Goal: Task Accomplishment & Management: Complete application form

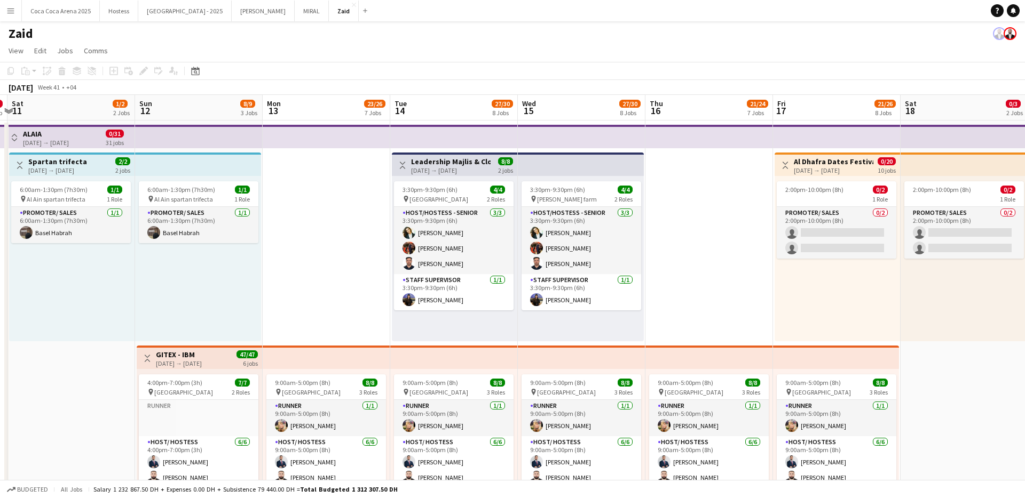
click at [17, 18] on button "Menu" at bounding box center [10, 10] width 21 height 21
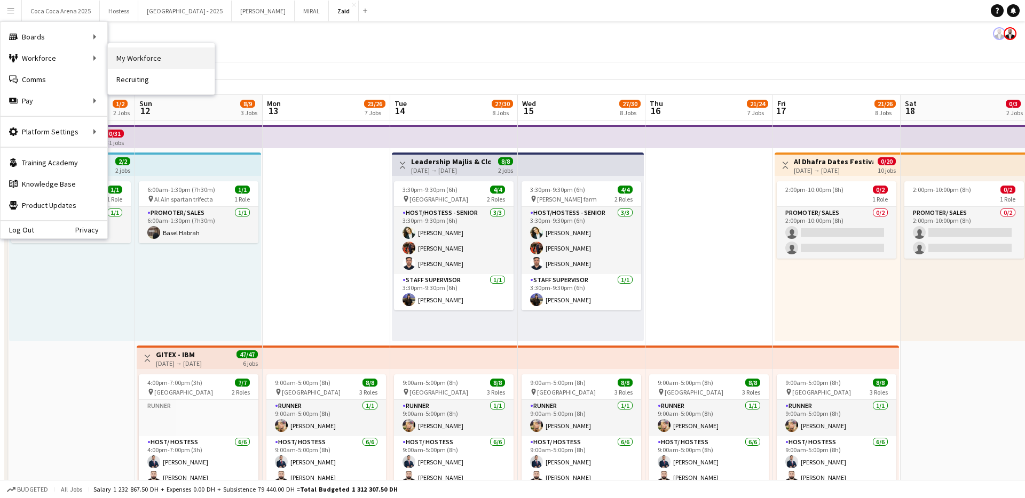
click at [126, 57] on link "My Workforce" at bounding box center [161, 57] width 107 height 21
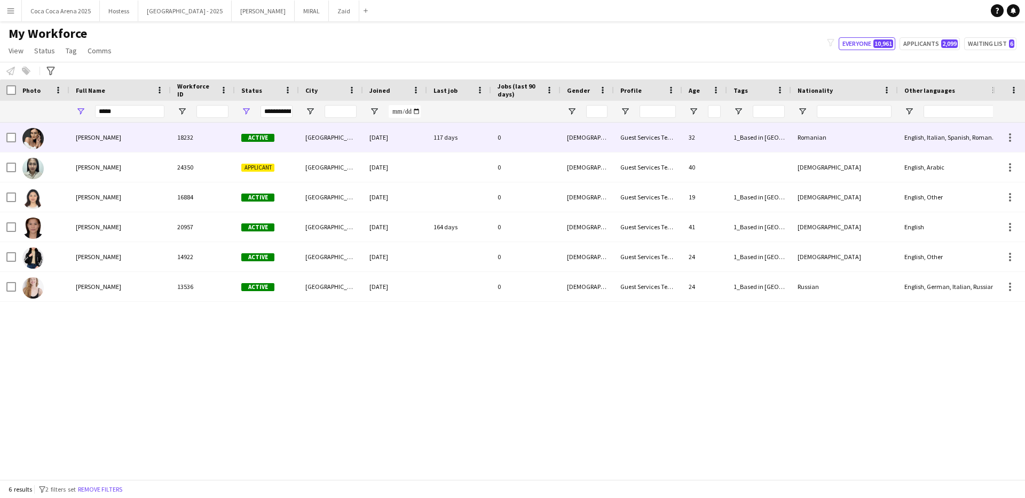
click at [353, 149] on div "[GEOGRAPHIC_DATA]" at bounding box center [331, 137] width 64 height 29
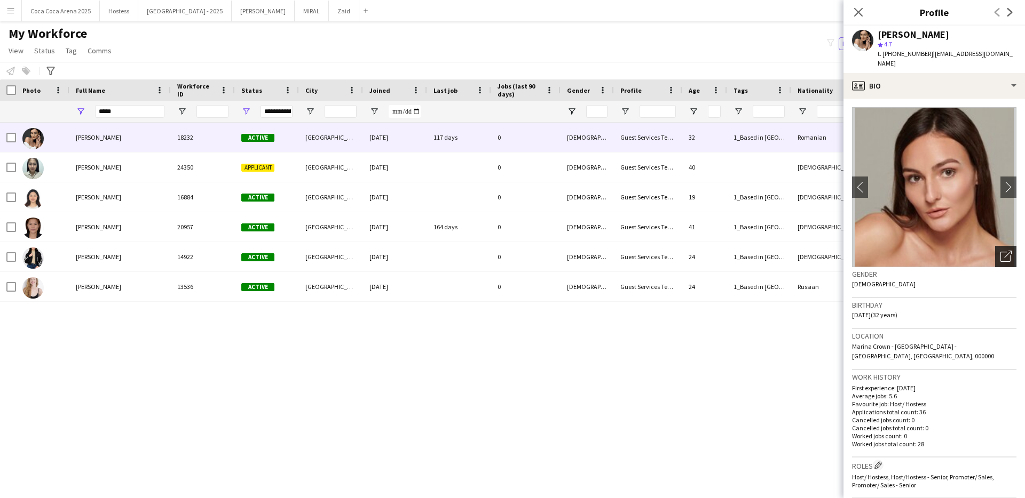
click at [997, 249] on div "Open photos pop-in" at bounding box center [1005, 256] width 21 height 21
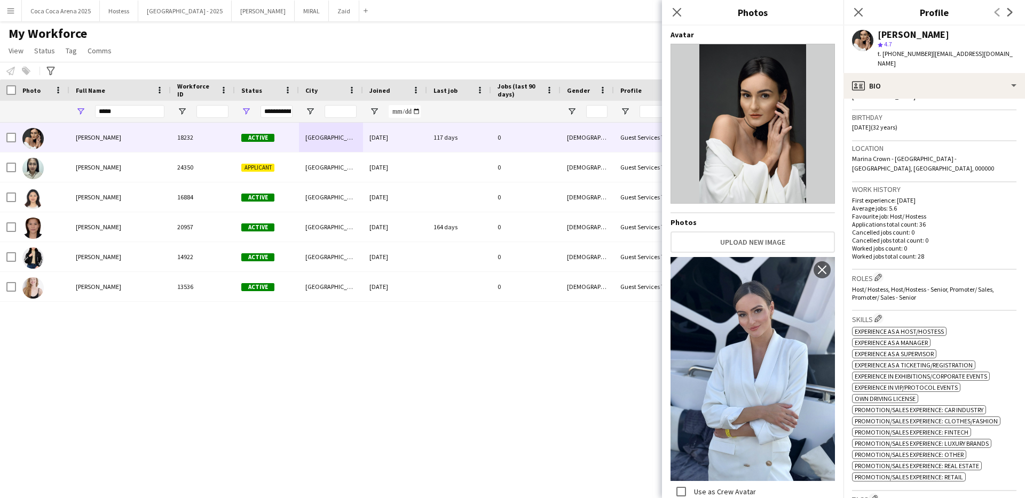
scroll to position [189, 0]
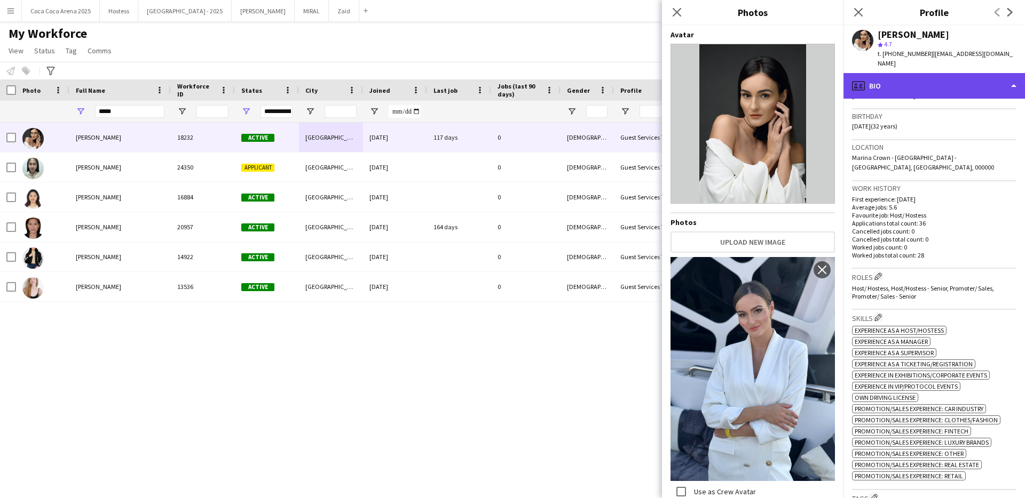
click at [952, 73] on div "profile Bio" at bounding box center [933, 86] width 181 height 26
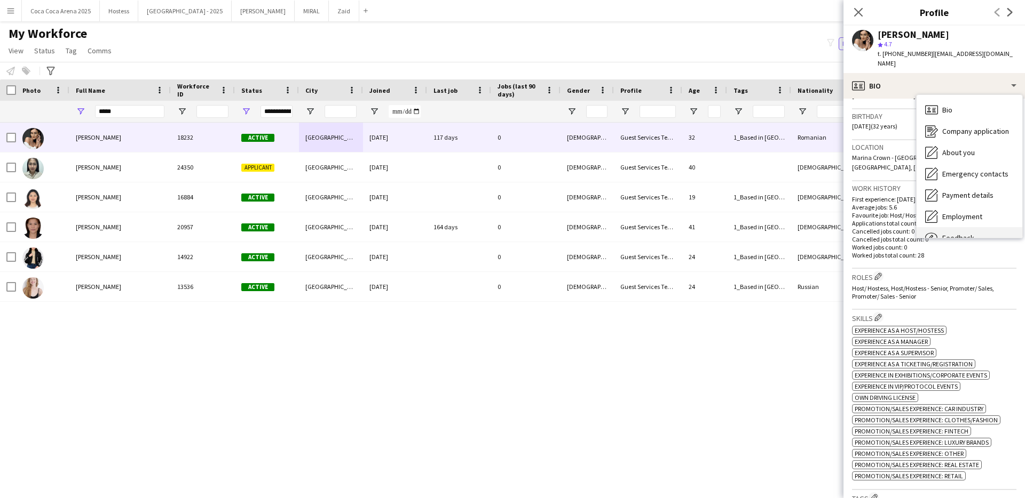
click at [964, 227] on div "Feedback Feedback" at bounding box center [969, 237] width 106 height 21
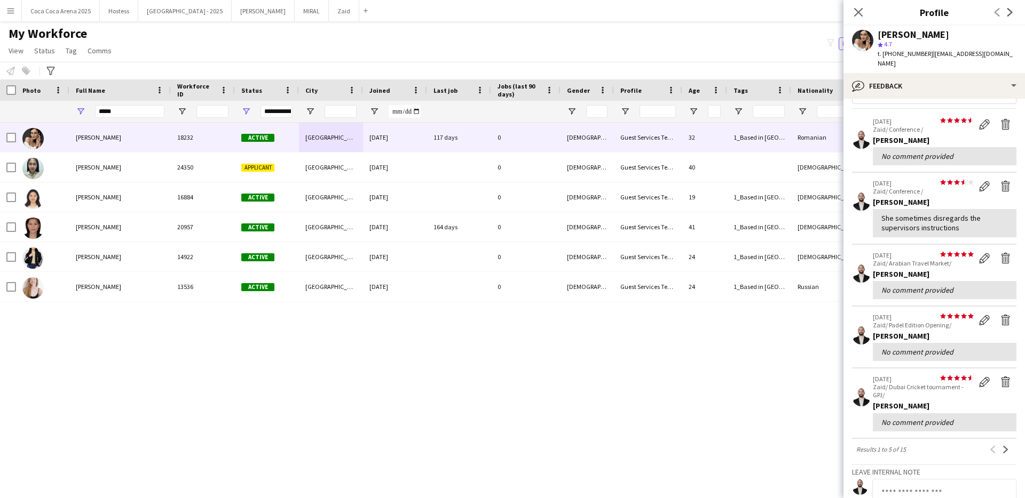
scroll to position [29, 0]
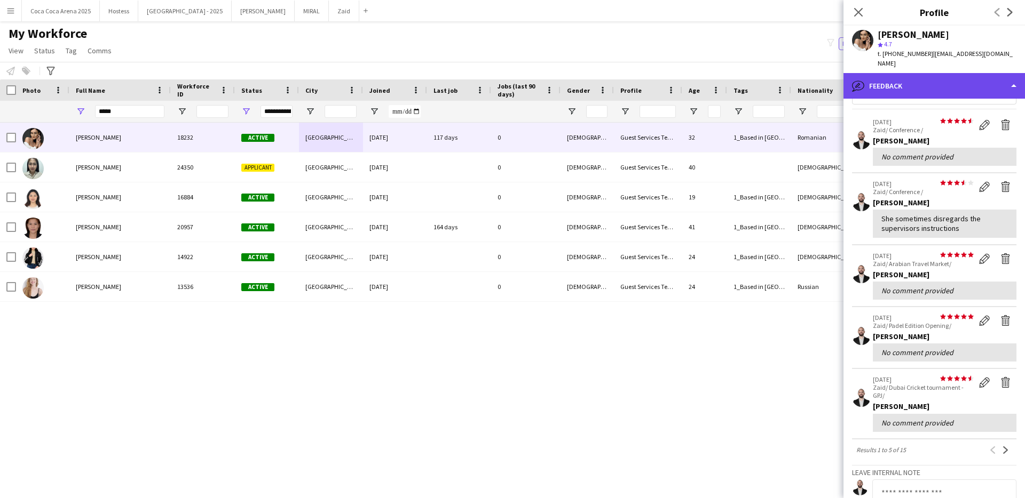
click at [946, 76] on div "bubble-pencil Feedback" at bounding box center [933, 86] width 181 height 26
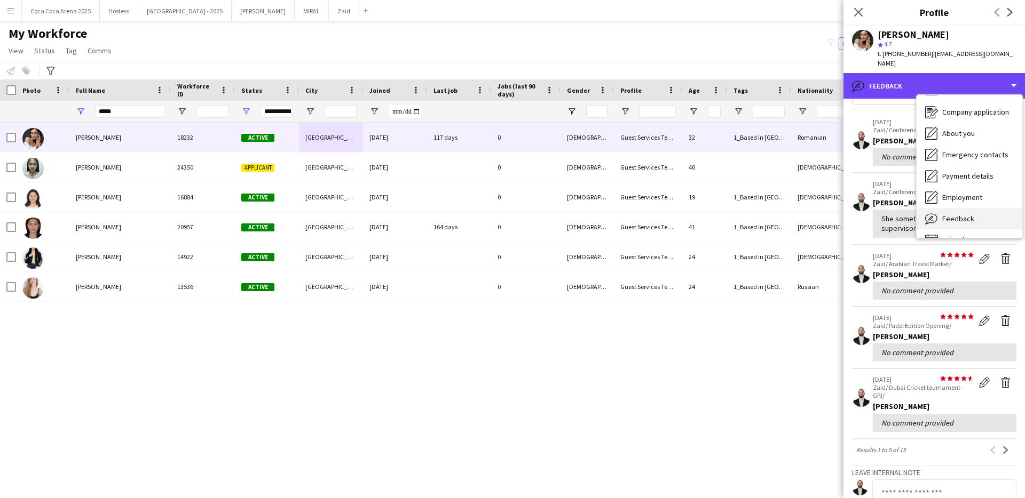
scroll to position [36, 0]
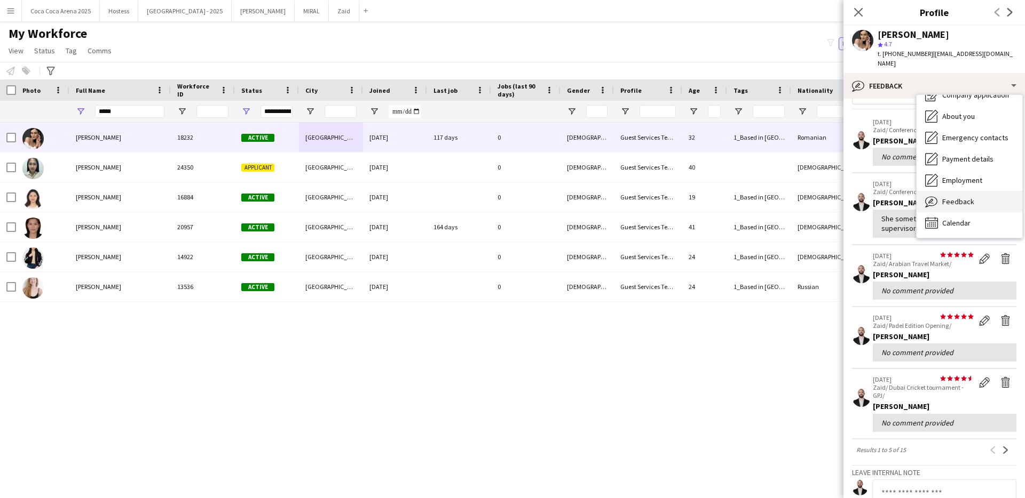
click at [980, 215] on div "Calendar Calendar" at bounding box center [969, 222] width 106 height 21
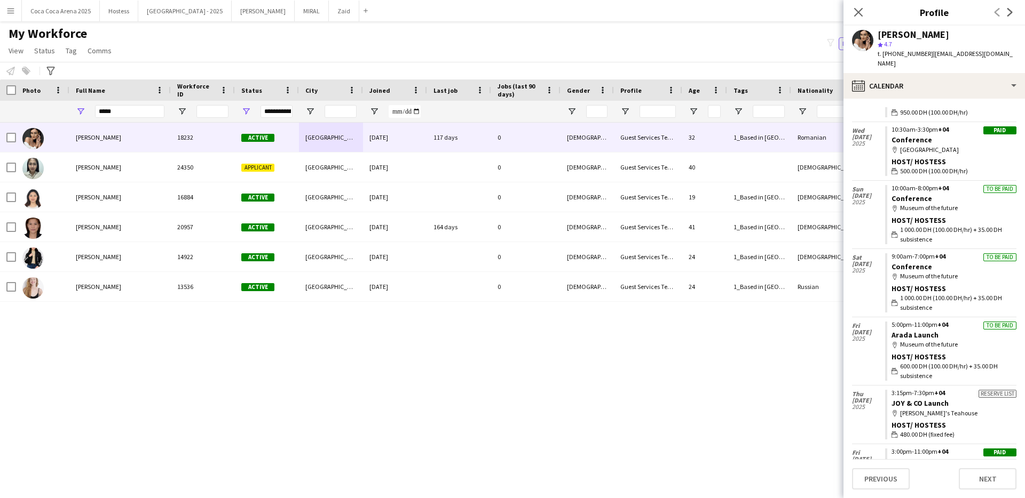
scroll to position [172, 0]
click at [342, 38] on div "My Workforce View Views Default view New view Update view Delete view Edit name…" at bounding box center [512, 44] width 1025 height 36
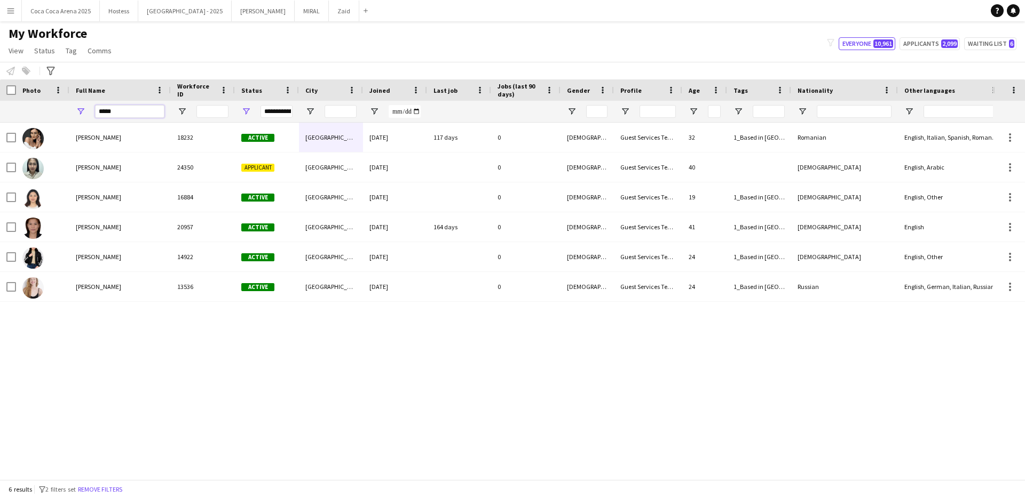
click at [159, 109] on input "*****" at bounding box center [129, 111] width 69 height 13
type input "*******"
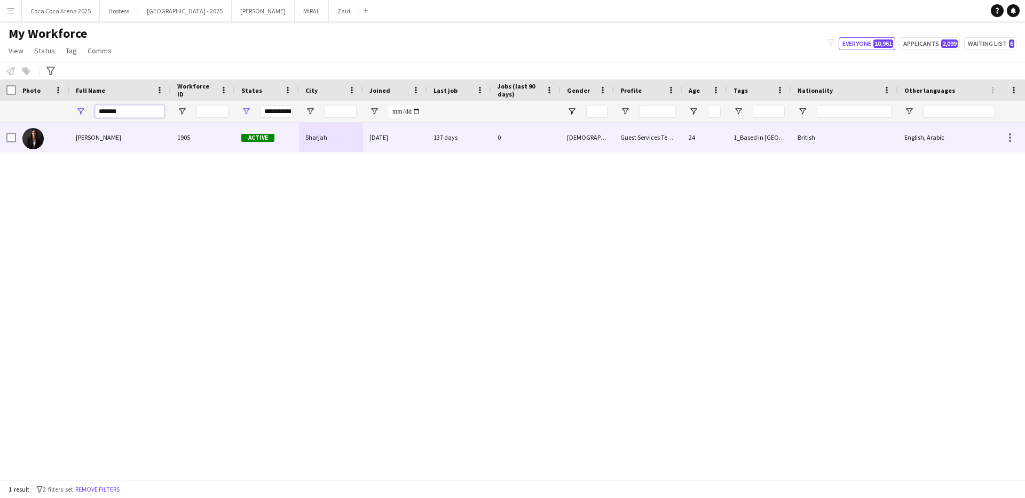
type input "*******"
click at [26, 139] on img at bounding box center [32, 138] width 21 height 21
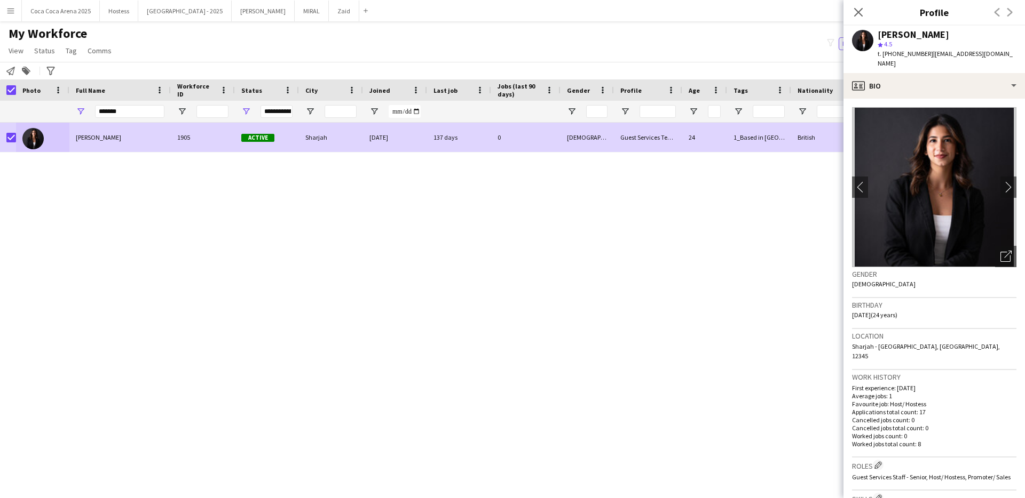
click at [67, 60] on app-page-menu "View Views Default view New view Update view Delete view Edit name Customise vi…" at bounding box center [61, 52] width 122 height 20
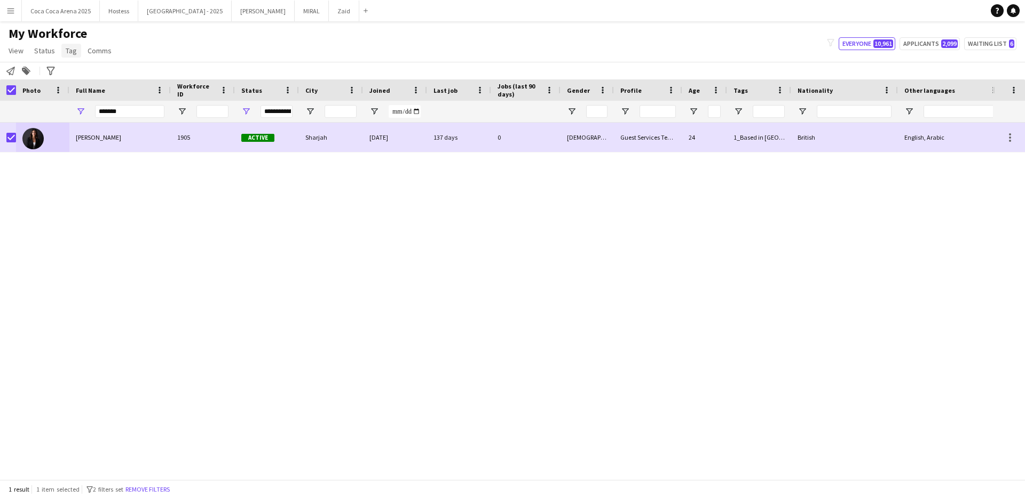
click at [67, 57] on link "Tag" at bounding box center [71, 51] width 20 height 14
click at [92, 67] on link "New tag" at bounding box center [97, 73] width 75 height 22
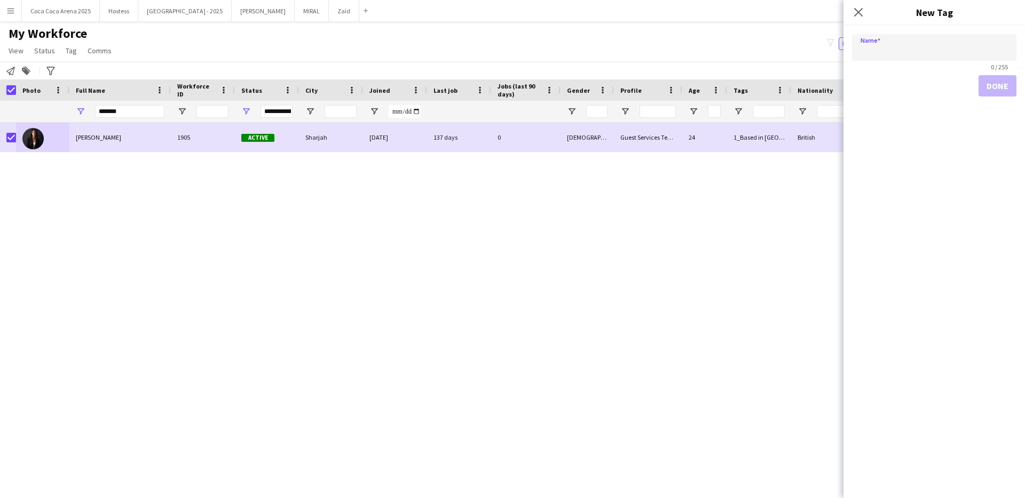
click at [107, 66] on div "Notify workforce Add to tag Search tags magnifier Add tag Advanced filters Adva…" at bounding box center [512, 71] width 1025 height 18
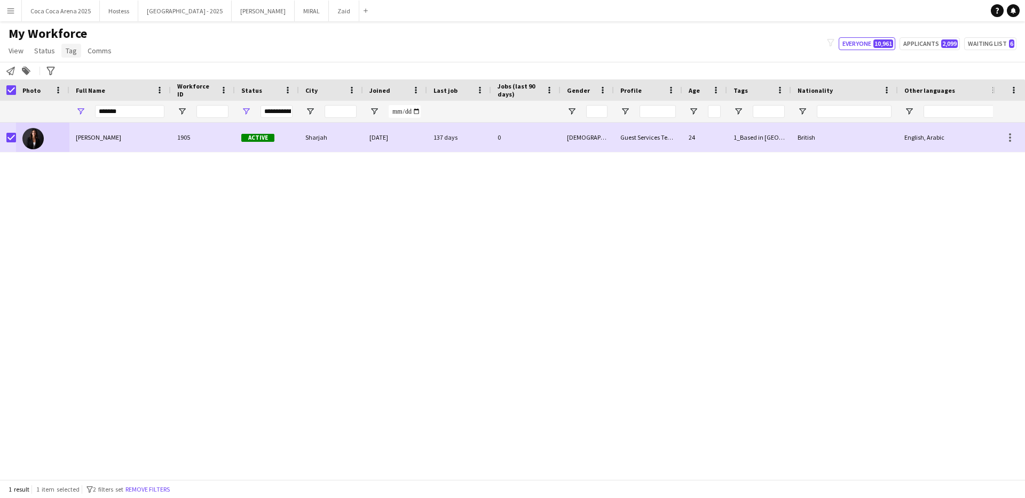
click at [76, 56] on link "Tag" at bounding box center [71, 51] width 20 height 14
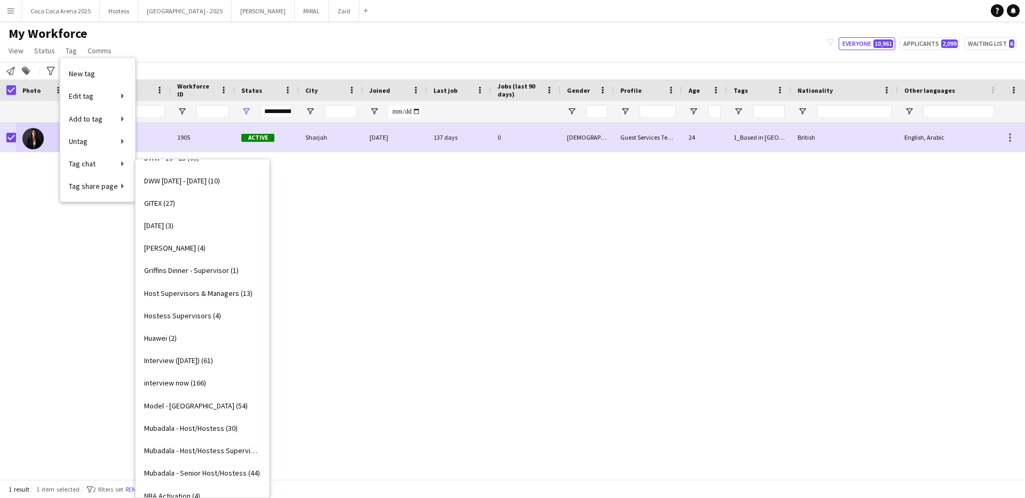
scroll to position [515, 0]
click at [201, 199] on link "GITEX (27)" at bounding box center [202, 200] width 133 height 22
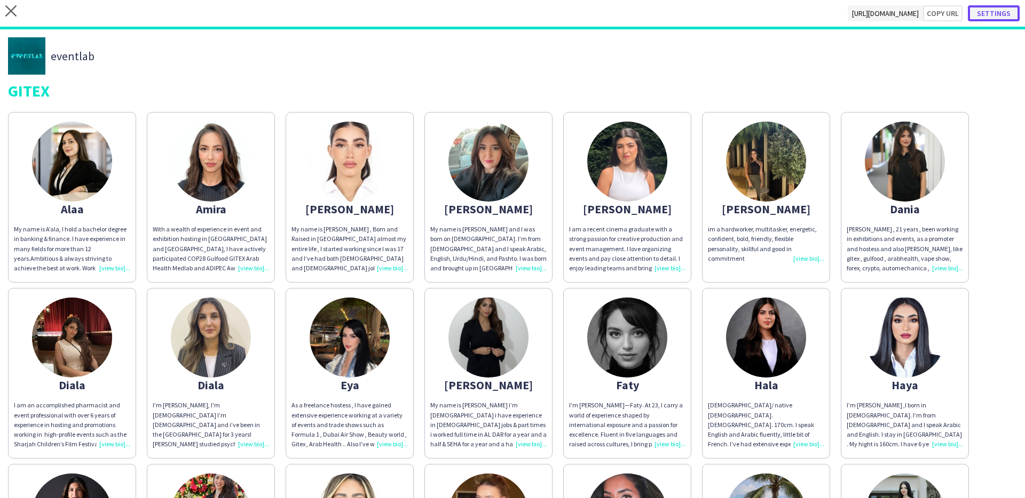
click at [994, 10] on button "Settings" at bounding box center [993, 13] width 52 height 16
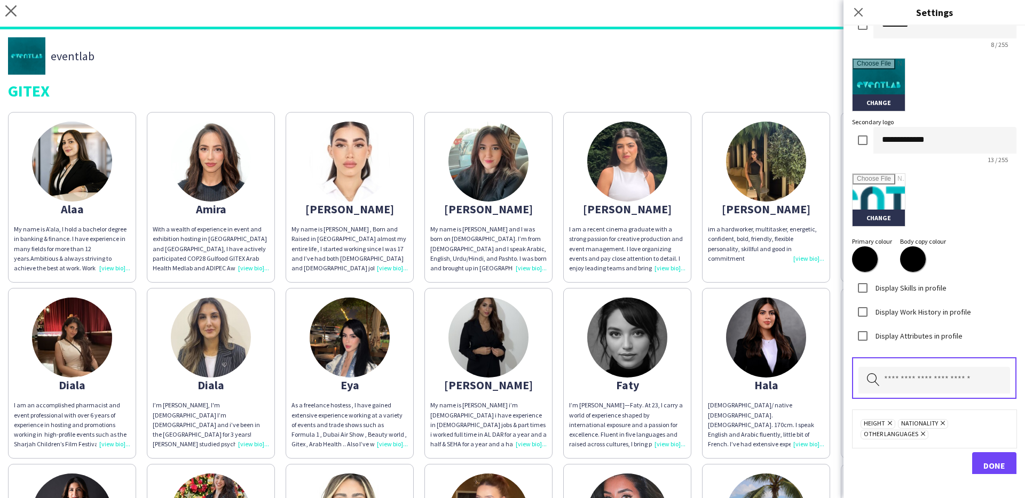
scroll to position [239, 0]
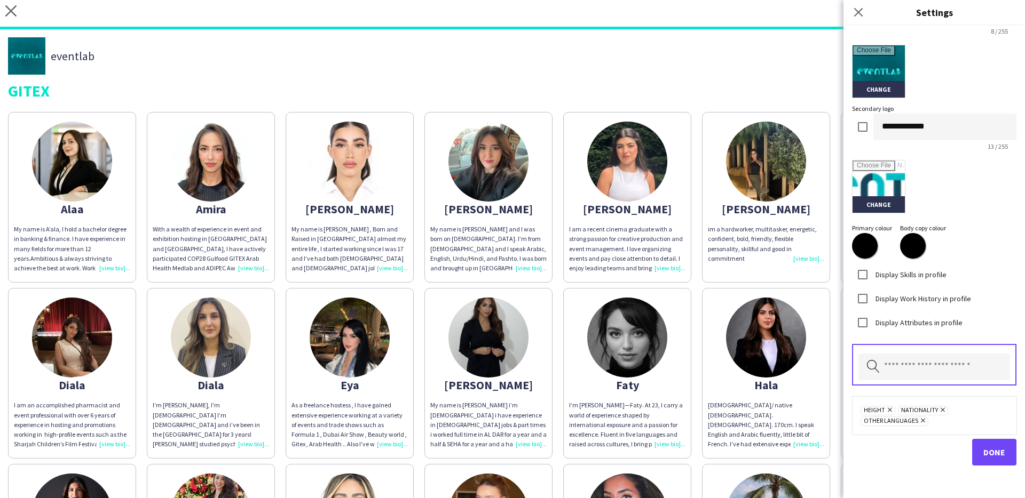
click at [666, 47] on div "eventlab" at bounding box center [512, 55] width 1009 height 37
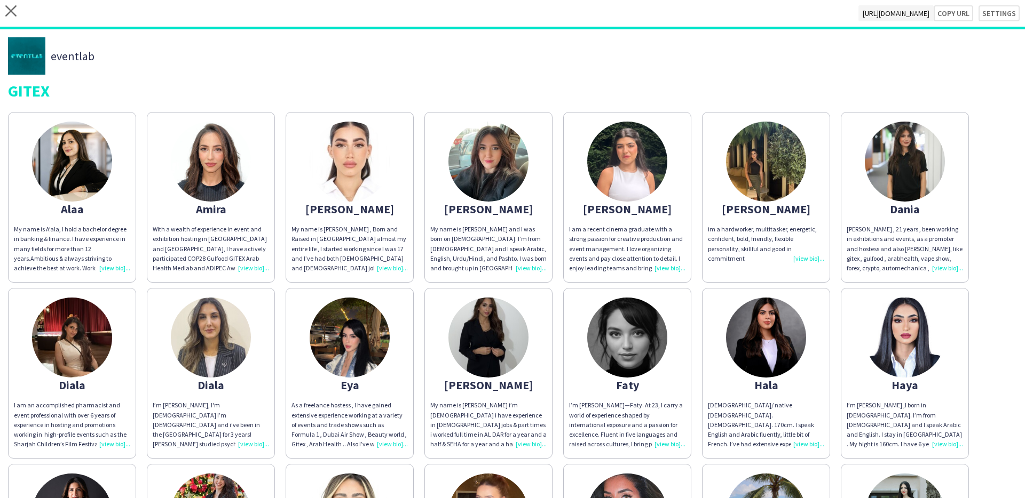
click at [17, 12] on div "close [URL][DOMAIN_NAME] Copy url Settings" at bounding box center [512, 14] width 1025 height 29
click at [13, 12] on icon at bounding box center [10, 10] width 11 height 11
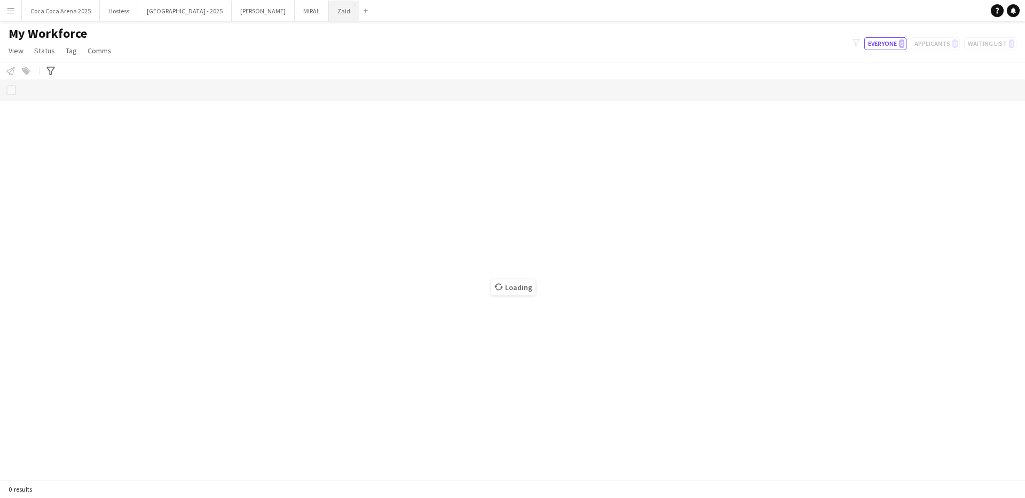
click at [329, 11] on button "Zaid Close" at bounding box center [344, 11] width 30 height 21
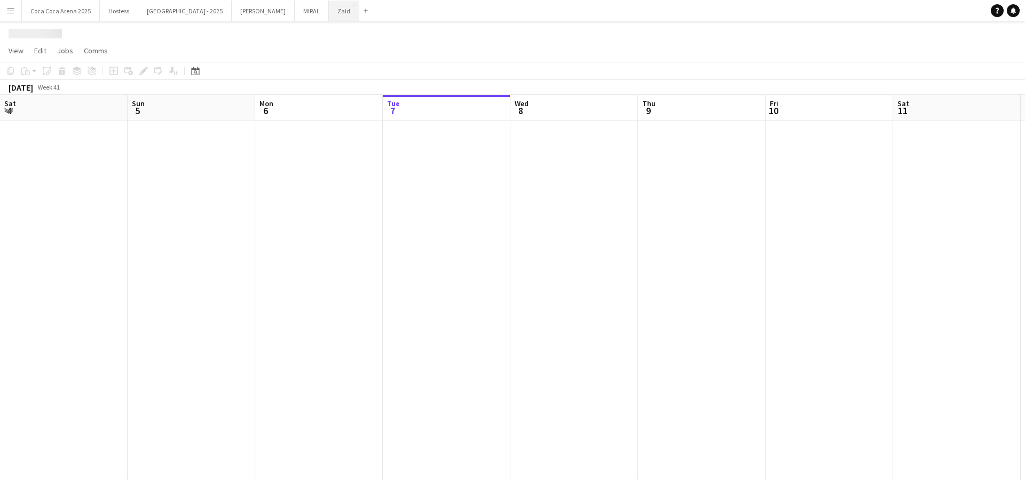
scroll to position [0, 255]
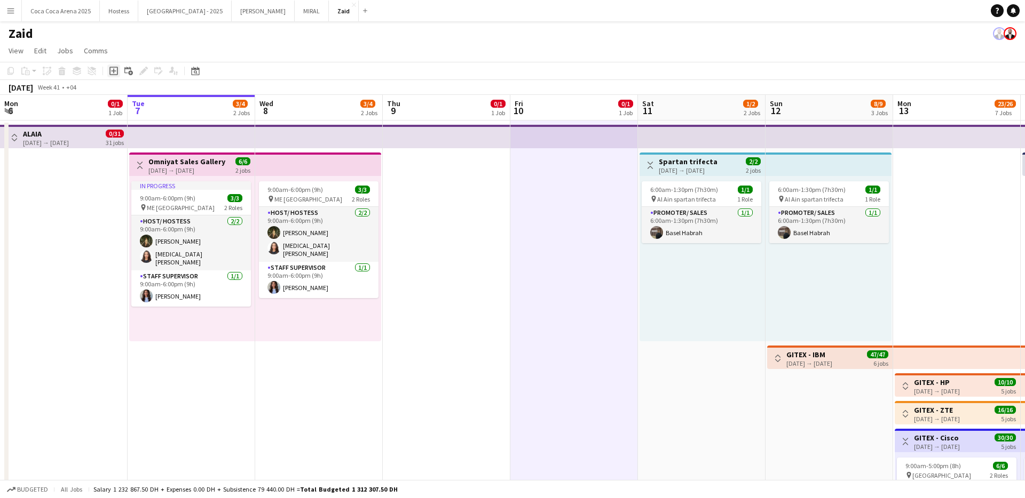
click at [113, 72] on icon "Add job" at bounding box center [113, 71] width 9 height 9
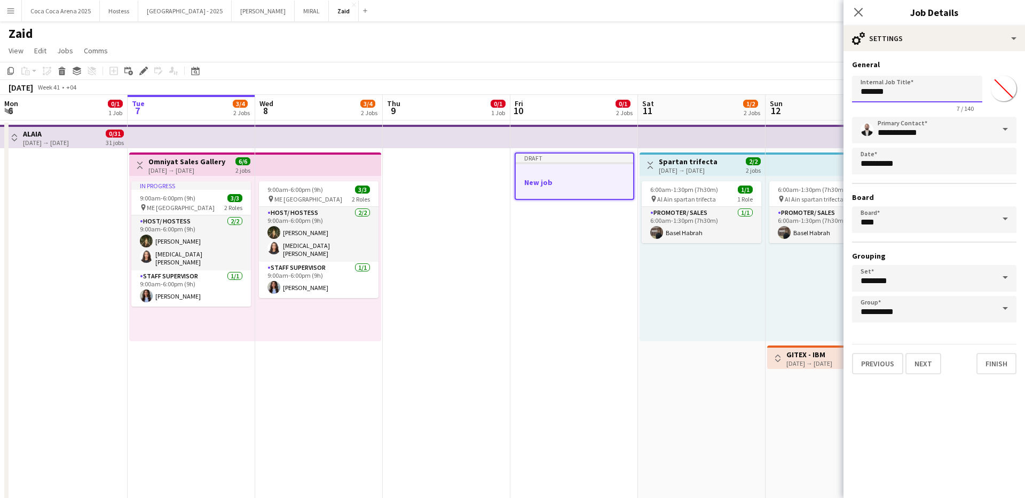
click at [927, 93] on input "*******" at bounding box center [917, 89] width 130 height 27
type input "*****"
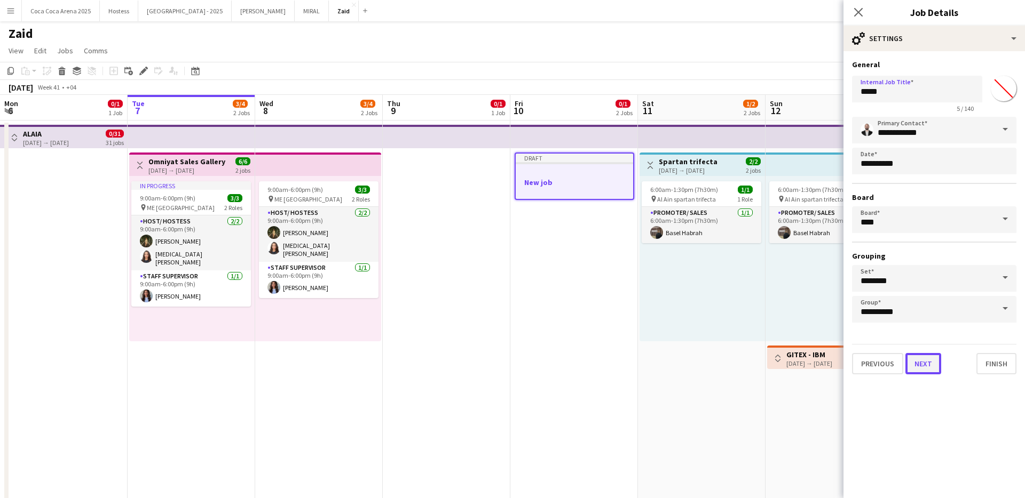
click at [935, 359] on button "Next" at bounding box center [923, 363] width 36 height 21
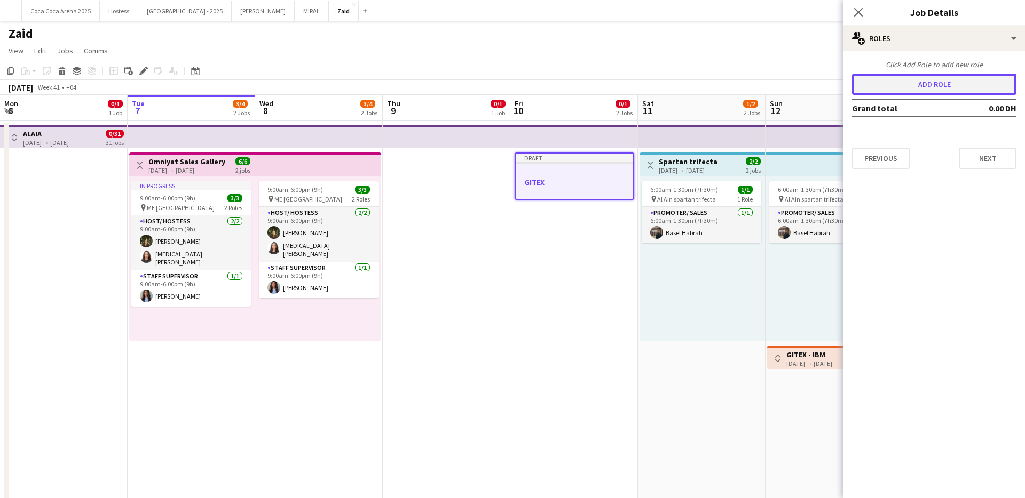
click at [923, 90] on button "Add role" at bounding box center [934, 84] width 164 height 21
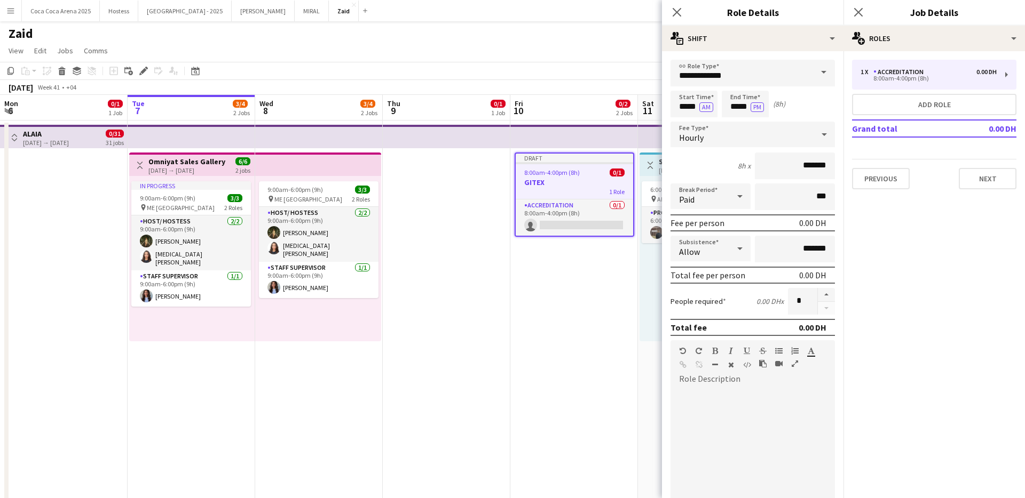
click at [823, 70] on span at bounding box center [823, 73] width 22 height 26
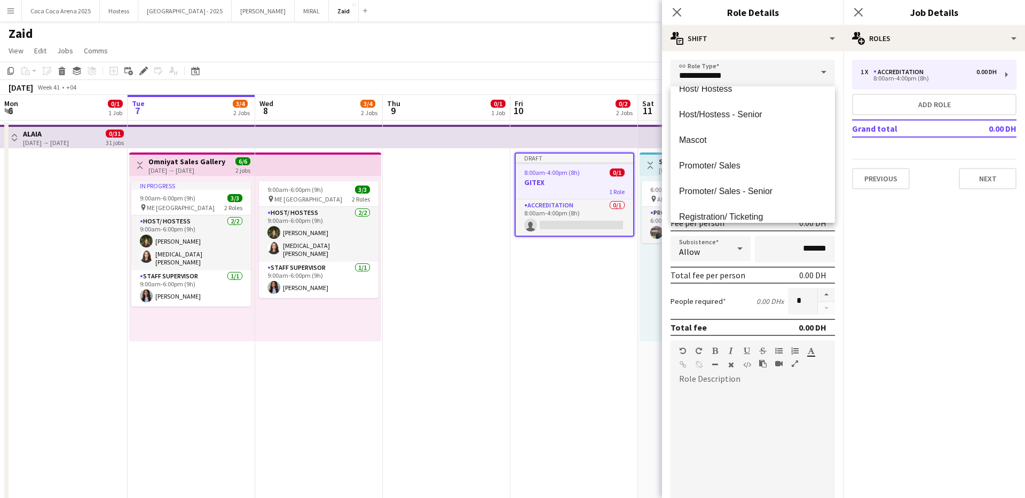
scroll to position [167, 0]
click at [774, 173] on mat-option "Promoter/ Sales" at bounding box center [752, 167] width 164 height 26
type input "**********"
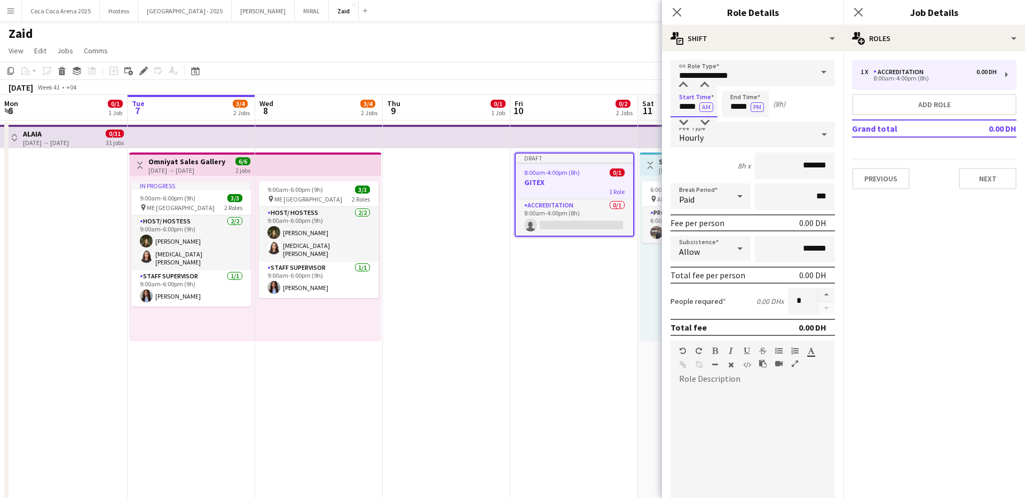
click at [693, 101] on input "*****" at bounding box center [693, 104] width 47 height 27
type input "*****"
click at [683, 84] on div at bounding box center [682, 85] width 21 height 11
click at [740, 104] on input "*****" at bounding box center [744, 104] width 47 height 27
type input "*****"
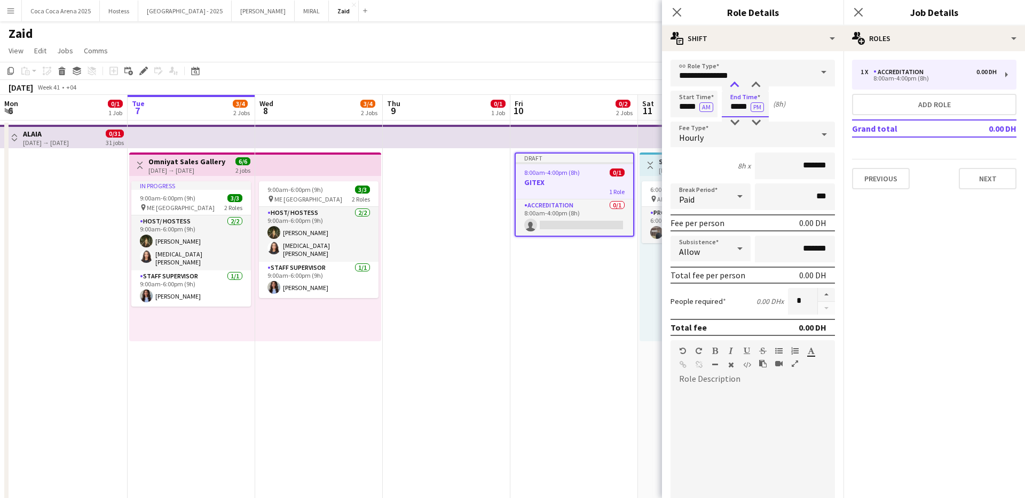
click at [737, 89] on div at bounding box center [734, 85] width 21 height 11
click at [789, 133] on div "Hourly" at bounding box center [741, 135] width 143 height 26
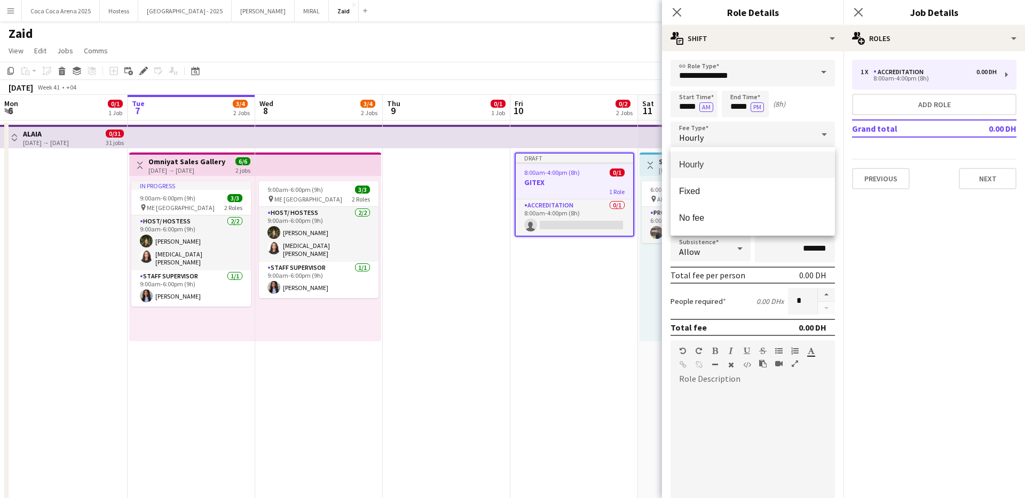
click at [789, 132] on div at bounding box center [512, 249] width 1025 height 498
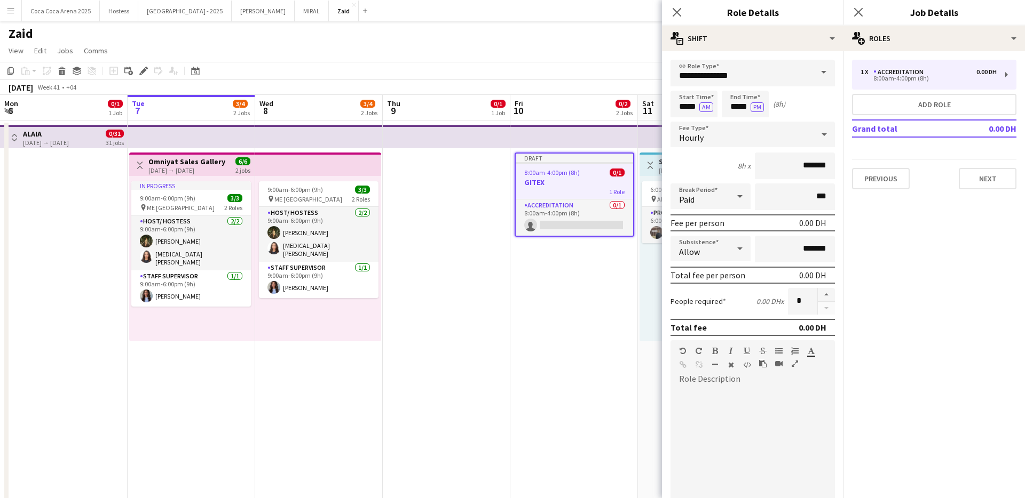
click at [789, 132] on div "Hourly" at bounding box center [741, 135] width 143 height 26
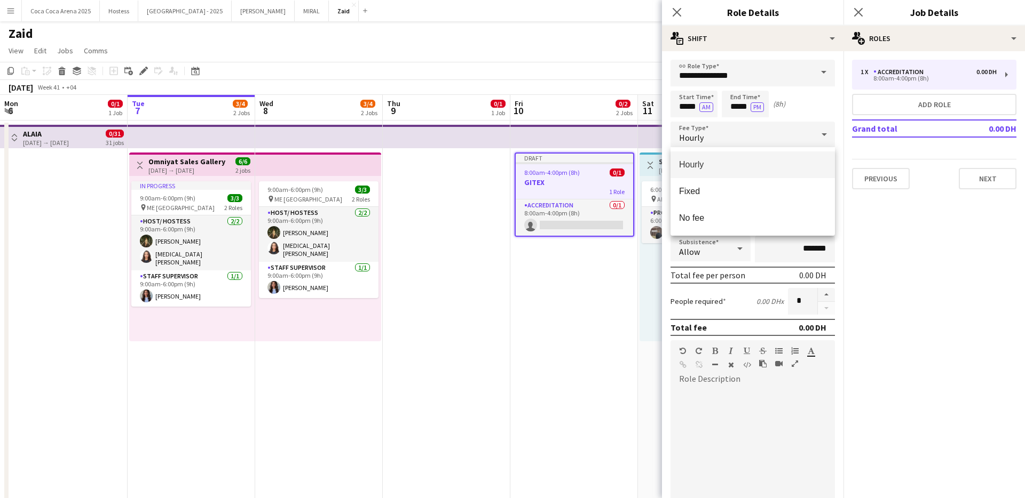
click at [789, 132] on div at bounding box center [512, 249] width 1025 height 498
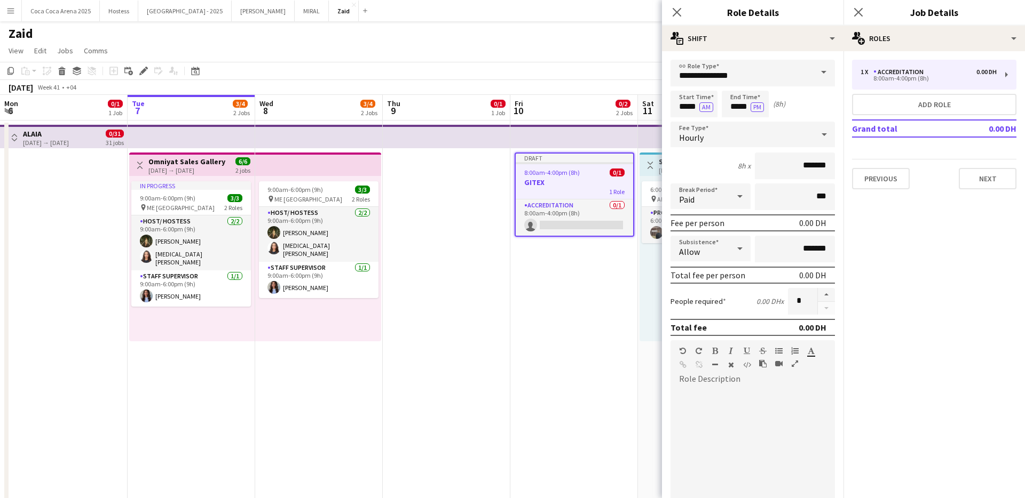
click at [789, 132] on div "Hourly" at bounding box center [741, 135] width 143 height 26
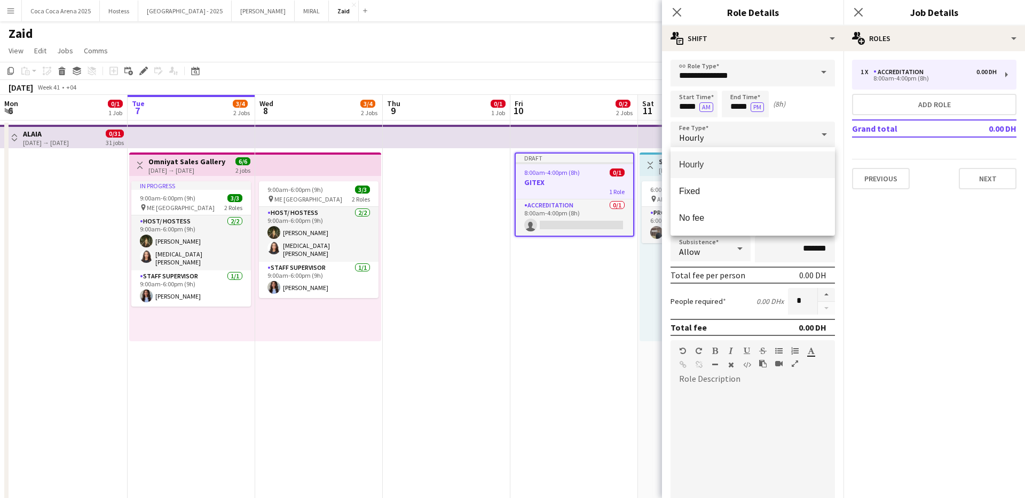
click at [784, 139] on div at bounding box center [512, 249] width 1025 height 498
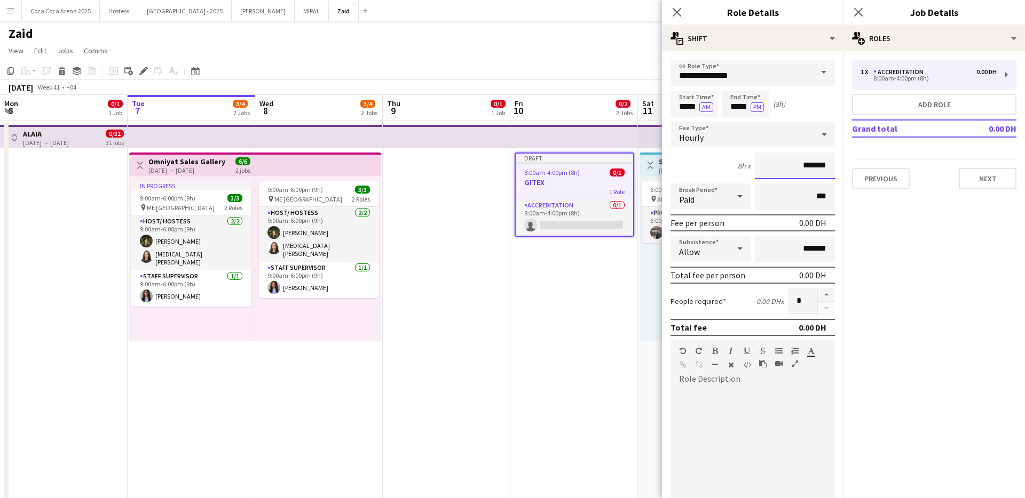
click at [797, 166] on input "*******" at bounding box center [795, 166] width 80 height 27
type input "********"
click at [791, 201] on input "***" at bounding box center [795, 197] width 80 height 27
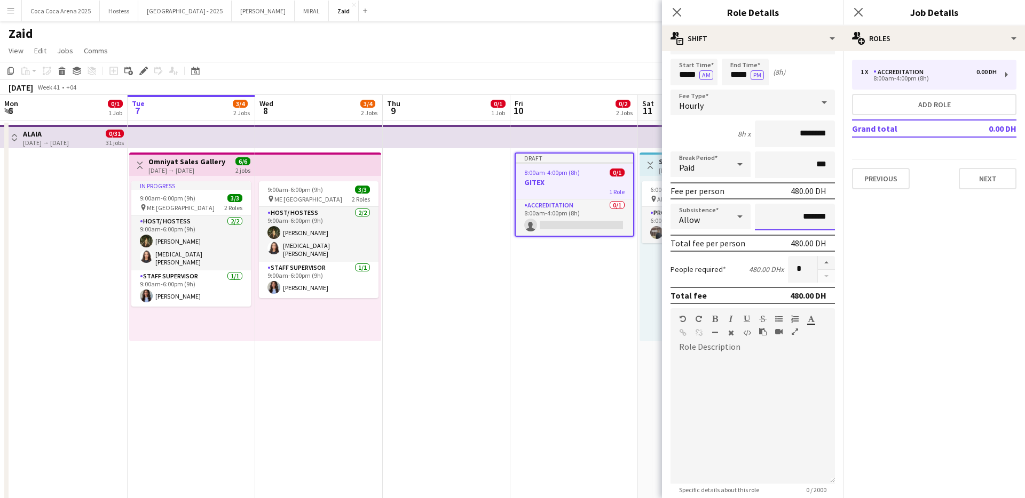
click at [776, 216] on input "*******" at bounding box center [795, 217] width 80 height 27
type input "*********"
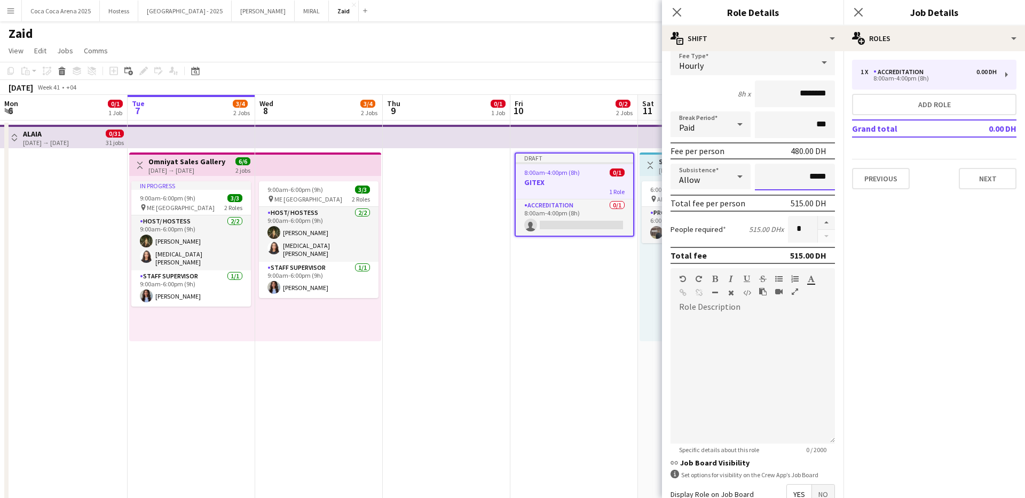
scroll to position [74, 0]
type input "*****"
click at [774, 359] on div at bounding box center [752, 378] width 164 height 128
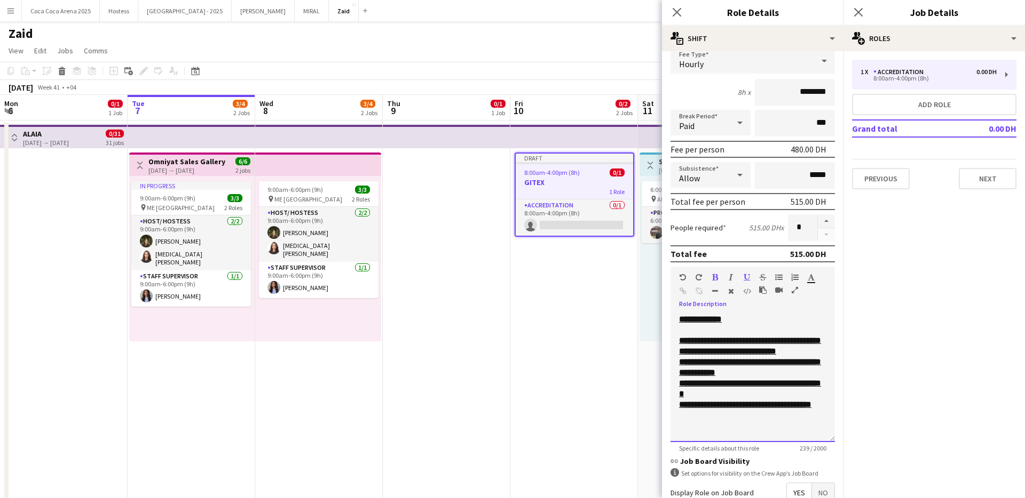
click at [733, 409] on b "**********" at bounding box center [745, 405] width 132 height 8
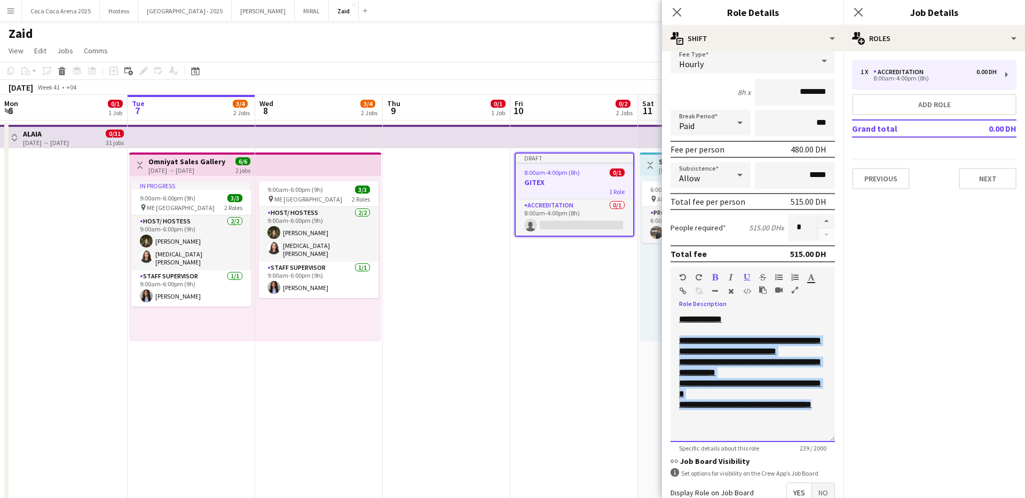
drag, startPoint x: 727, startPoint y: 417, endPoint x: 680, endPoint y: 330, distance: 99.1
click at [680, 330] on div "**********" at bounding box center [752, 378] width 164 height 128
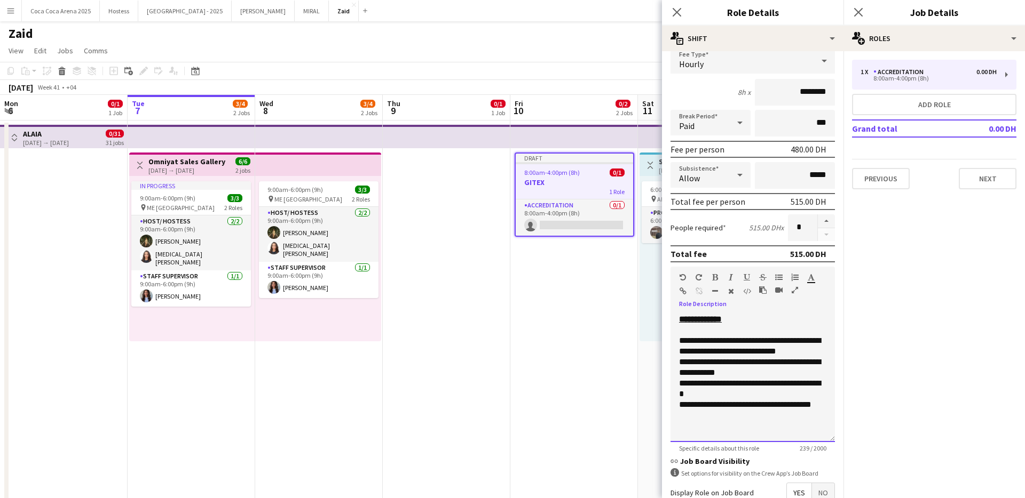
click at [692, 340] on div "**********" at bounding box center [752, 346] width 147 height 21
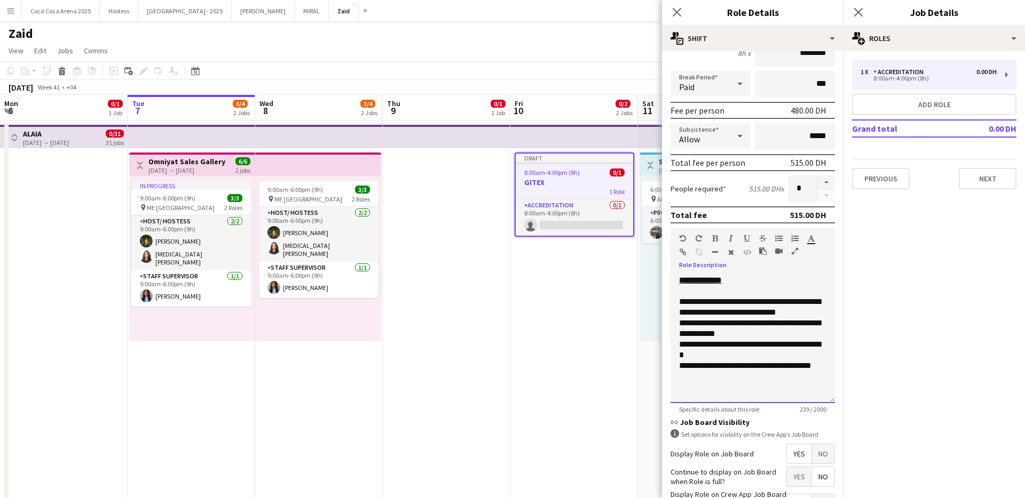
scroll to position [111, 0]
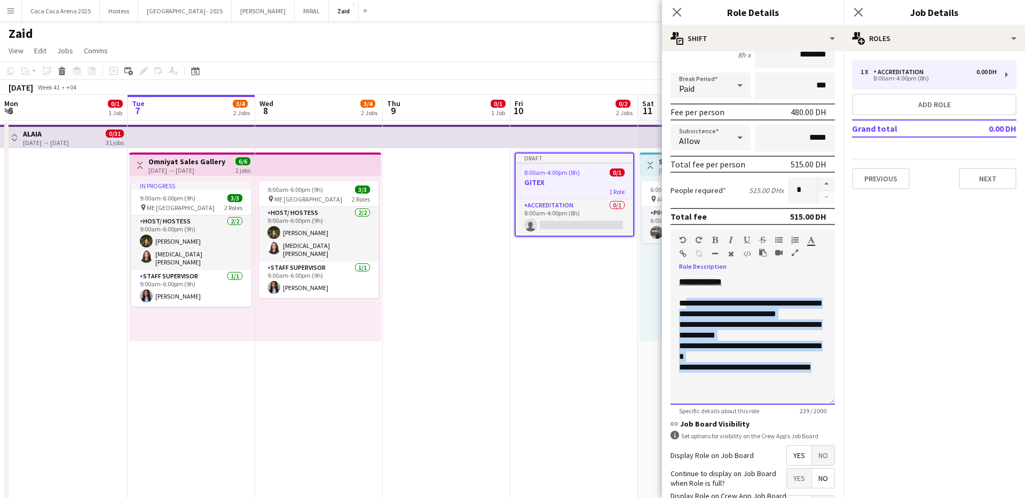
drag, startPoint x: 684, startPoint y: 306, endPoint x: 736, endPoint y: 377, distance: 88.2
click at [736, 377] on div "**********" at bounding box center [752, 341] width 164 height 128
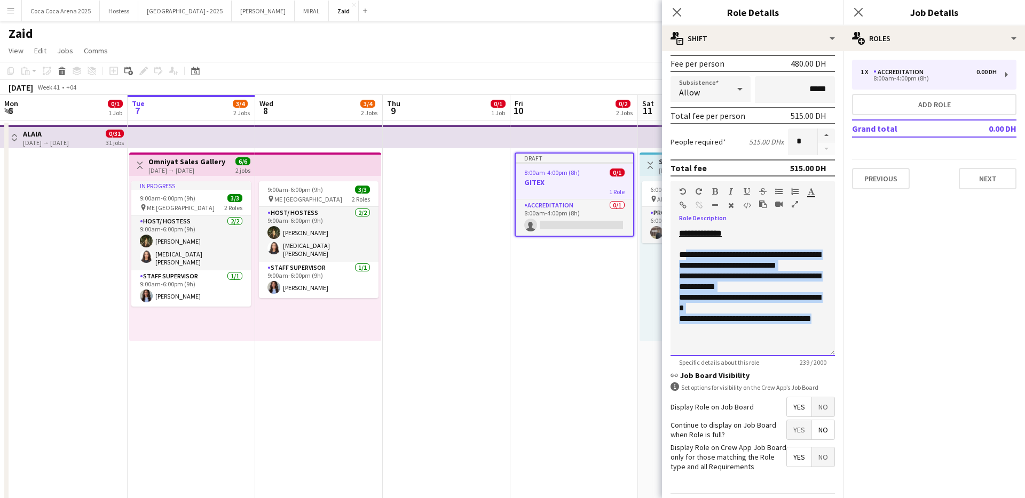
scroll to position [162, 0]
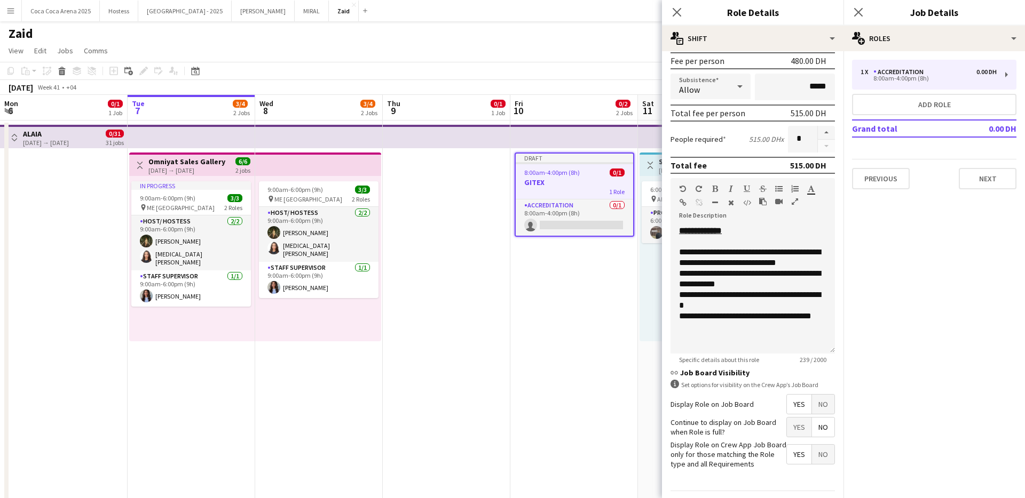
click at [745, 362] on span "Specific details about this role" at bounding box center [718, 360] width 97 height 8
click at [744, 344] on div "**********" at bounding box center [752, 290] width 164 height 128
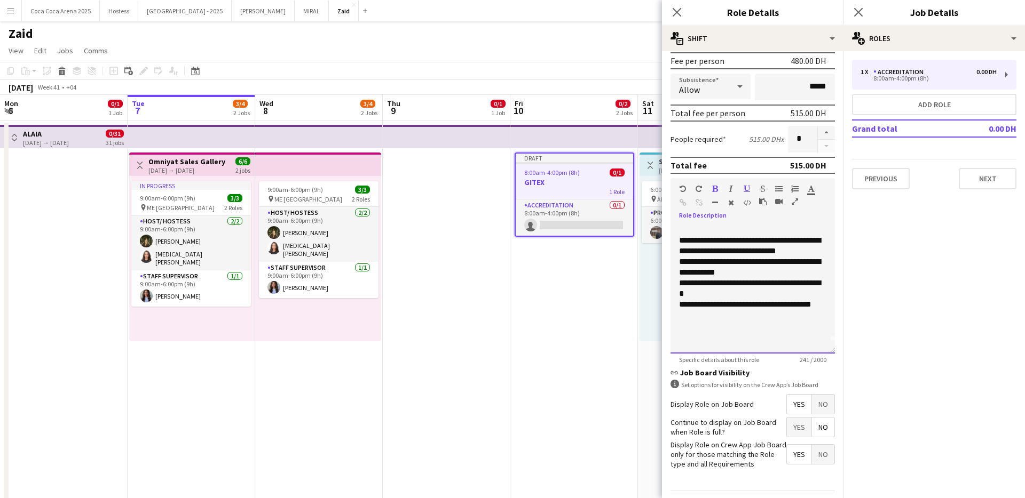
scroll to position [0, 0]
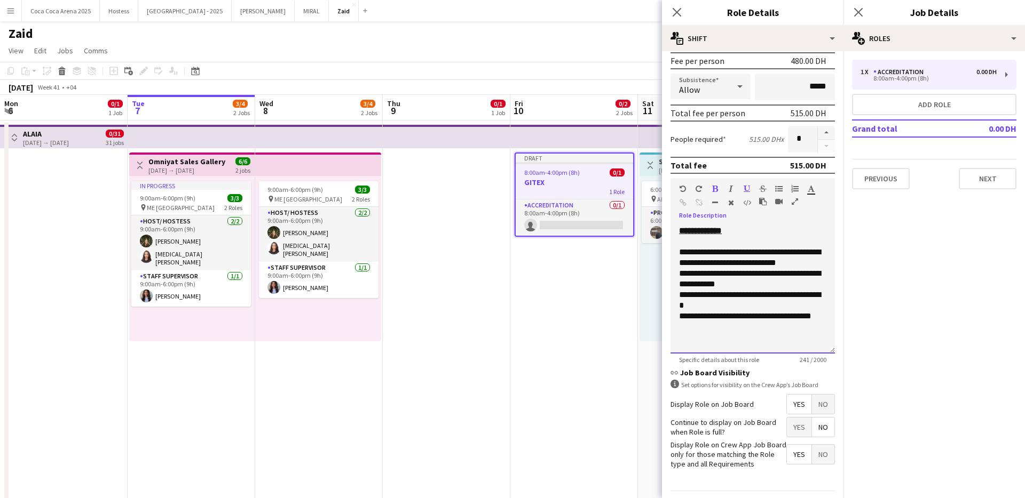
click at [721, 229] on b "**********" at bounding box center [700, 231] width 43 height 8
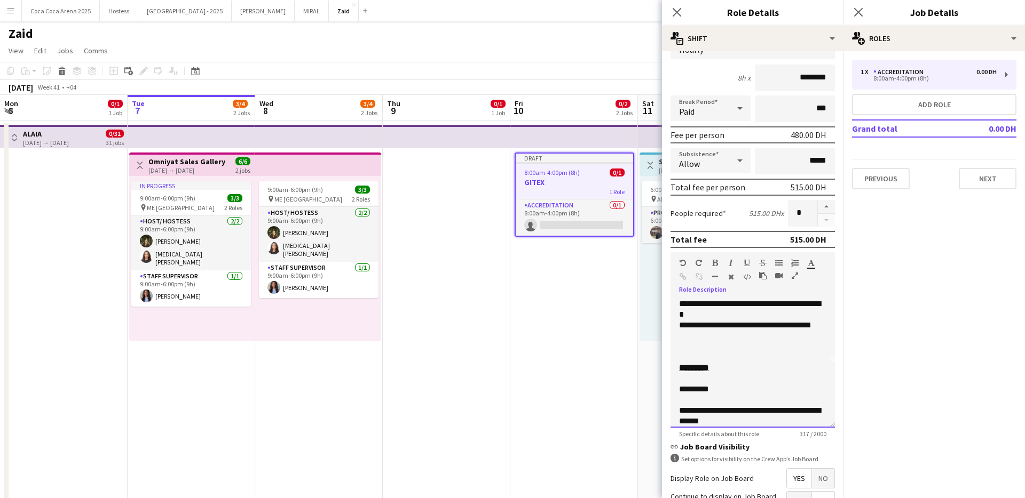
scroll to position [86, 0]
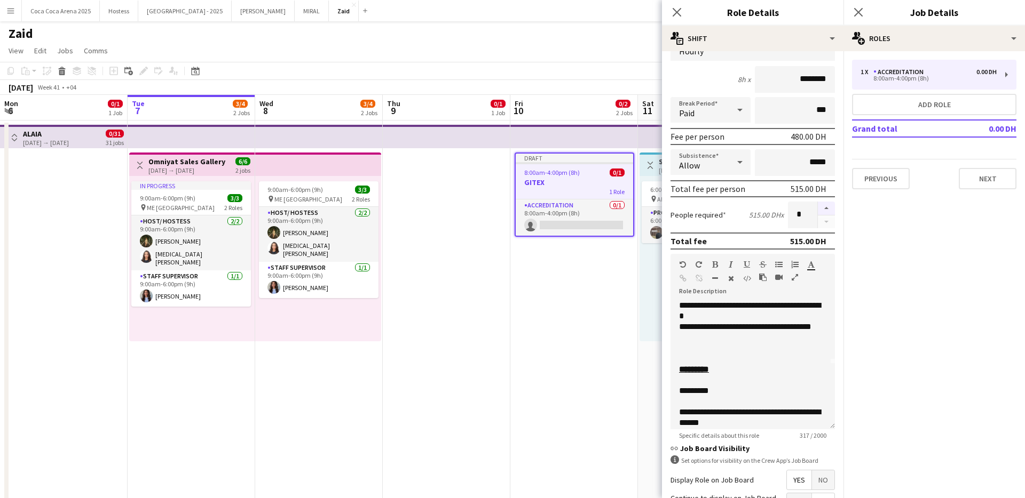
click at [822, 208] on button "button" at bounding box center [826, 209] width 17 height 14
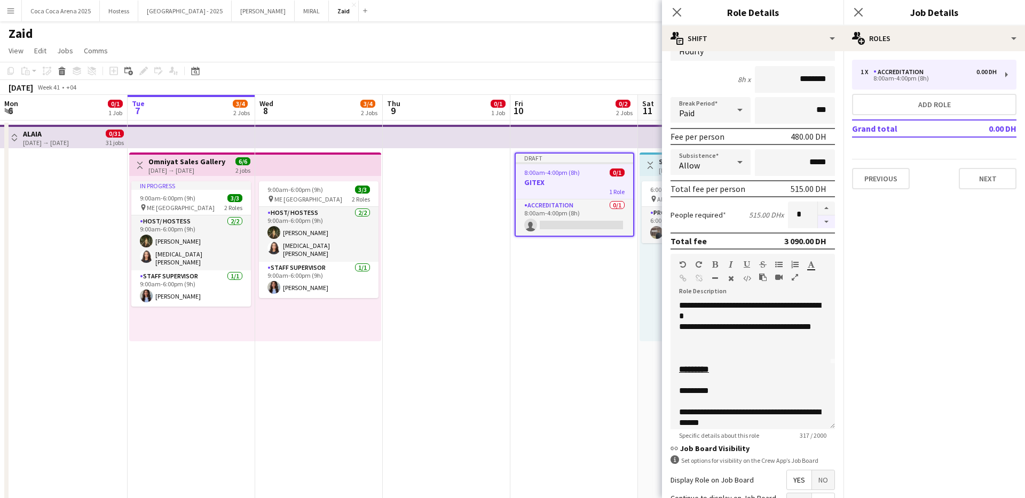
click at [822, 221] on button "button" at bounding box center [826, 222] width 17 height 13
click at [828, 204] on button "button" at bounding box center [826, 209] width 17 height 14
type input "*"
click at [641, 289] on div "6:00am-1:30pm (7h30m) 1/1 pin Al Ain spartan trifecta 1 Role Promoter/ Sales [D…" at bounding box center [701, 258] width 125 height 165
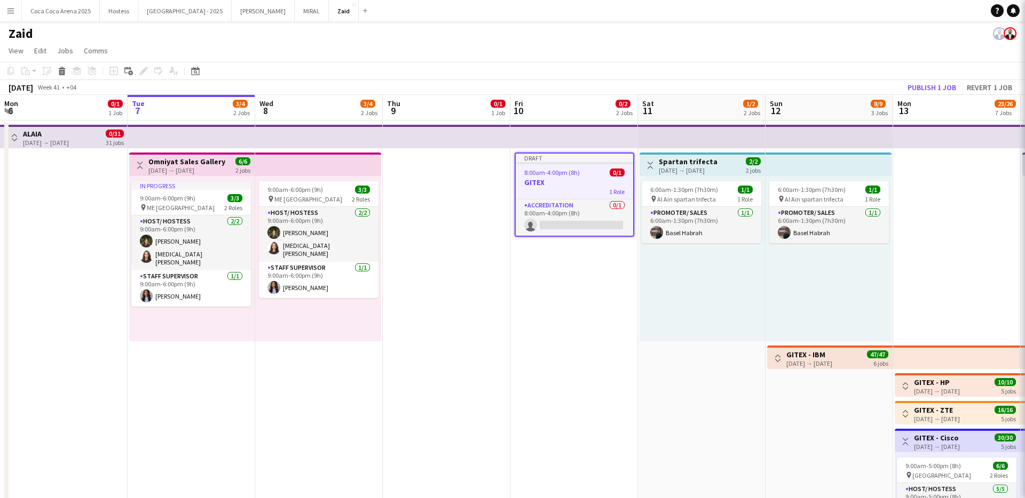
scroll to position [0, 256]
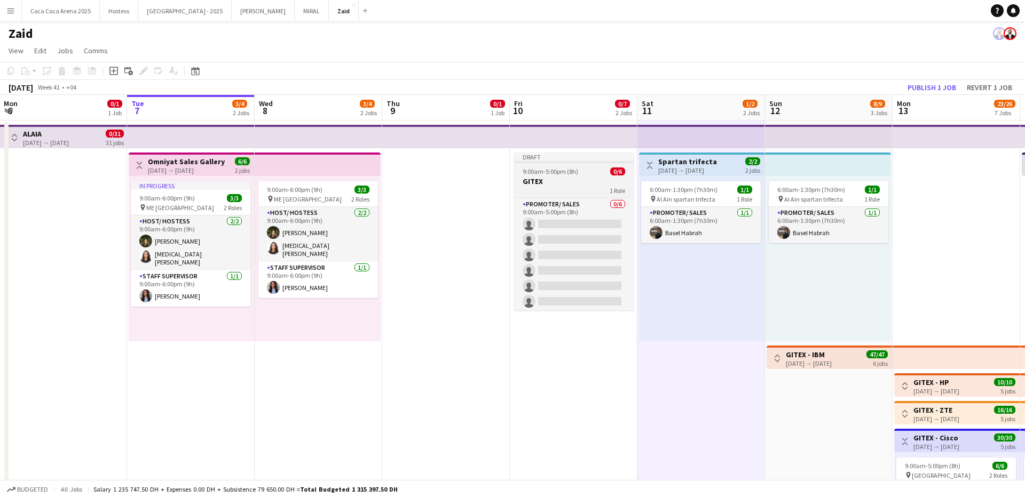
click at [597, 194] on div "1 Role" at bounding box center [574, 190] width 120 height 9
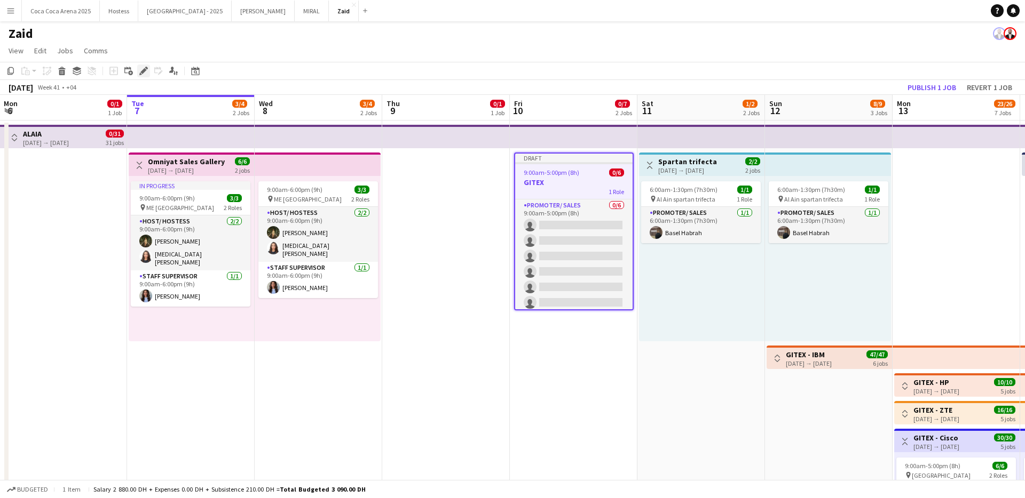
click at [146, 65] on div "Edit" at bounding box center [143, 71] width 13 height 13
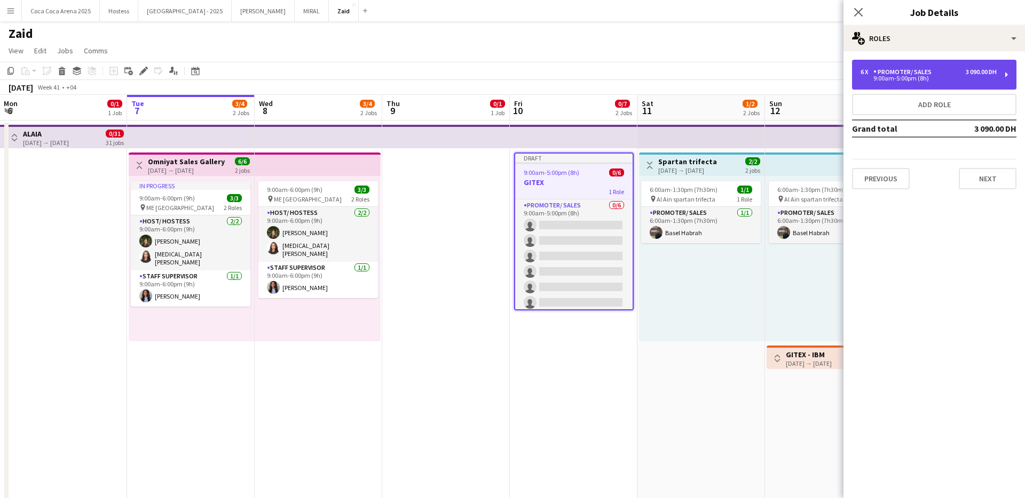
click at [951, 88] on div "6 x Promoter/ Sales 3 090.00 DH 9:00am-5:00pm (8h)" at bounding box center [934, 75] width 164 height 30
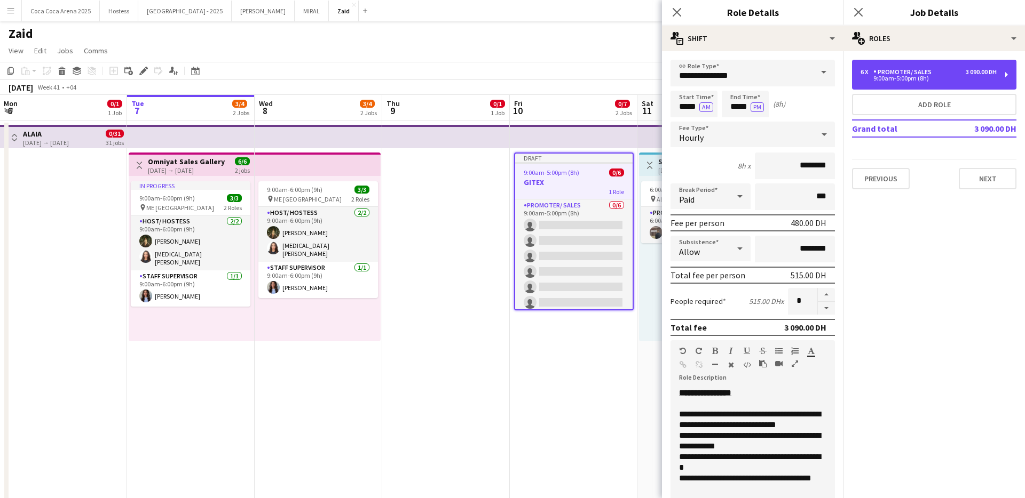
scroll to position [193, 0]
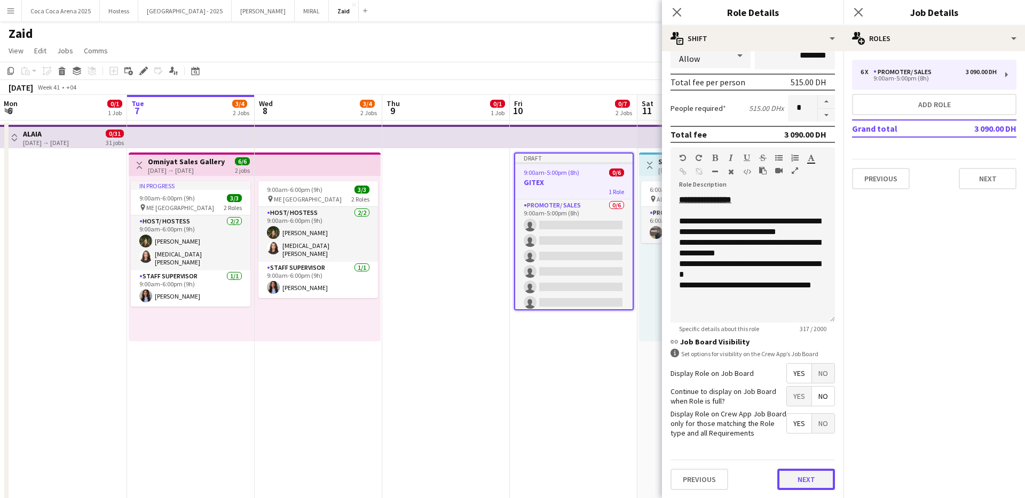
click at [798, 477] on button "Next" at bounding box center [806, 479] width 58 height 21
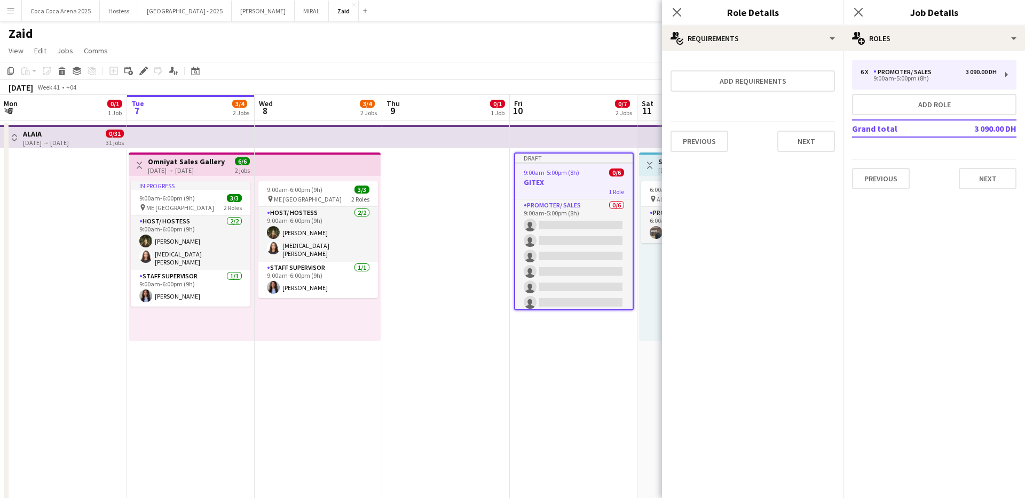
scroll to position [0, 0]
click at [750, 92] on form "Add requirements Previous Next" at bounding box center [752, 110] width 181 height 101
click at [750, 82] on button "Add requirements" at bounding box center [752, 80] width 164 height 21
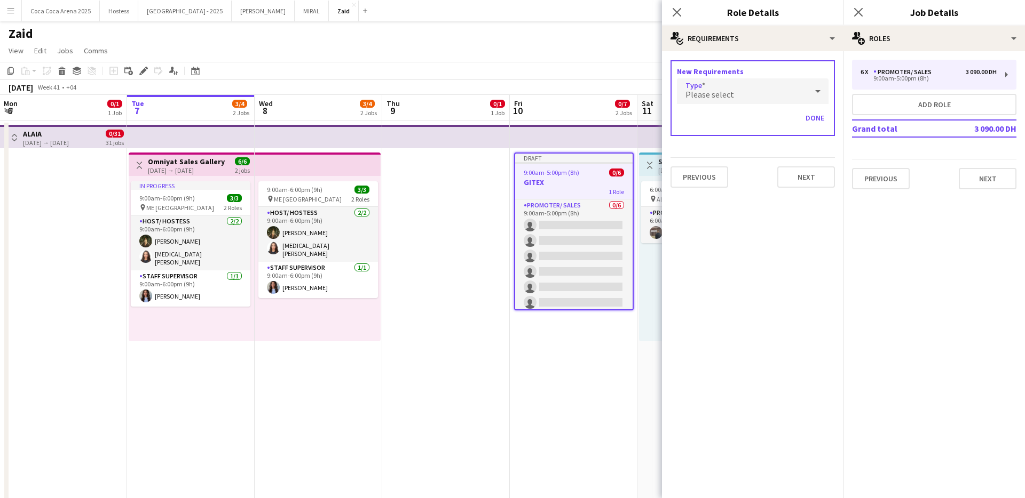
click at [750, 84] on div "Please select" at bounding box center [742, 91] width 130 height 26
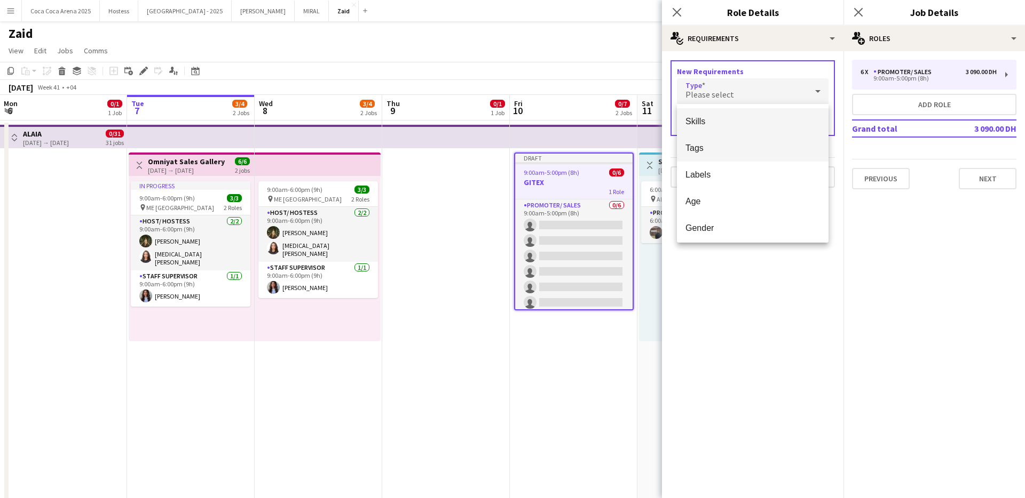
click at [757, 148] on span "Tags" at bounding box center [752, 148] width 134 height 10
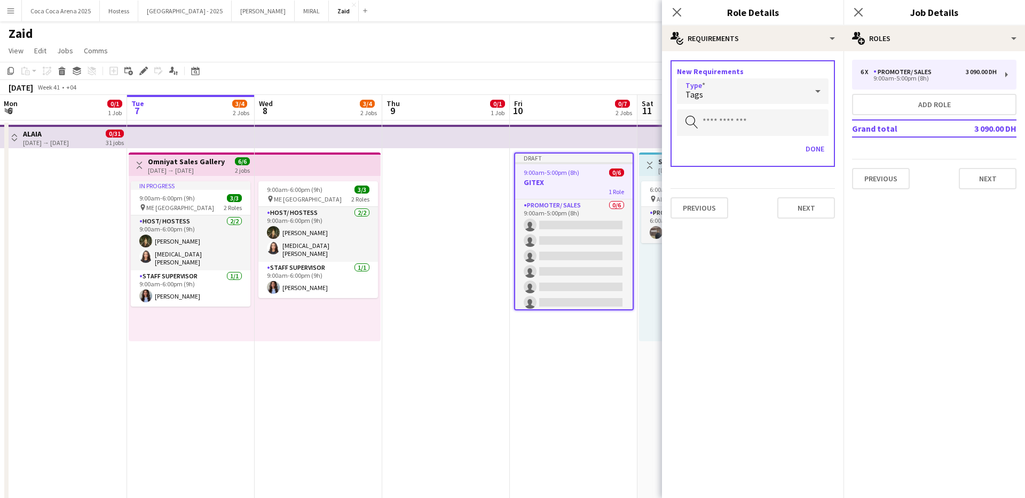
click at [739, 96] on div "Tags" at bounding box center [742, 91] width 130 height 26
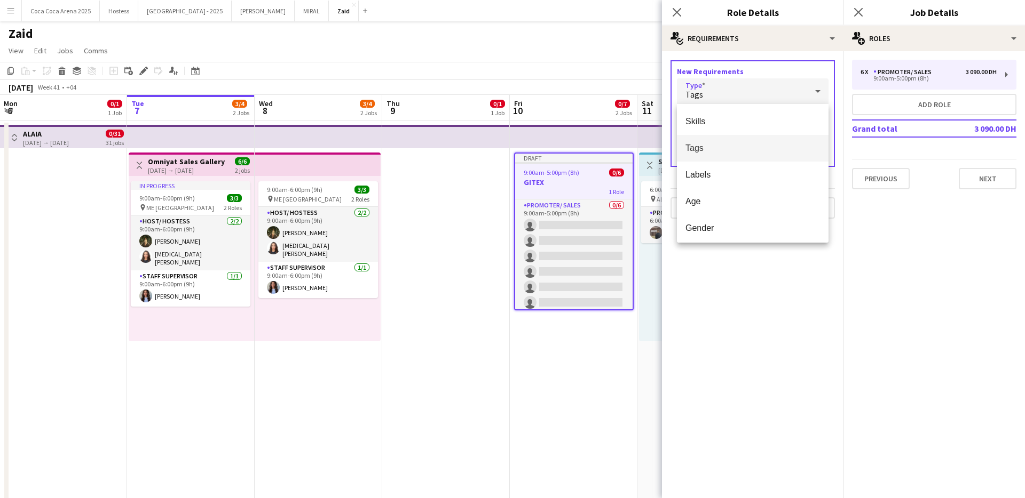
click at [741, 140] on mat-option "Tags" at bounding box center [753, 148] width 152 height 27
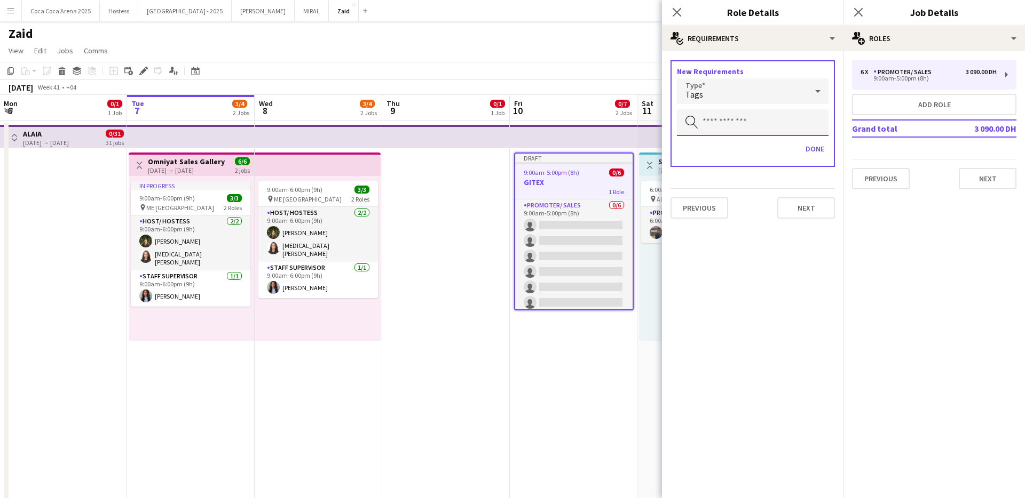
click at [741, 125] on input "text" at bounding box center [753, 122] width 152 height 27
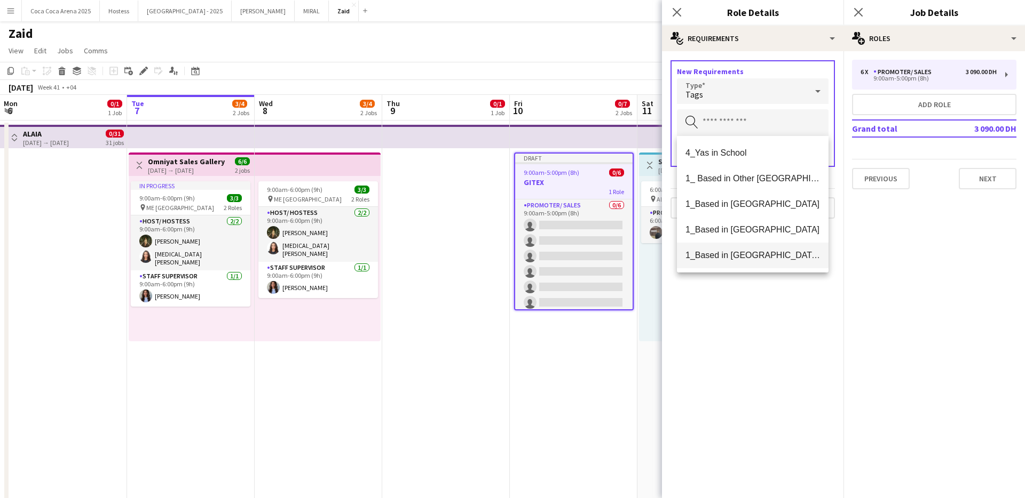
click at [764, 255] on span "1_Based in [GEOGRAPHIC_DATA]/[GEOGRAPHIC_DATA]/Ajman" at bounding box center [752, 255] width 134 height 10
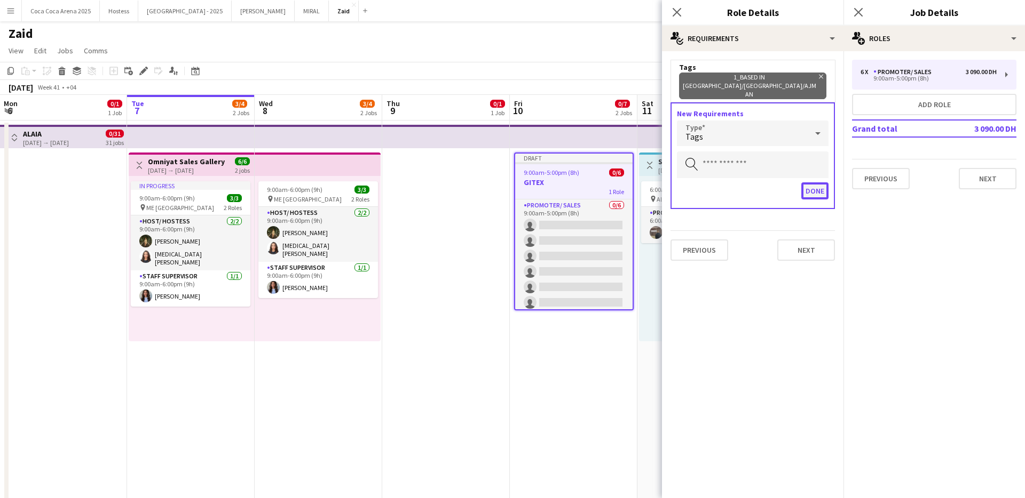
click at [811, 182] on button "Done" at bounding box center [814, 190] width 27 height 17
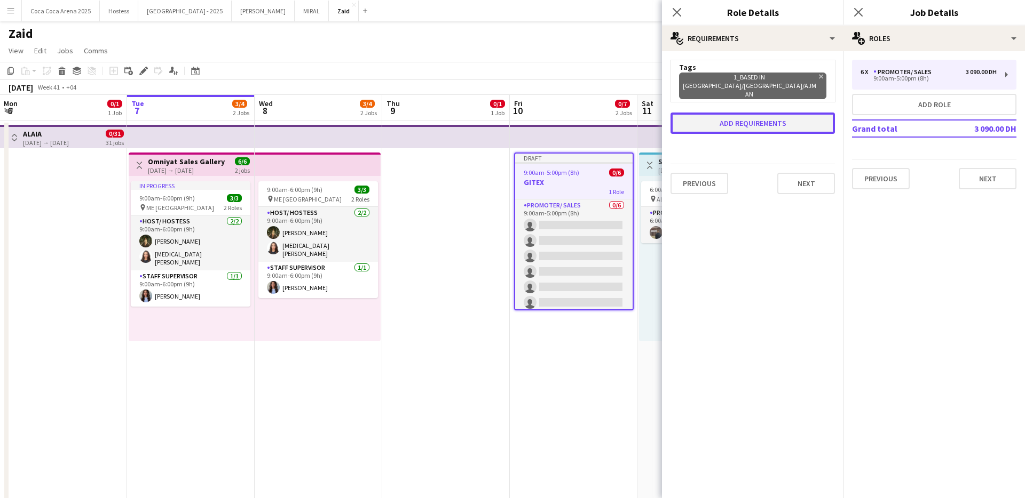
click at [724, 113] on button "Add requirements" at bounding box center [752, 123] width 164 height 21
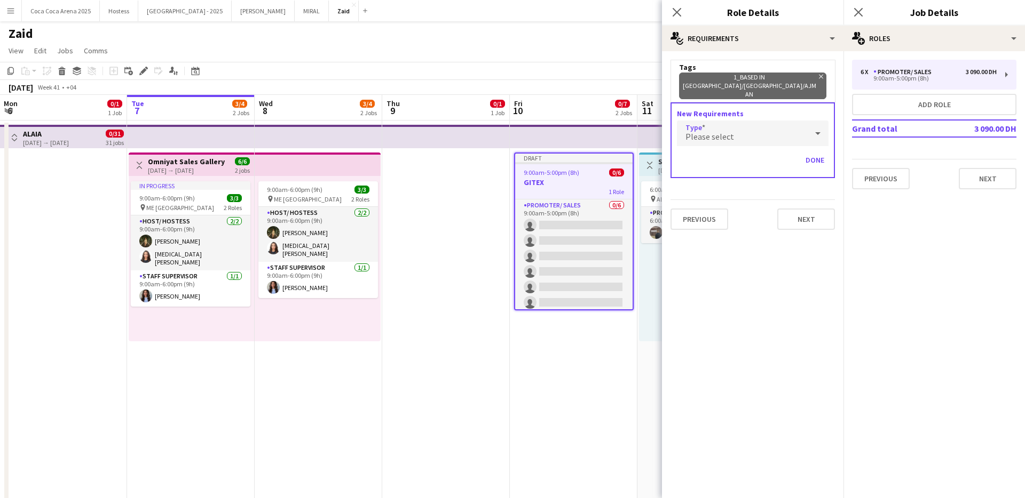
click at [731, 124] on div "Please select" at bounding box center [742, 134] width 130 height 26
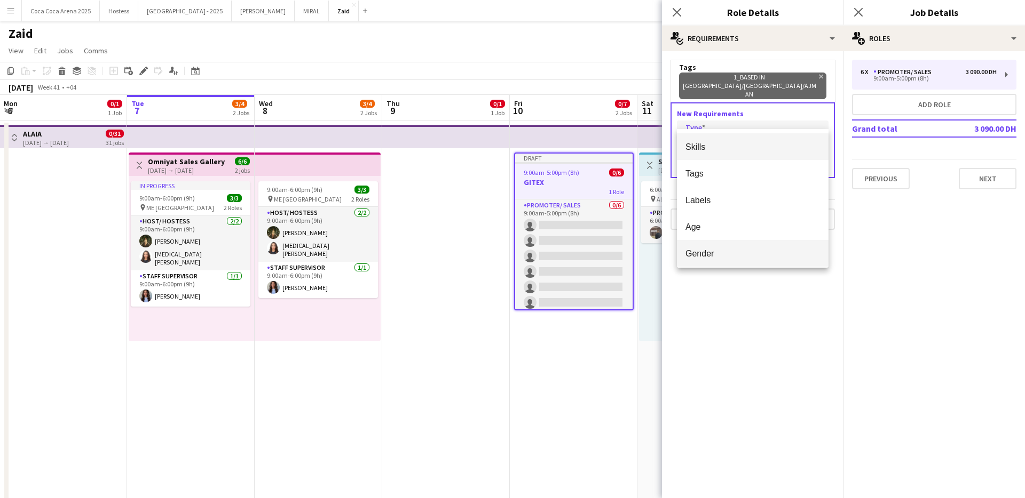
click at [734, 252] on span "Gender" at bounding box center [752, 254] width 134 height 10
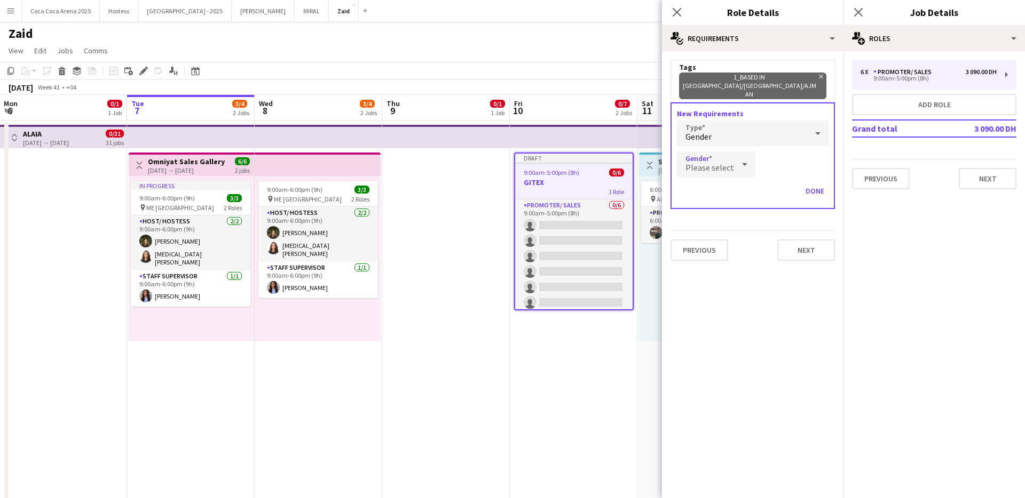
click at [733, 152] on div "Please select" at bounding box center [716, 165] width 78 height 26
click at [736, 174] on span "[DEMOGRAPHIC_DATA]" at bounding box center [714, 178] width 59 height 10
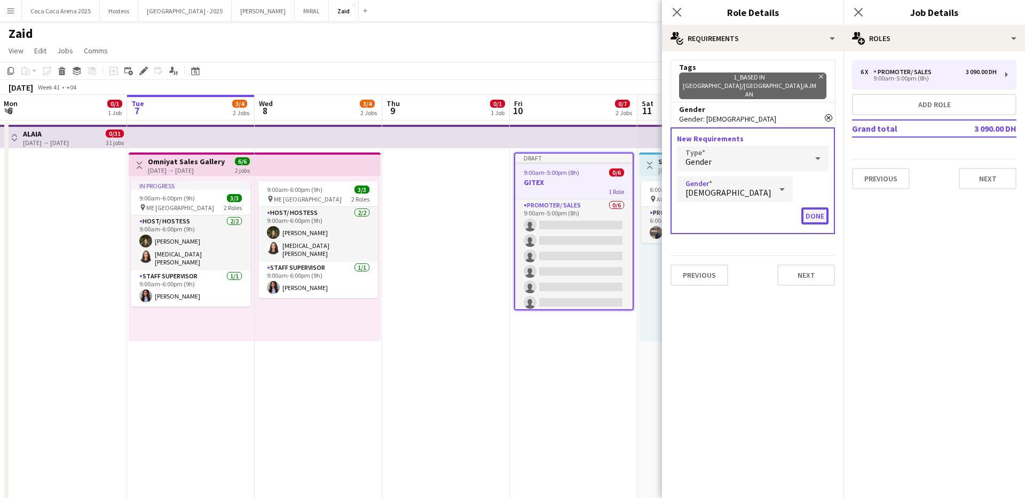
click at [806, 208] on button "Done" at bounding box center [814, 216] width 27 height 17
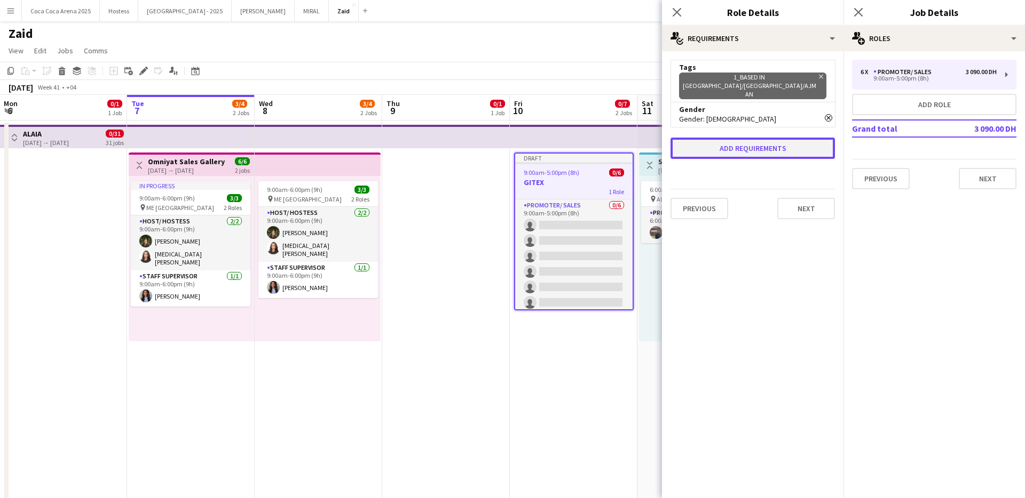
click at [775, 138] on button "Add requirements" at bounding box center [752, 148] width 164 height 21
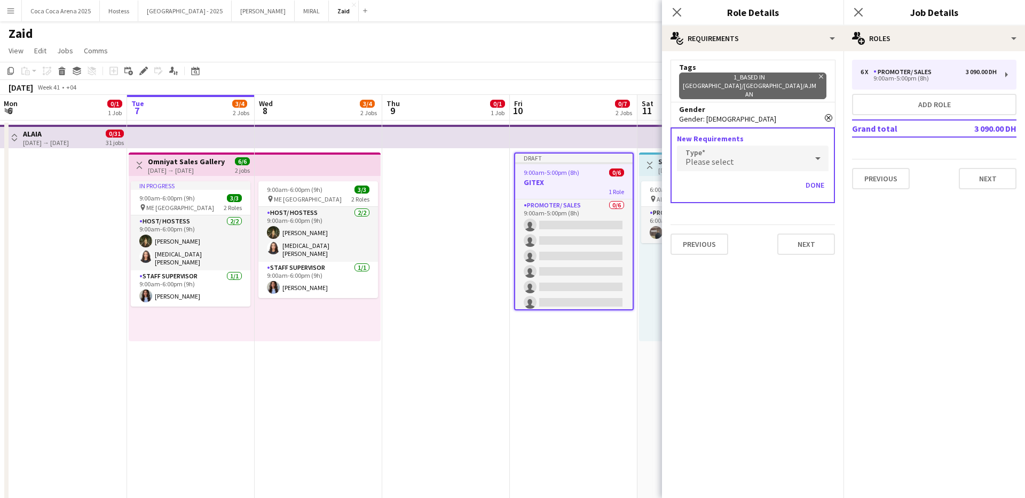
click at [767, 146] on div "Please select" at bounding box center [742, 159] width 130 height 26
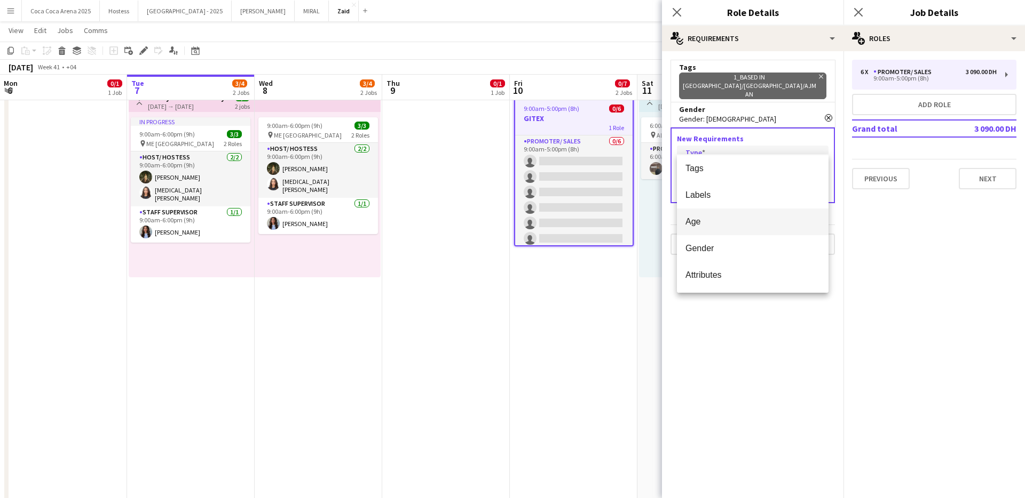
scroll to position [64, 0]
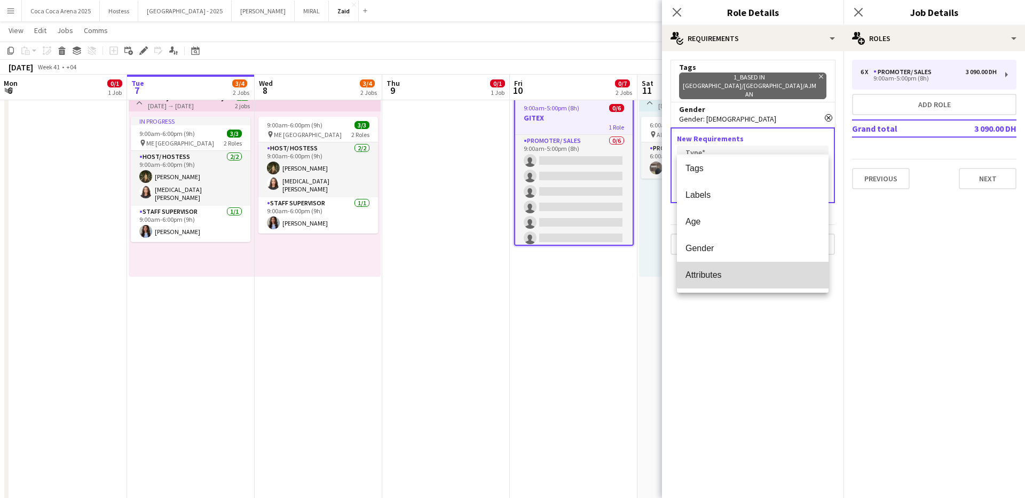
click at [756, 267] on mat-option "Attributes" at bounding box center [753, 275] width 152 height 27
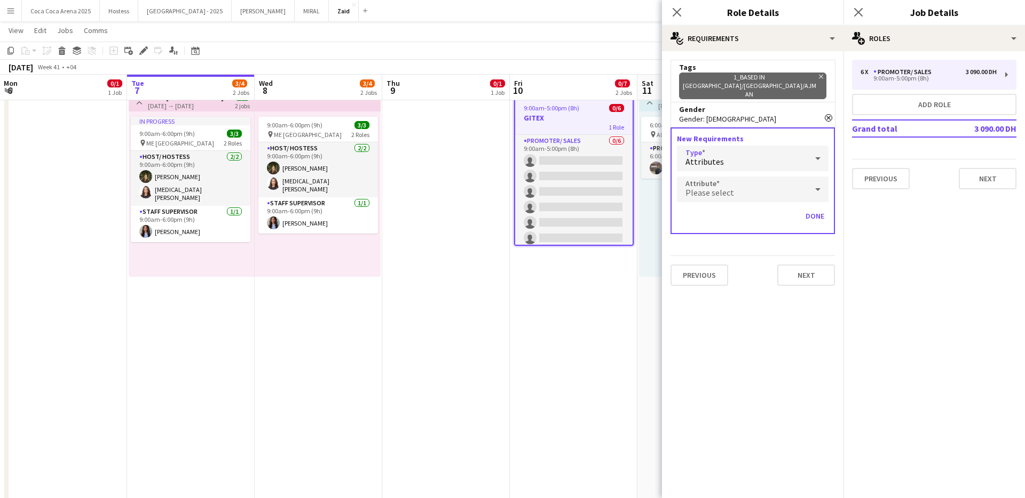
click at [761, 186] on app-edit-job-role-attributes "Please select" at bounding box center [753, 190] width 152 height 27
click at [759, 182] on div "Please select" at bounding box center [742, 190] width 130 height 26
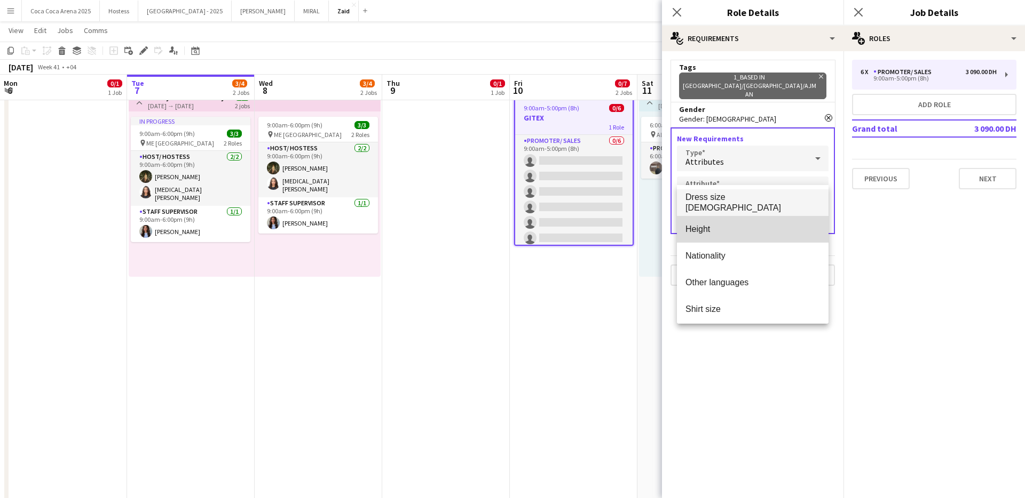
click at [757, 234] on mat-option "Height" at bounding box center [753, 229] width 152 height 27
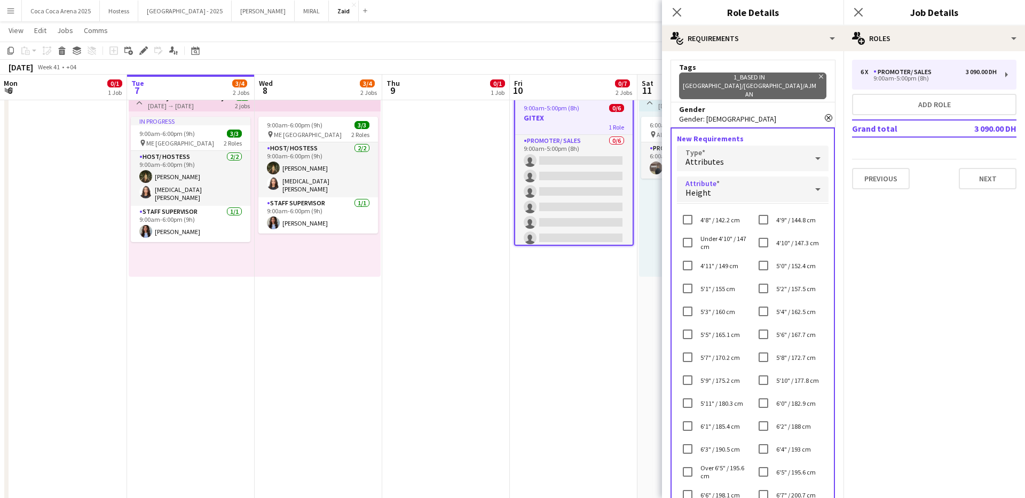
scroll to position [67, 0]
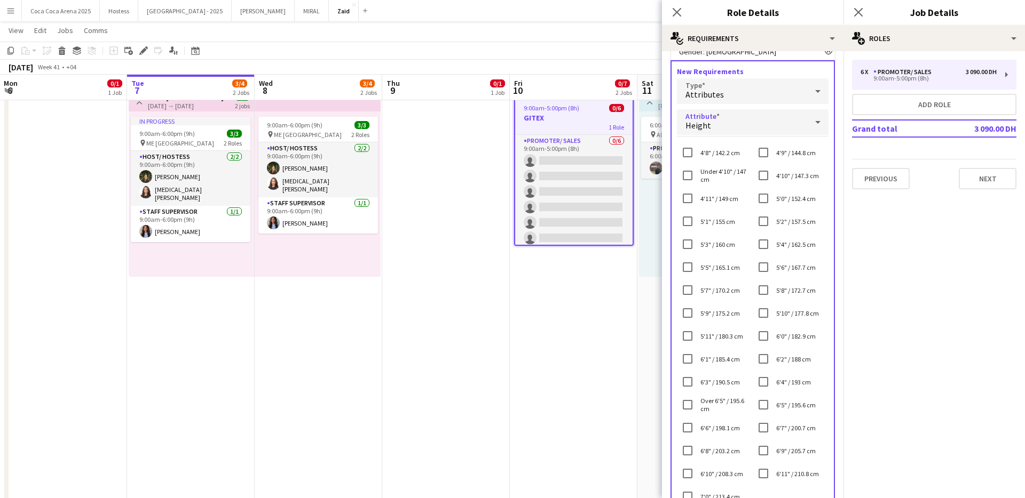
click at [736, 109] on div "Height" at bounding box center [742, 122] width 130 height 26
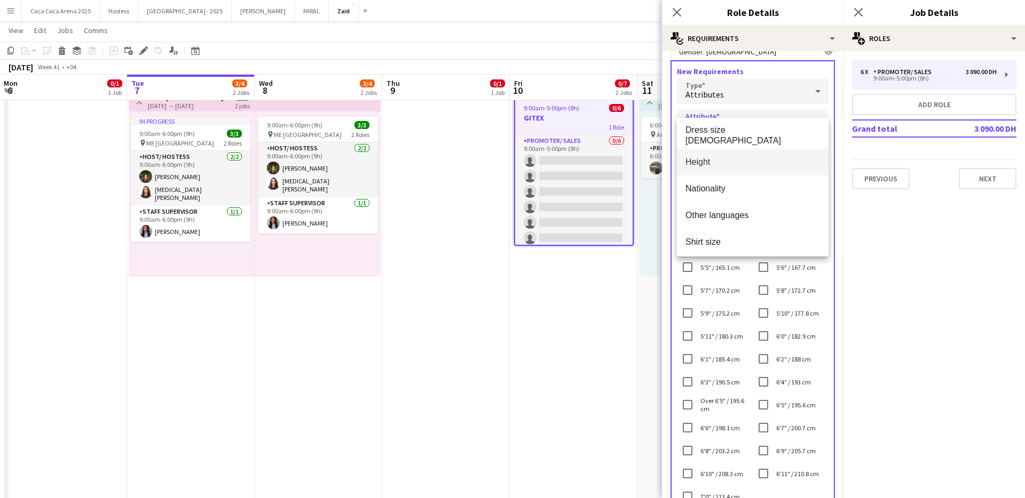
click at [757, 96] on div at bounding box center [512, 249] width 1025 height 498
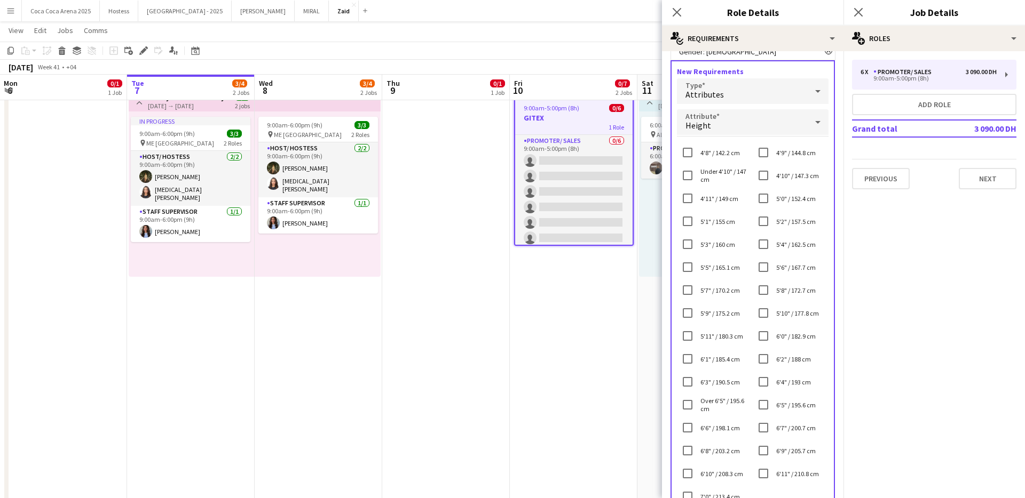
scroll to position [166, 0]
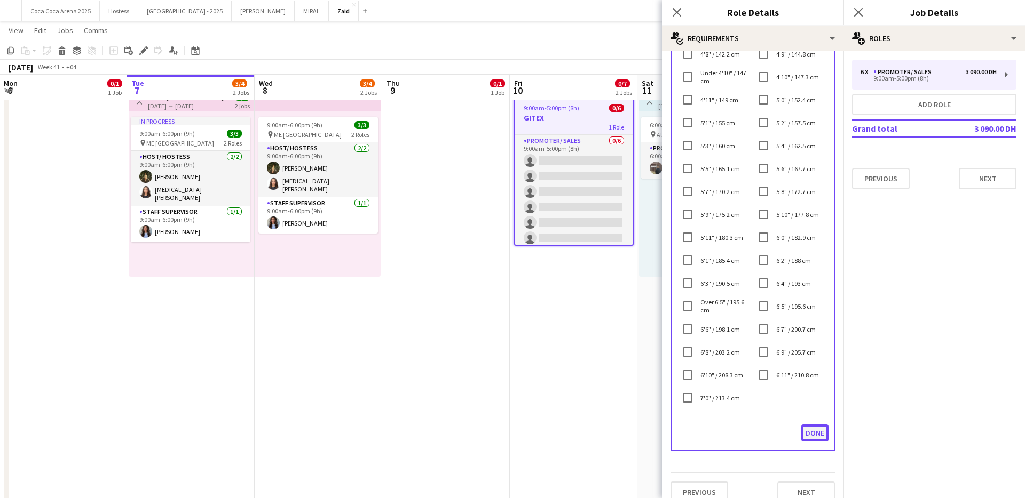
click at [814, 425] on button "Done" at bounding box center [814, 433] width 27 height 17
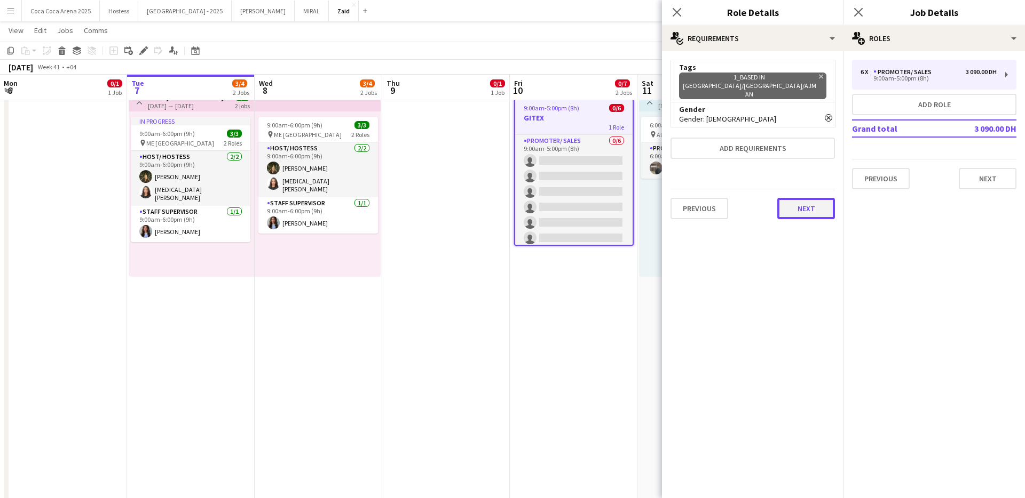
click at [791, 201] on button "Next" at bounding box center [806, 208] width 58 height 21
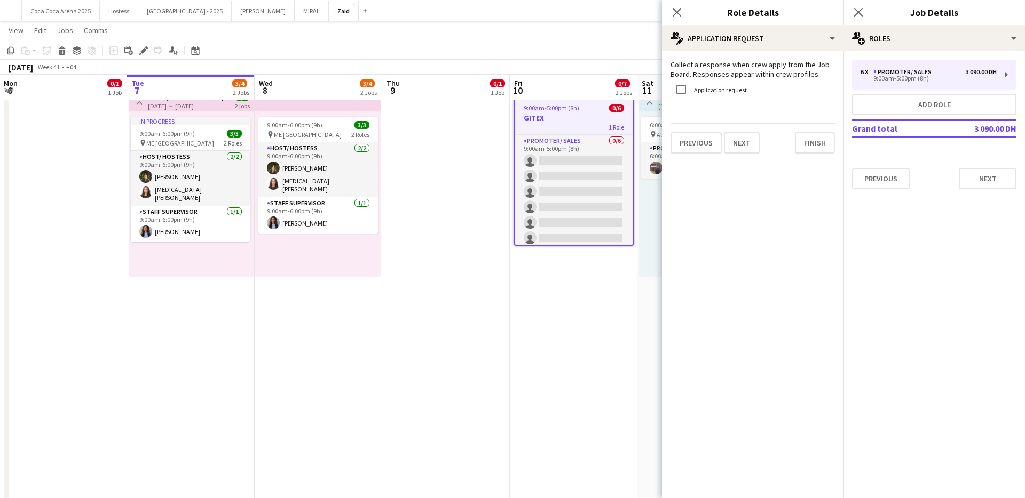
click at [700, 88] on label "Application request" at bounding box center [719, 90] width 55 height 8
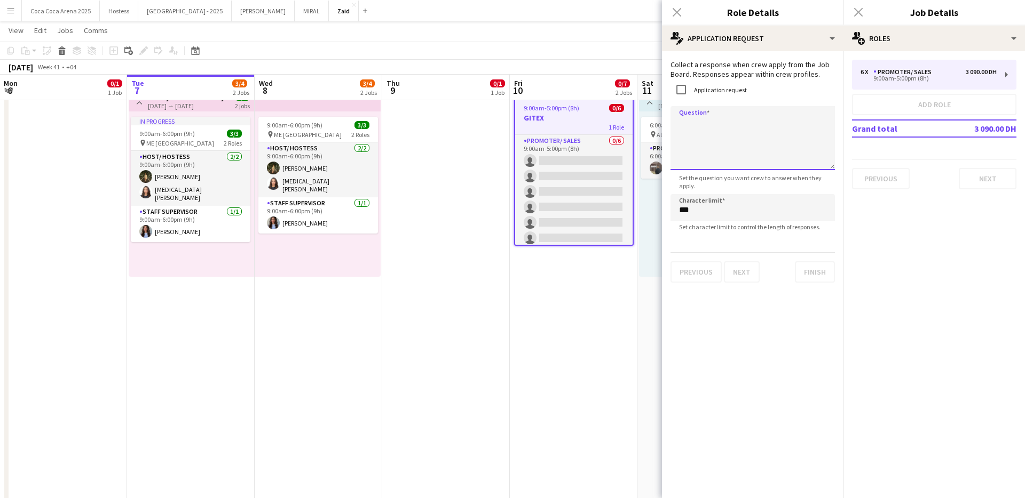
click at [734, 122] on textarea "Question" at bounding box center [752, 138] width 164 height 64
type textarea "**********"
click at [821, 274] on button "Finish" at bounding box center [815, 271] width 40 height 21
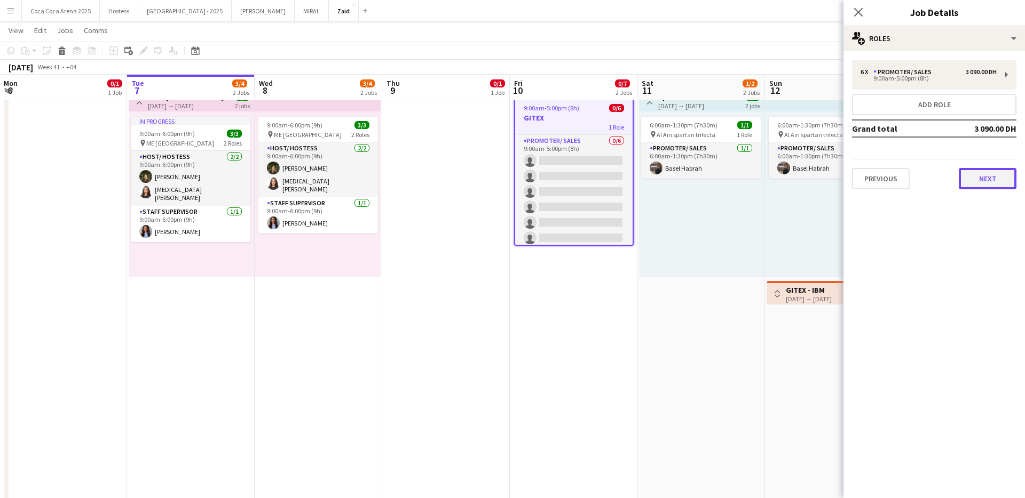
click at [972, 185] on button "Next" at bounding box center [987, 178] width 58 height 21
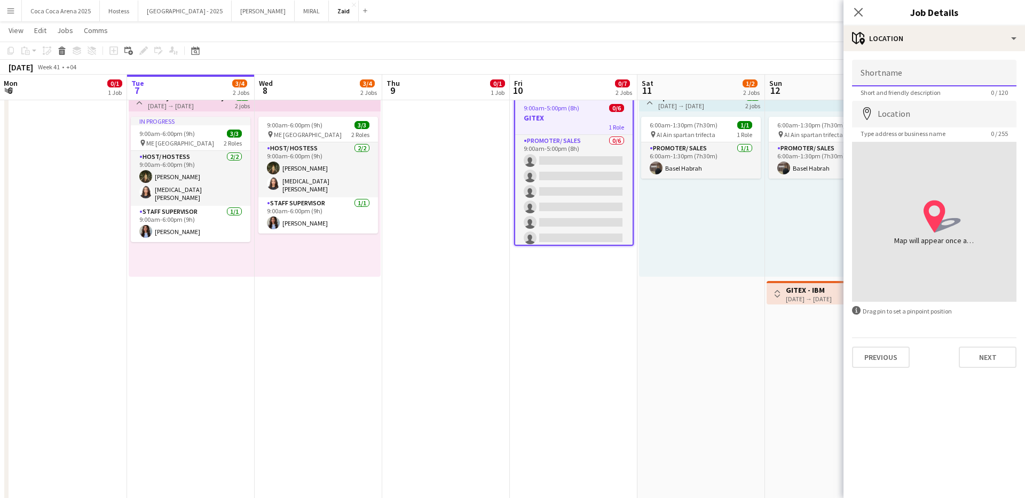
click at [934, 72] on input "Shortname" at bounding box center [934, 73] width 164 height 27
click at [895, 67] on input "Shortname" at bounding box center [934, 73] width 164 height 27
type input "**********"
click at [925, 112] on input "Location" at bounding box center [934, 114] width 164 height 27
type input "**********"
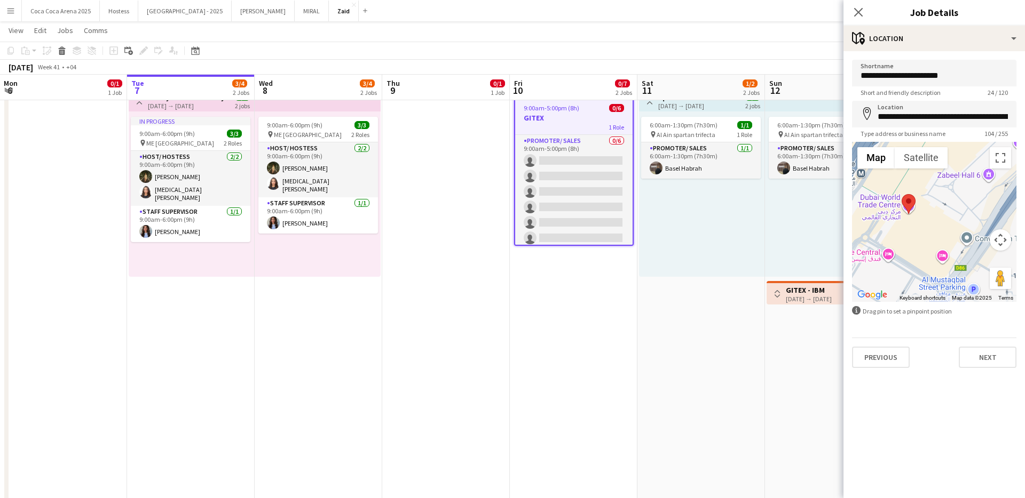
click at [916, 233] on div at bounding box center [934, 222] width 164 height 160
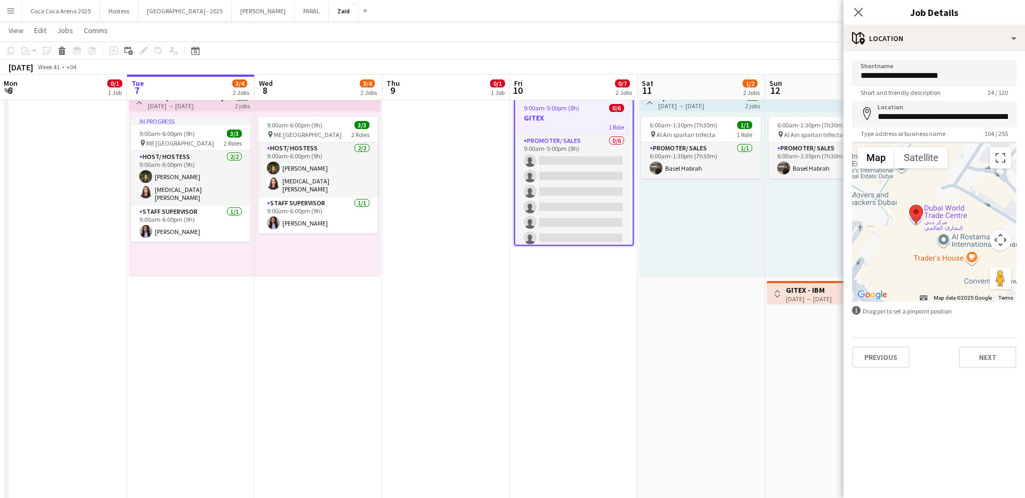
drag, startPoint x: 913, startPoint y: 227, endPoint x: 940, endPoint y: 265, distance: 46.2
click at [940, 265] on div at bounding box center [934, 222] width 164 height 160
click at [991, 348] on button "Next" at bounding box center [987, 357] width 58 height 21
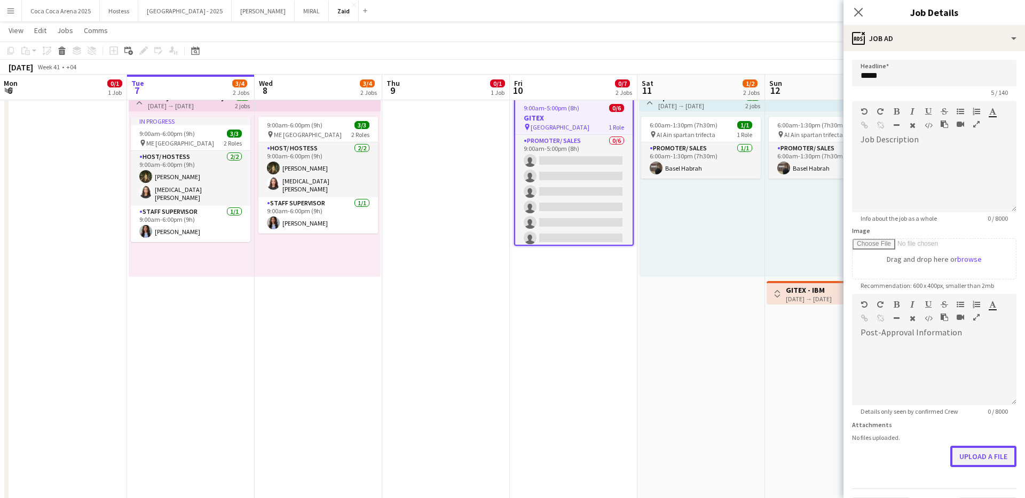
click at [973, 464] on button "Upload a file" at bounding box center [983, 456] width 66 height 21
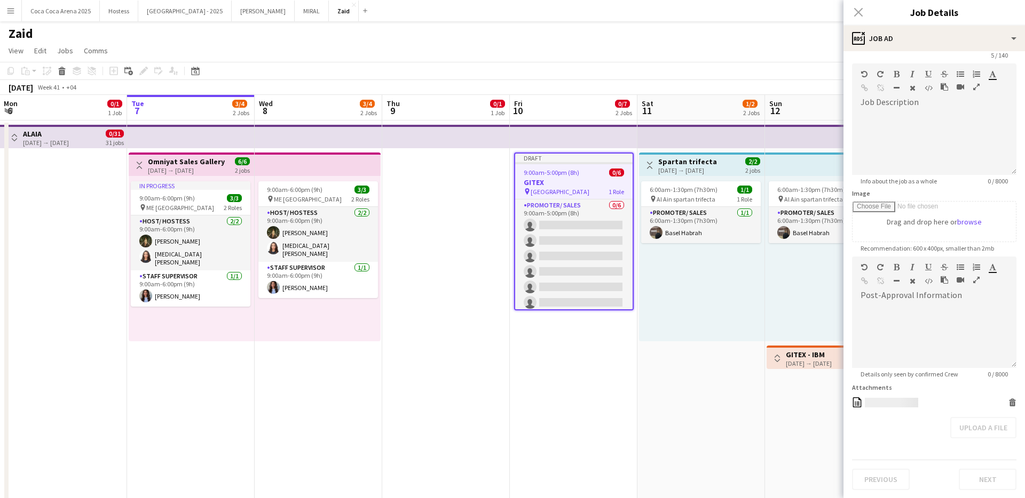
scroll to position [1, 0]
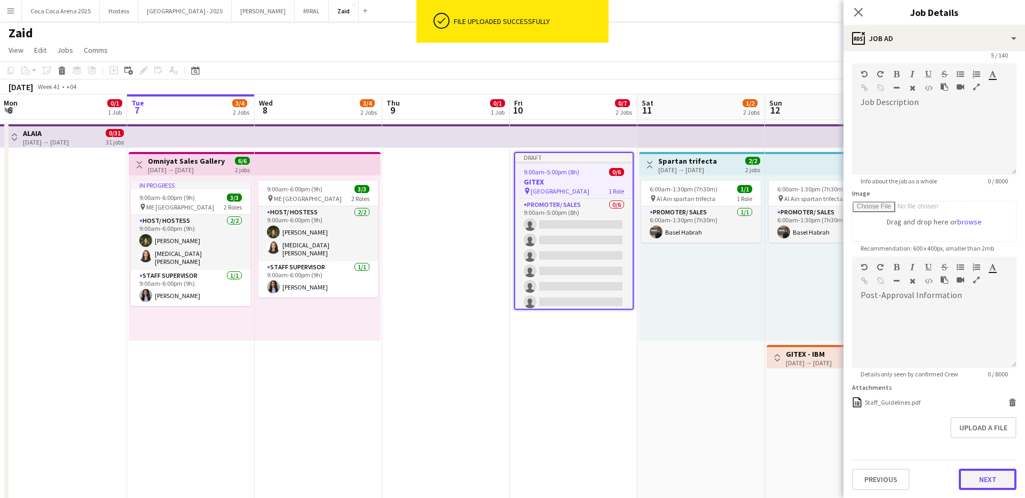
click at [1000, 482] on button "Next" at bounding box center [987, 479] width 58 height 21
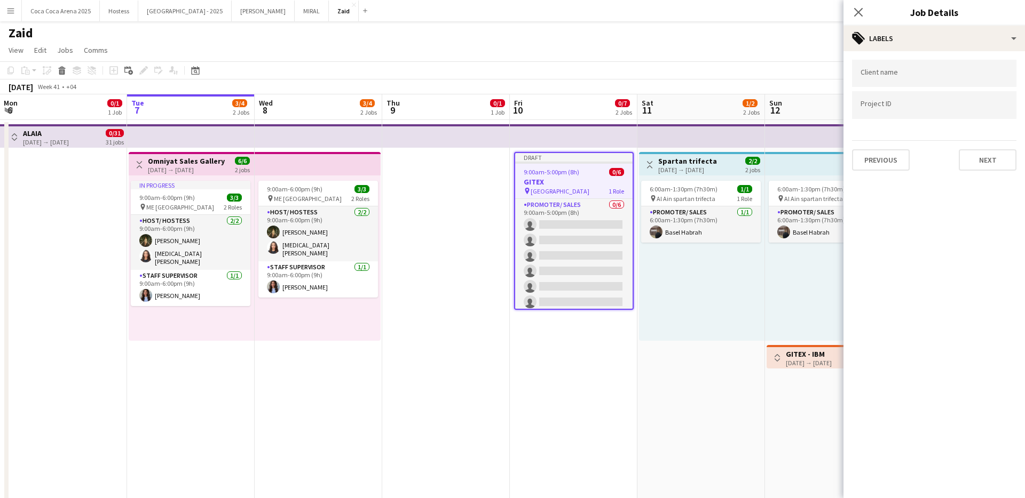
scroll to position [0, 0]
click at [982, 156] on button "Next" at bounding box center [987, 159] width 58 height 21
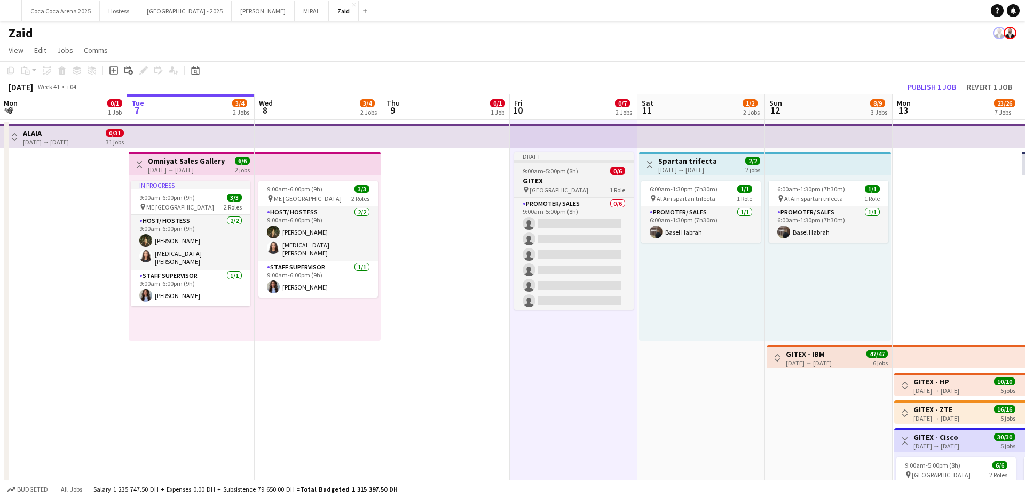
click at [599, 187] on div "pin [GEOGRAPHIC_DATA] 1 Role" at bounding box center [574, 190] width 120 height 9
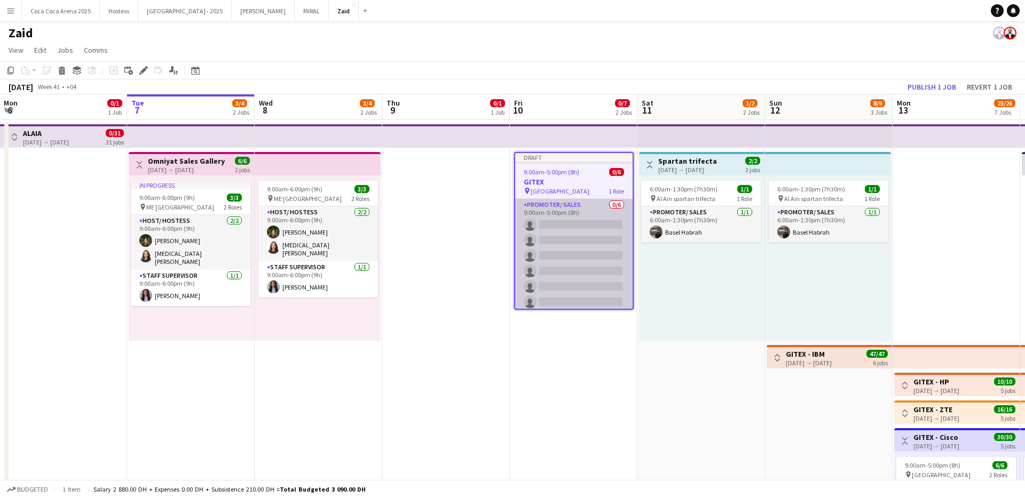
click at [596, 307] on app-card-role "Promoter/ Sales 0/6 9:00am-5:00pm (8h) single-neutral-actions single-neutral-ac…" at bounding box center [573, 256] width 117 height 114
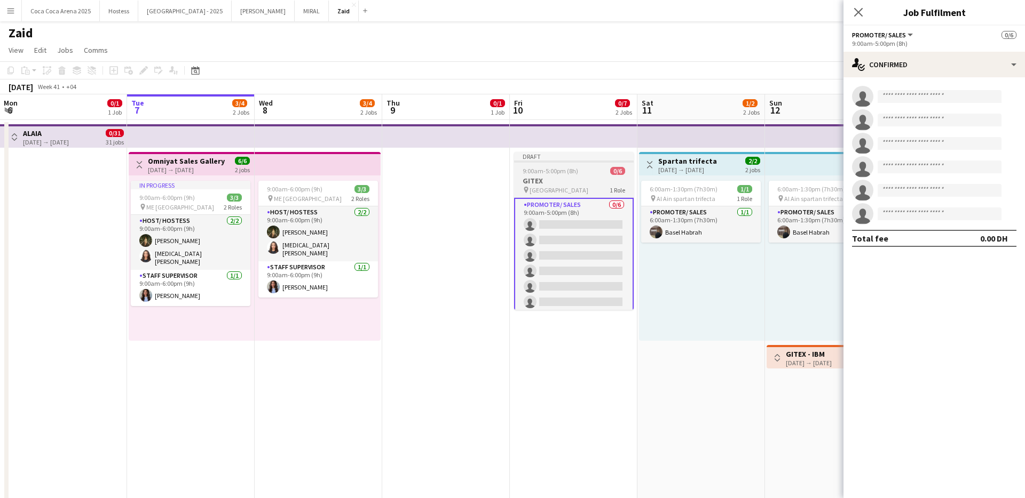
click at [592, 167] on div "9:00am-5:00pm (8h) 0/6" at bounding box center [574, 171] width 120 height 8
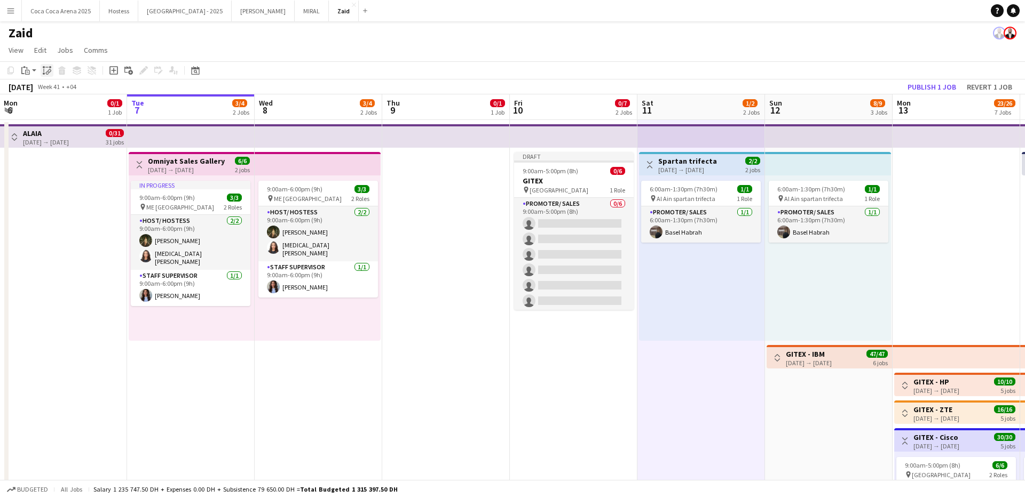
click at [48, 73] on icon "Paste linked Job" at bounding box center [47, 70] width 9 height 9
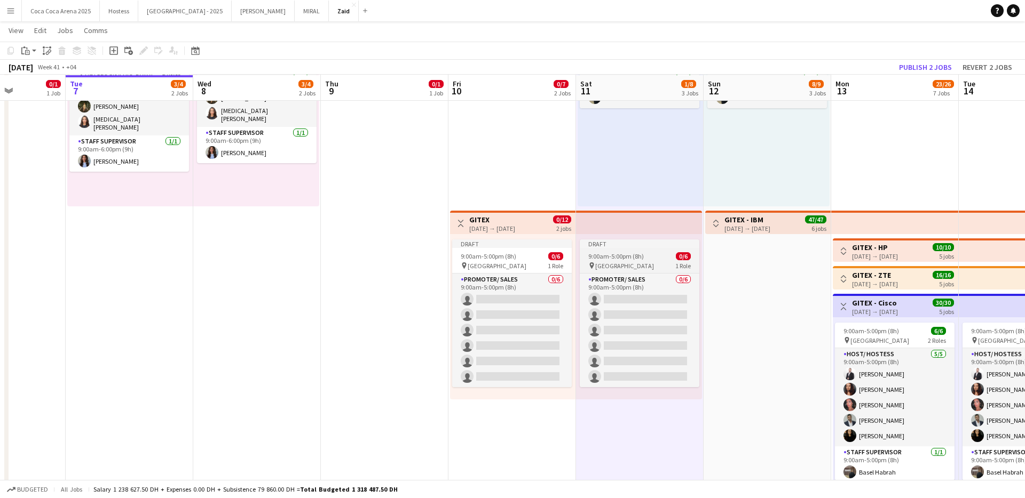
scroll to position [139, 0]
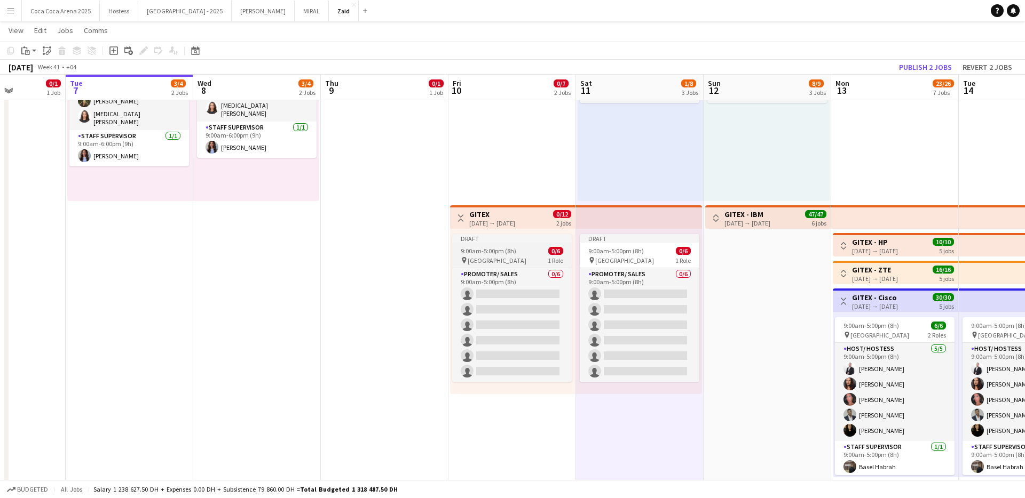
click at [537, 249] on div "9:00am-5:00pm (8h) 0/6" at bounding box center [512, 251] width 120 height 8
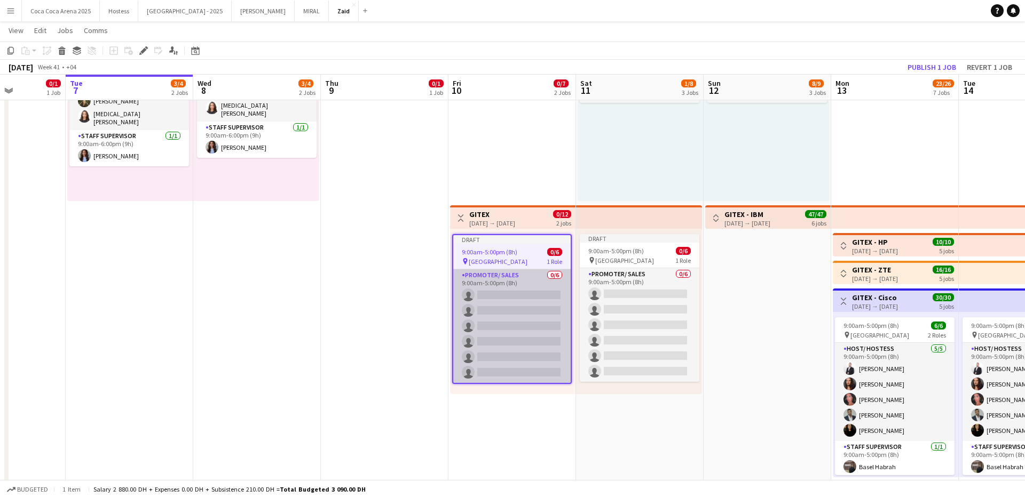
click at [540, 290] on app-card-role "Promoter/ Sales 0/6 9:00am-5:00pm (8h) single-neutral-actions single-neutral-ac…" at bounding box center [511, 326] width 117 height 114
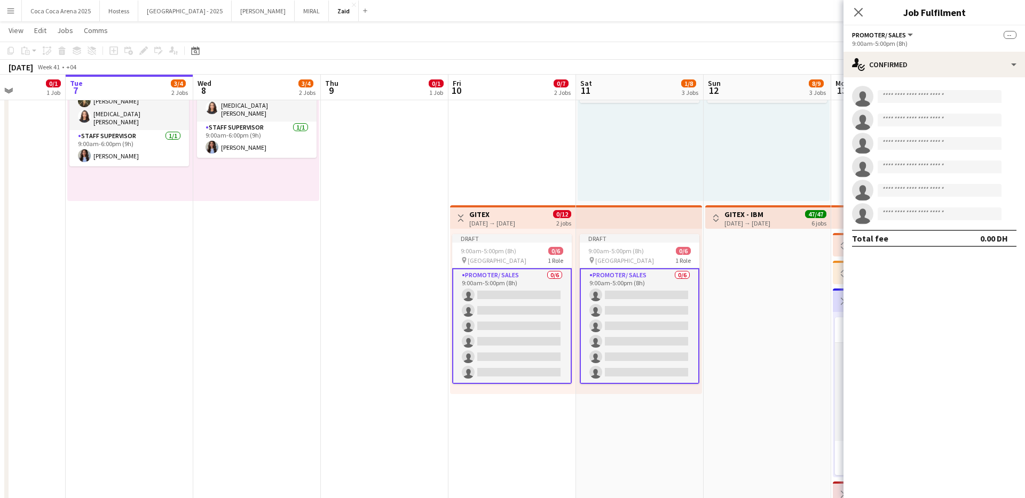
click at [553, 285] on app-card-role "Promoter/ Sales 0/6 9:00am-5:00pm (8h) single-neutral-actions single-neutral-ac…" at bounding box center [512, 326] width 120 height 116
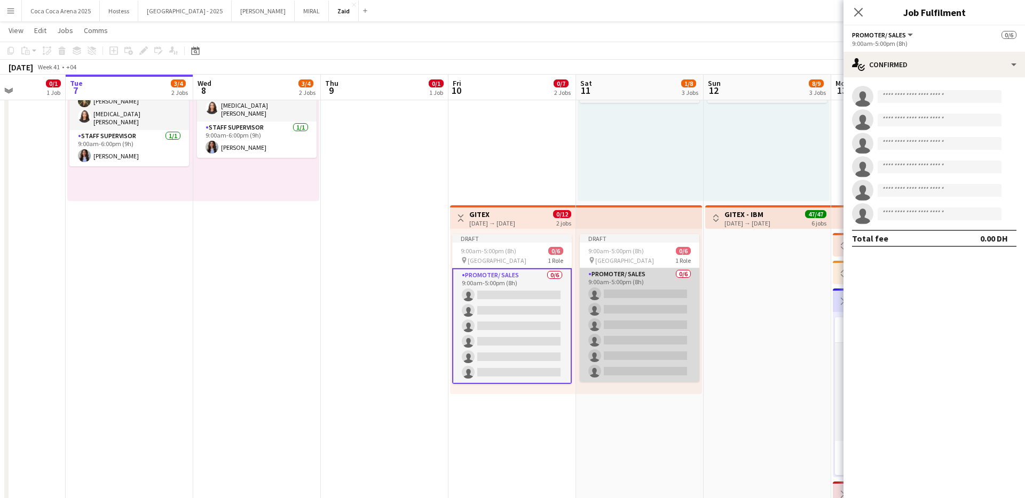
click at [610, 278] on app-card-role "Promoter/ Sales 0/6 9:00am-5:00pm (8h) single-neutral-actions single-neutral-ac…" at bounding box center [640, 325] width 120 height 114
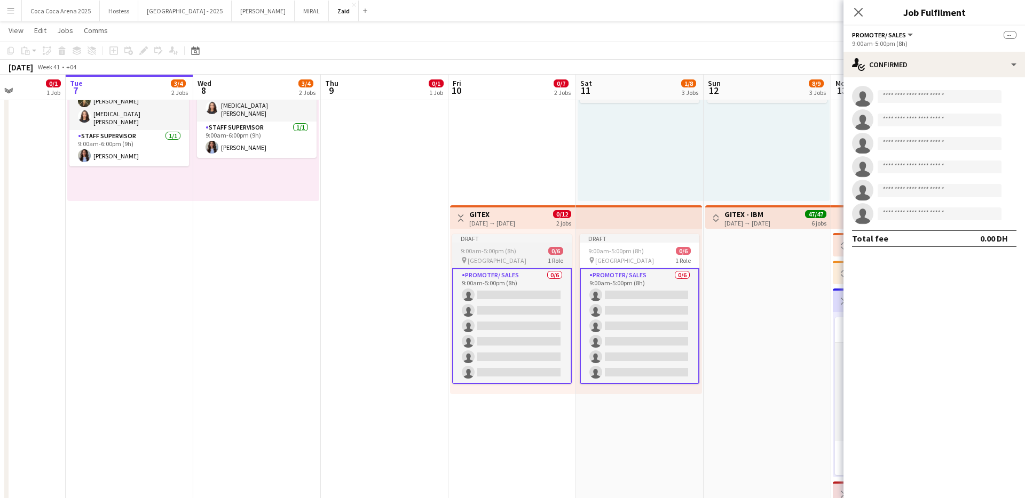
click at [550, 237] on div "Draft" at bounding box center [512, 238] width 120 height 9
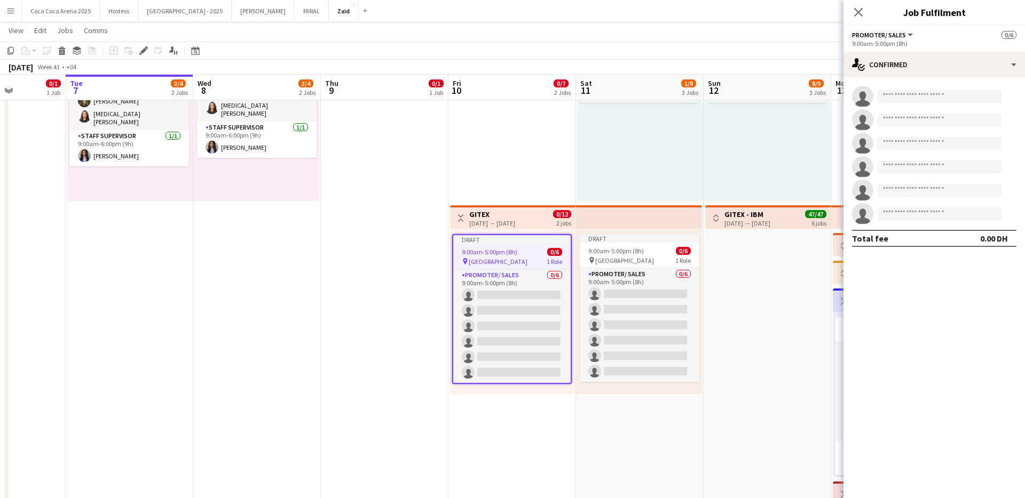
click at [545, 217] on div "Toggle View GITEX [DATE] → [DATE] 0/12 2 jobs" at bounding box center [512, 218] width 117 height 18
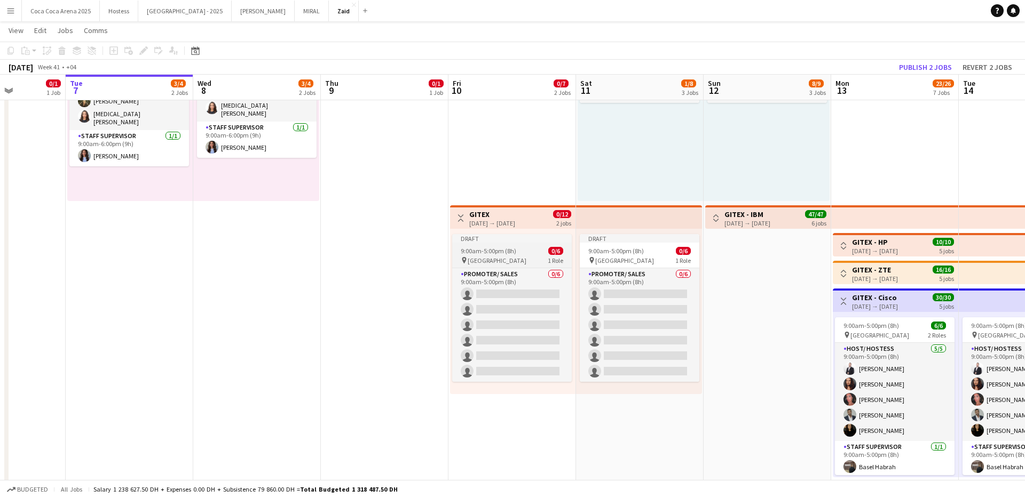
click at [551, 247] on span "0/6" at bounding box center [555, 251] width 15 height 8
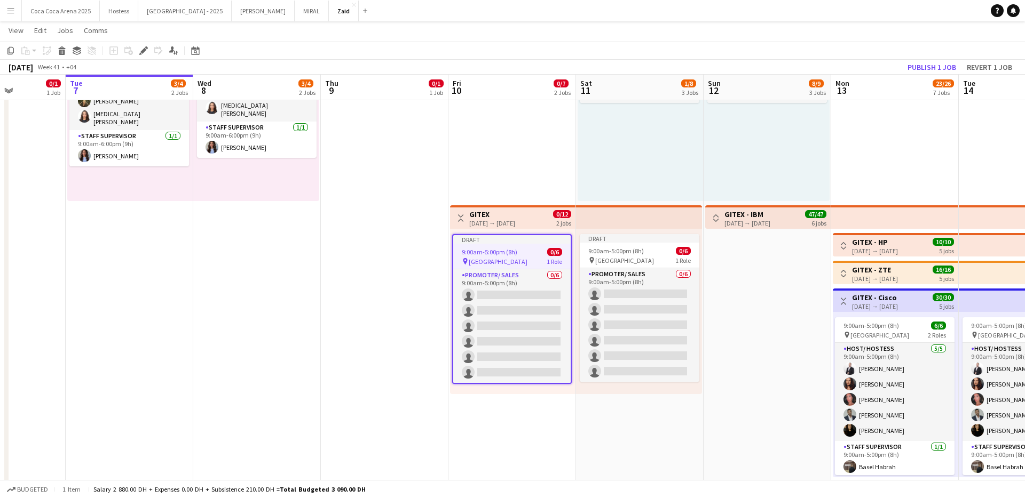
click at [542, 215] on div "Toggle View GITEX [DATE] → [DATE] 0/12 2 jobs" at bounding box center [512, 218] width 117 height 18
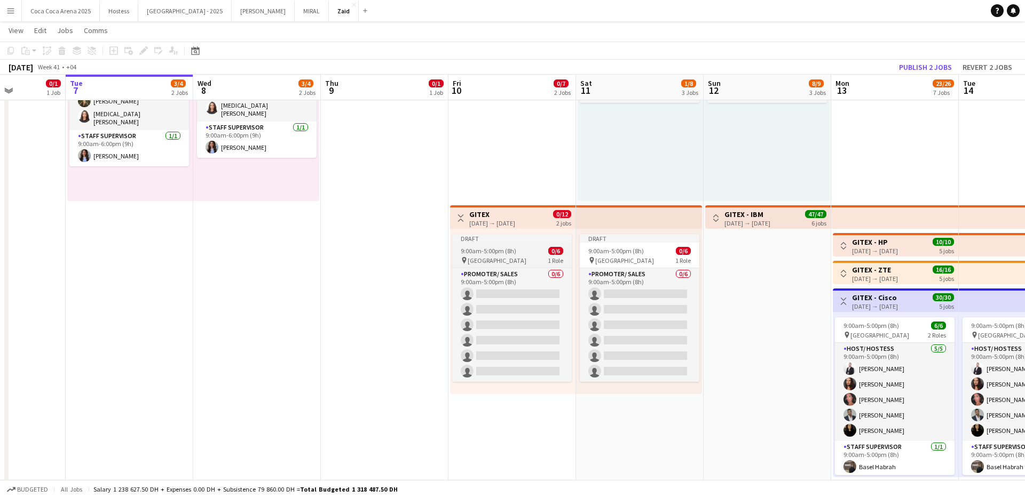
click at [538, 258] on div "pin [GEOGRAPHIC_DATA] 1 Role" at bounding box center [512, 260] width 120 height 9
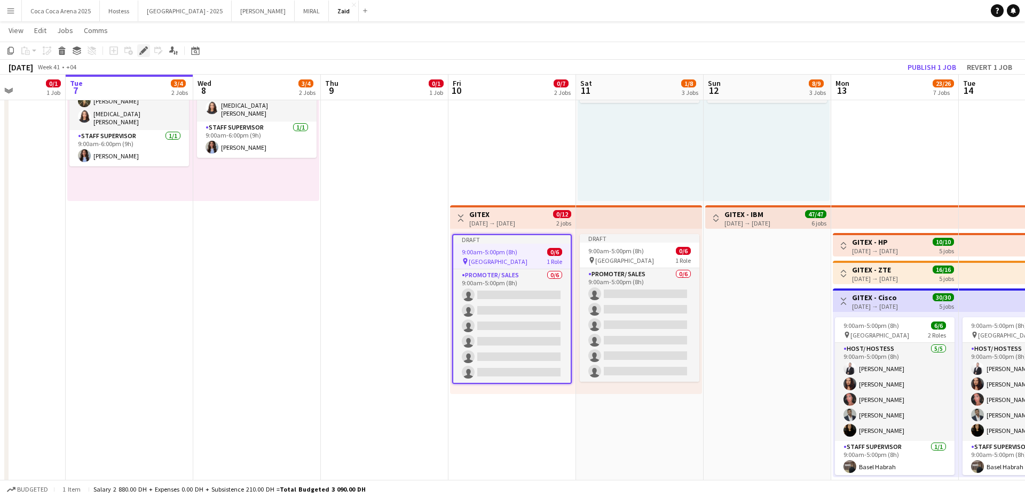
click at [148, 49] on div "Edit" at bounding box center [143, 50] width 13 height 13
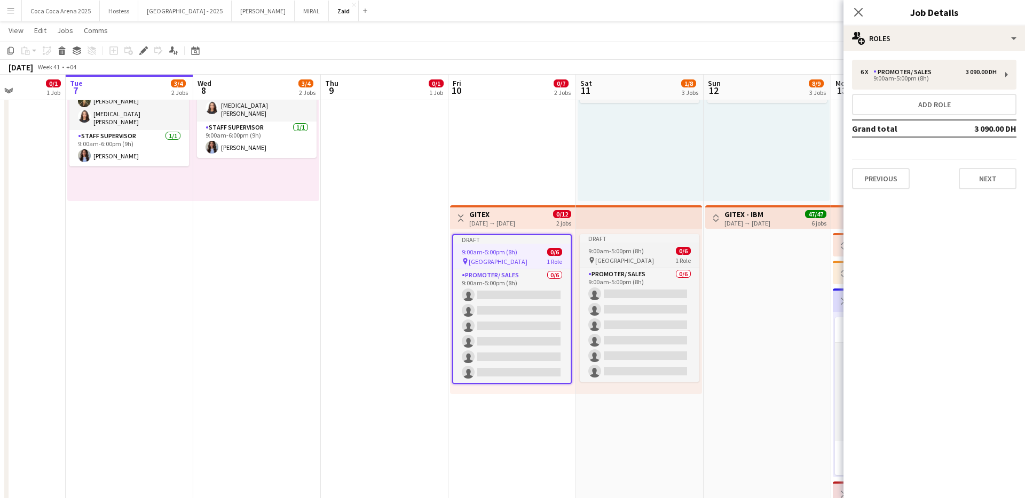
click at [641, 255] on span "9:00am-5:00pm (8h)" at bounding box center [615, 251] width 55 height 8
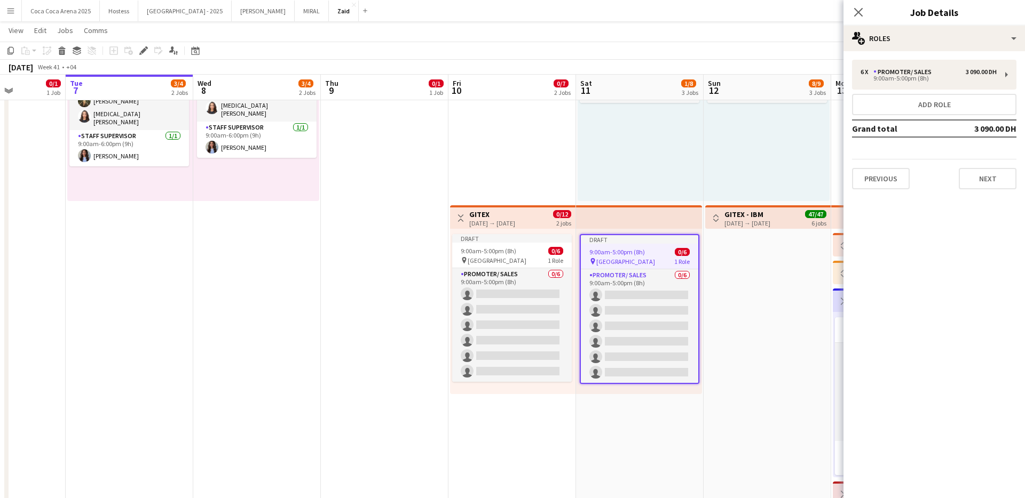
click at [620, 236] on div "Draft" at bounding box center [639, 239] width 117 height 9
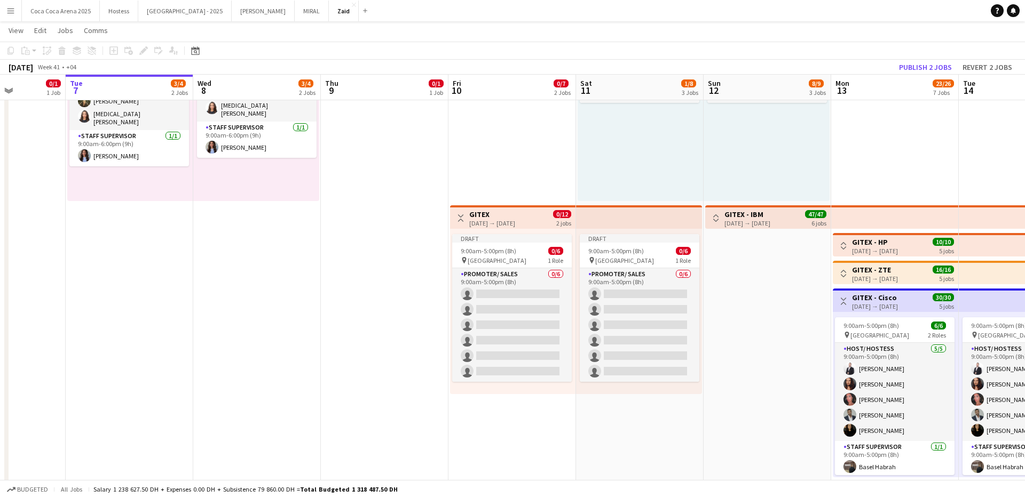
click at [610, 218] on app-top-bar at bounding box center [639, 216] width 126 height 23
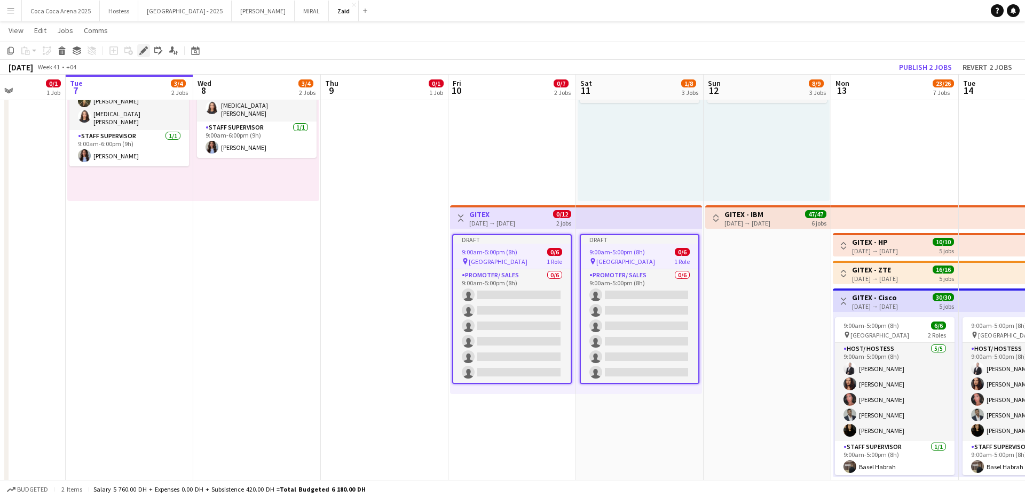
click at [150, 49] on div "Add job Add linked Job Edit Edit linked Job Applicants" at bounding box center [139, 50] width 82 height 13
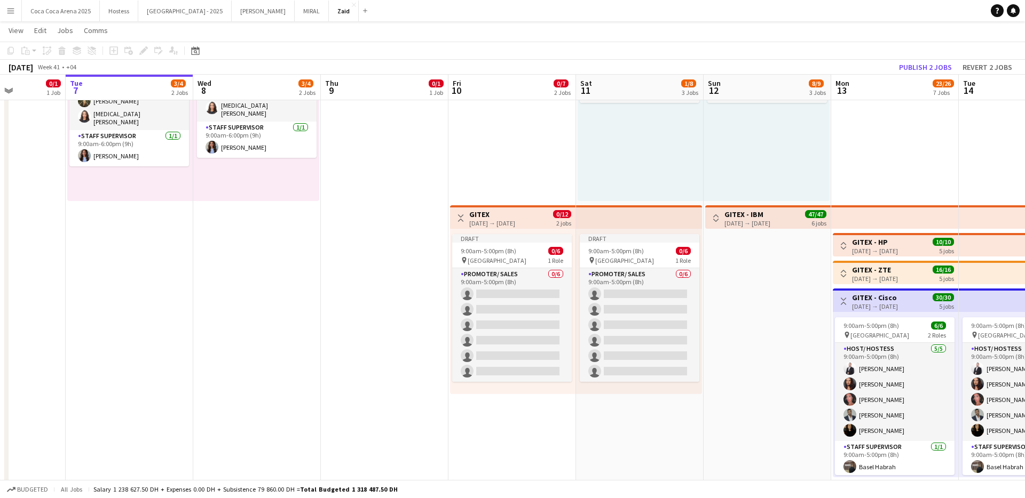
click at [494, 219] on div "[DATE] → [DATE]" at bounding box center [492, 223] width 46 height 8
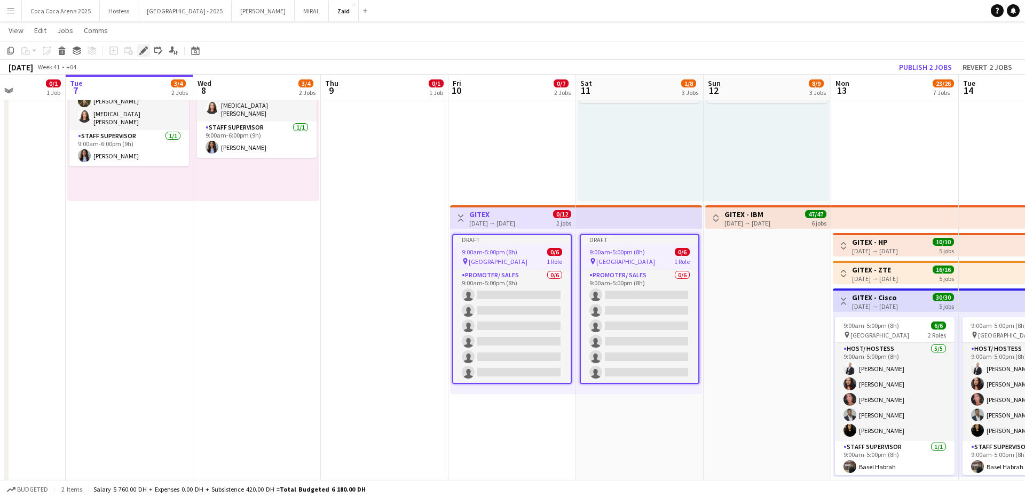
click at [144, 51] on icon at bounding box center [143, 51] width 6 height 6
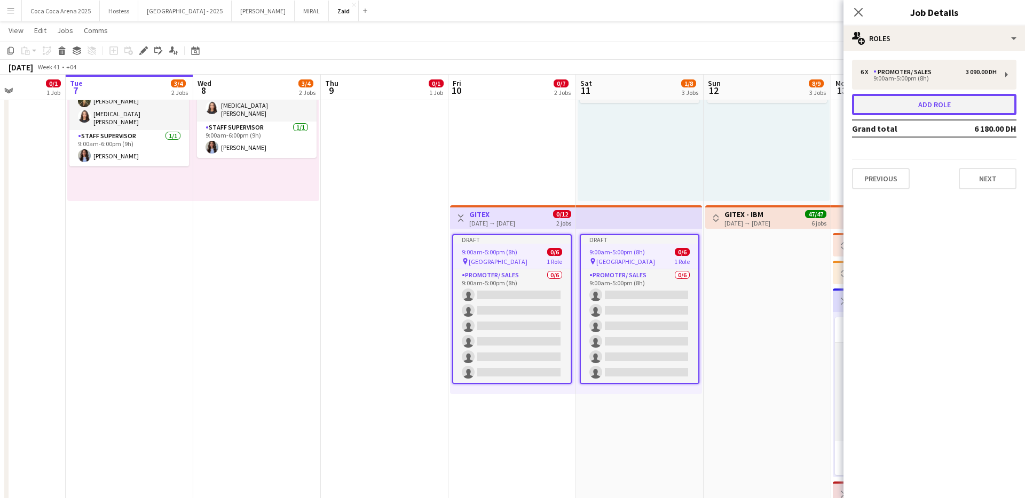
click at [912, 108] on button "Add role" at bounding box center [934, 104] width 164 height 21
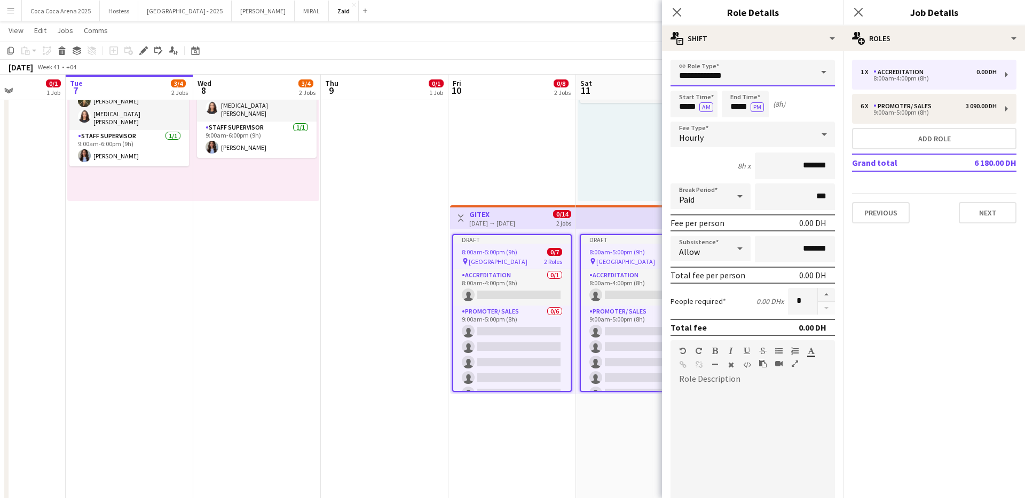
click at [802, 76] on input "**********" at bounding box center [752, 73] width 164 height 27
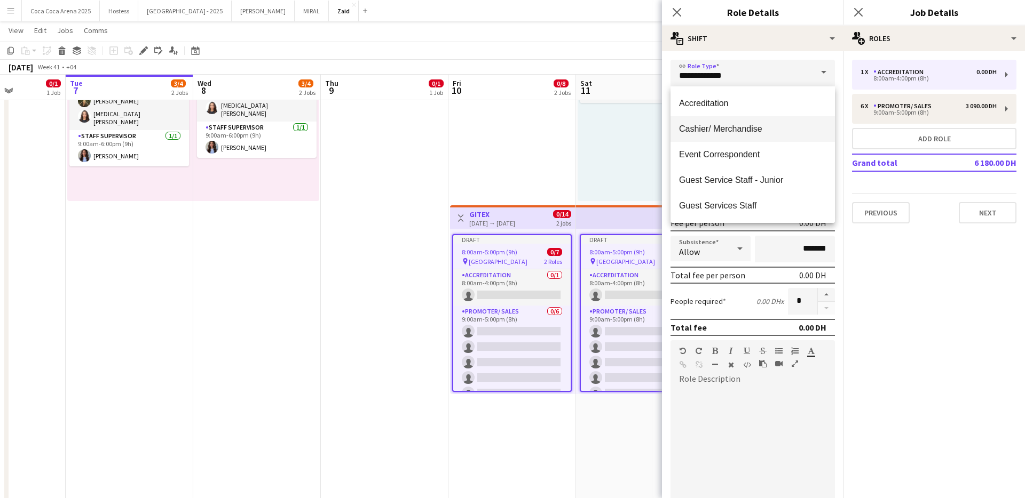
click at [761, 122] on mat-option "Cashier/ Merchandise" at bounding box center [752, 129] width 164 height 26
type input "**********"
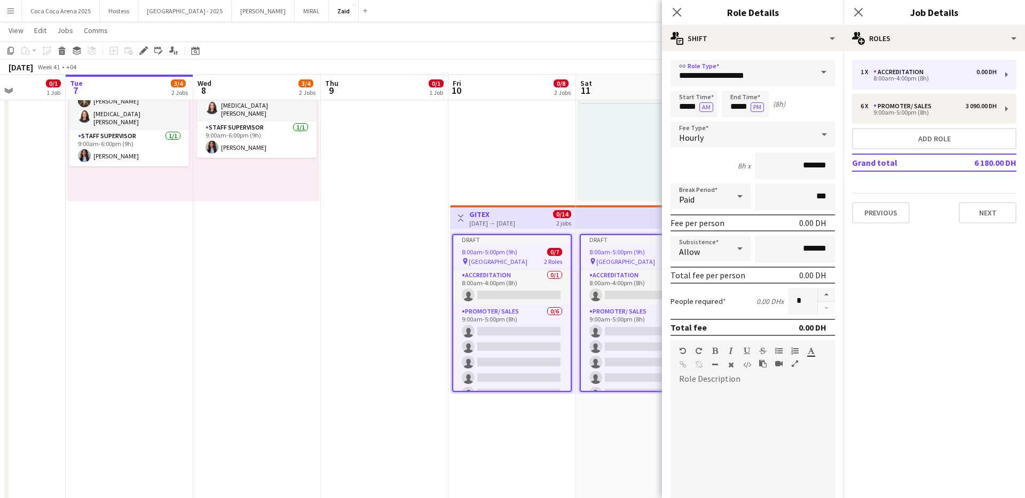
click at [580, 368] on app-job-card "Draft 8:00am-5:00pm (9h) 0/7 pin [GEOGRAPHIC_DATA] 2 Roles Accreditation 0/1 8:…" at bounding box center [640, 313] width 120 height 158
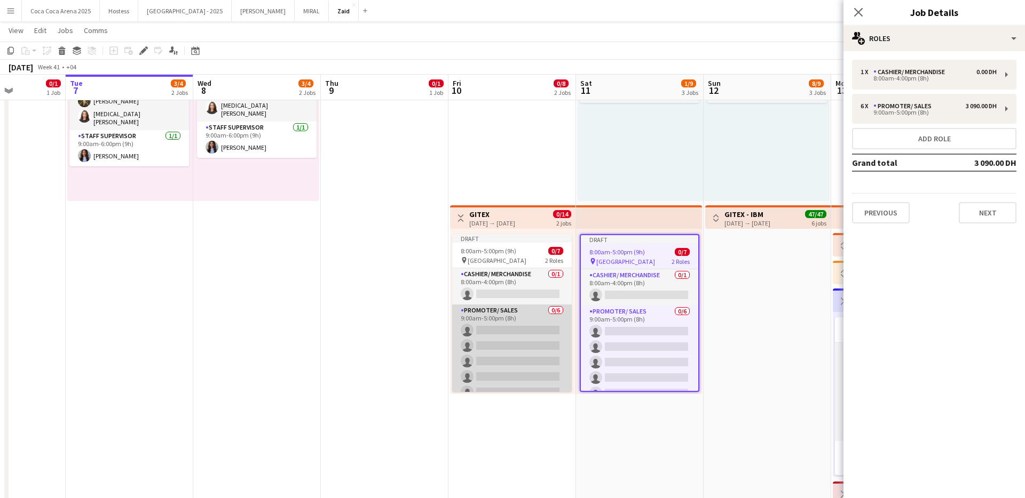
click at [545, 347] on app-card-role "Promoter/ Sales 0/6 9:00am-5:00pm (8h) single-neutral-actions single-neutral-ac…" at bounding box center [512, 362] width 120 height 114
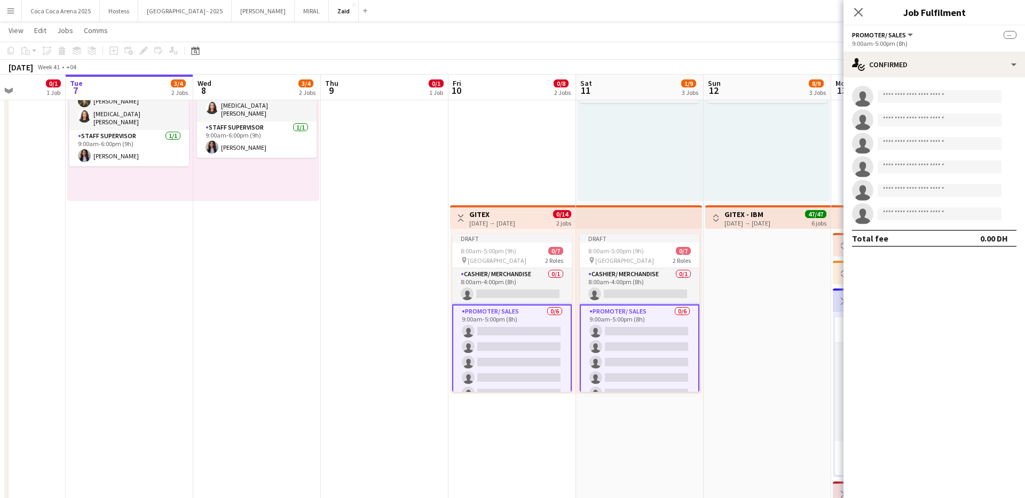
scroll to position [9, 0]
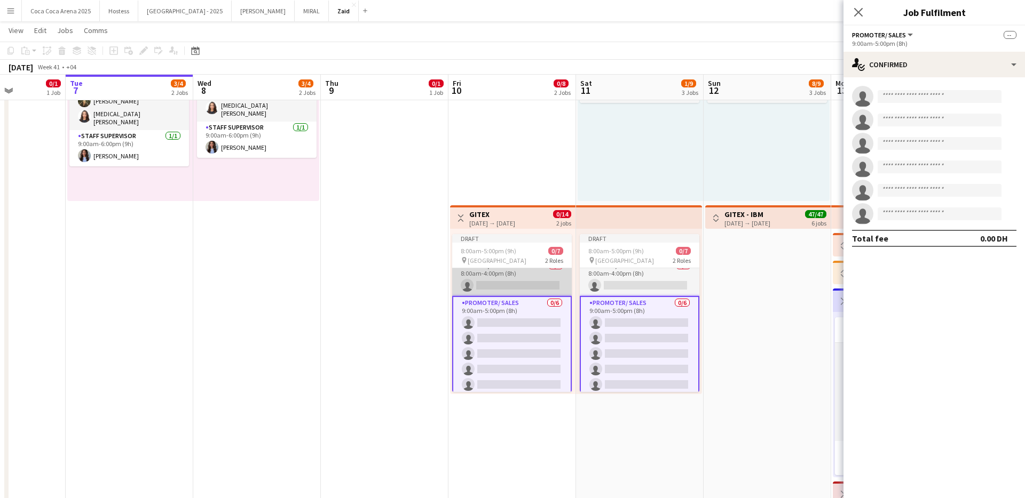
click at [554, 286] on app-card-role "Cashier/ Merchandise 0/1 8:00am-4:00pm (8h) single-neutral-actions" at bounding box center [512, 278] width 120 height 36
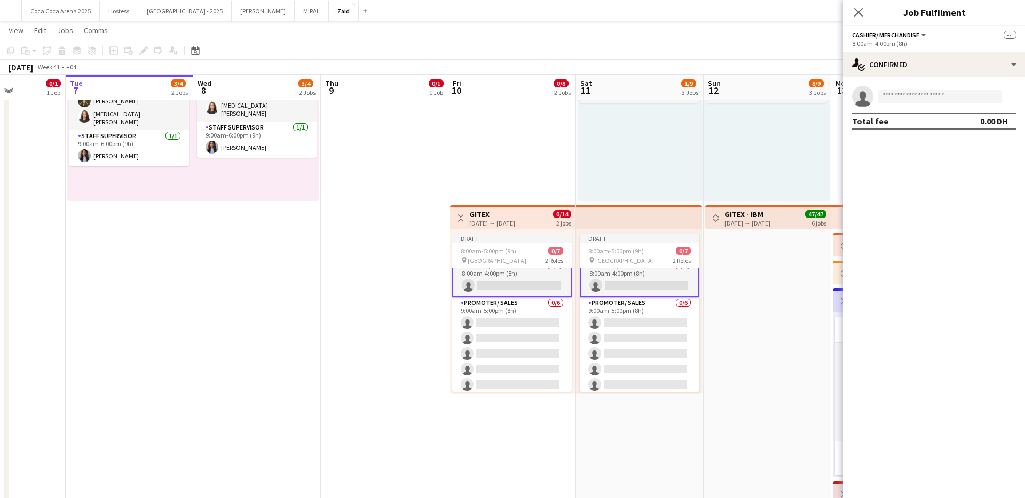
scroll to position [0, 0]
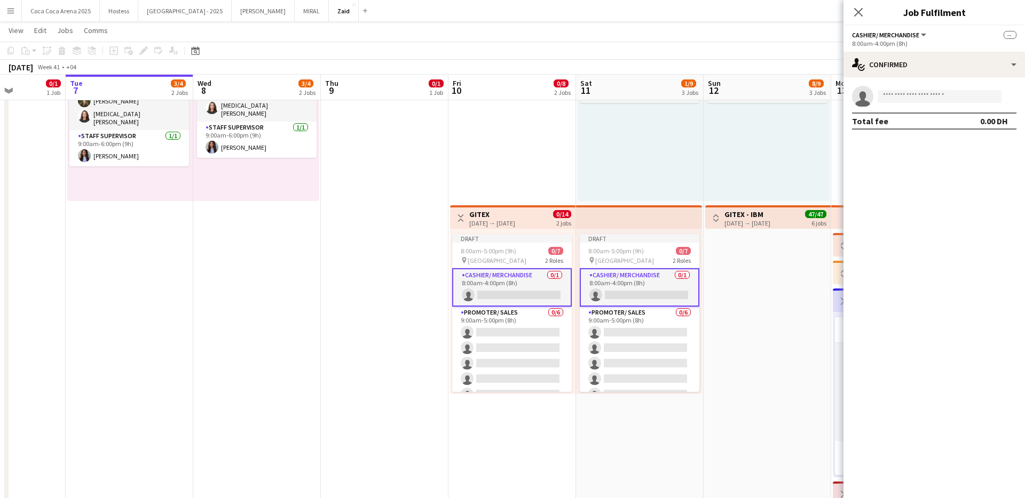
click at [545, 295] on app-card-role "Cashier/ Merchandise 0/1 8:00am-4:00pm (8h) single-neutral-actions" at bounding box center [512, 287] width 120 height 38
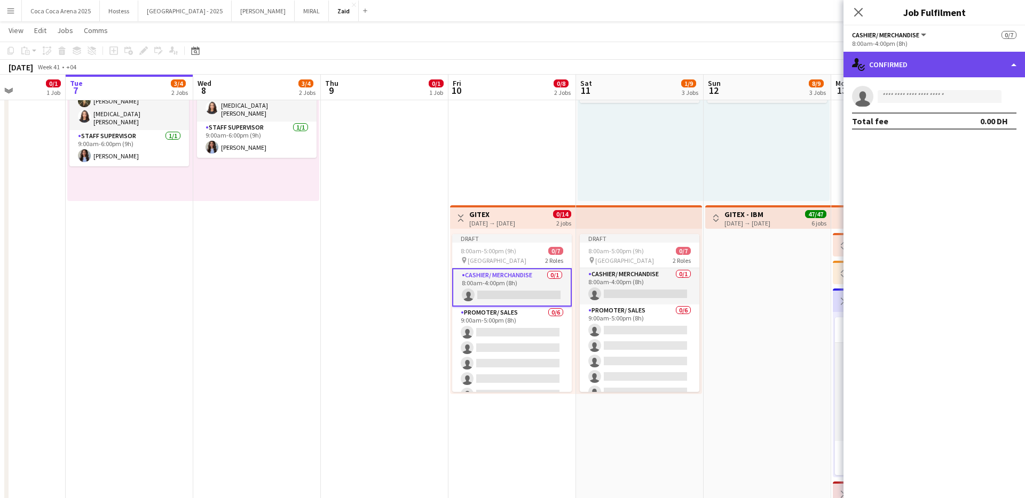
click at [888, 72] on div "single-neutral-actions-check-2 Confirmed" at bounding box center [933, 65] width 181 height 26
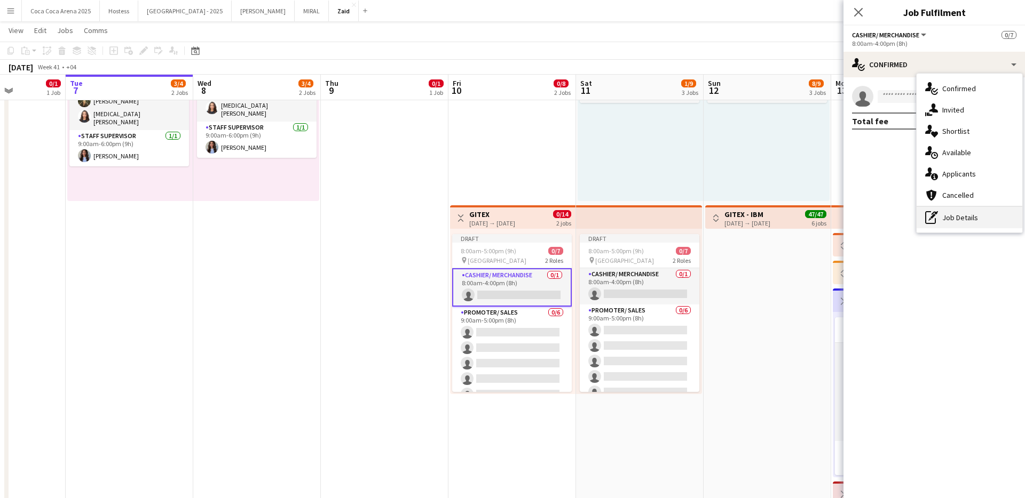
click at [940, 211] on div "pen-write Job Details" at bounding box center [969, 217] width 106 height 21
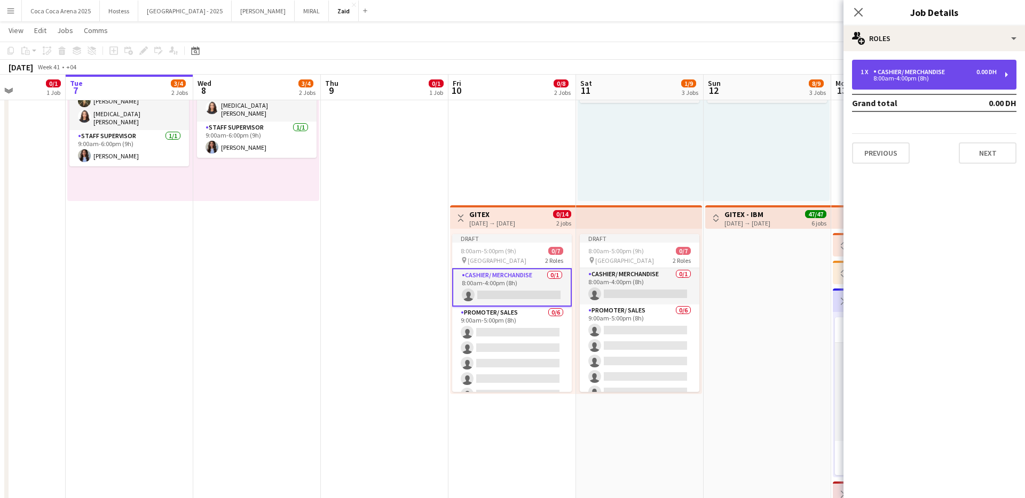
click at [904, 68] on div "Cashier/ Merchandise" at bounding box center [911, 71] width 76 height 7
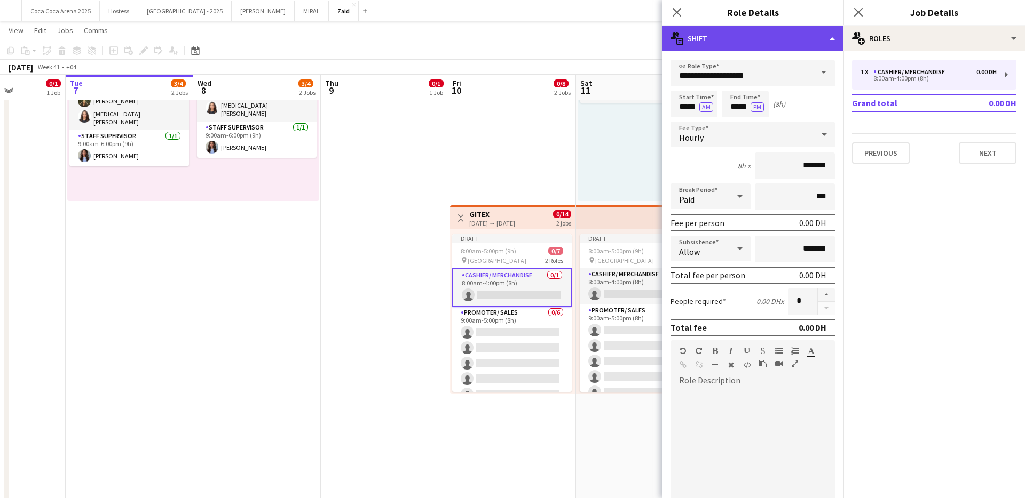
click at [773, 42] on div "multiple-actions-text Shift" at bounding box center [752, 39] width 181 height 26
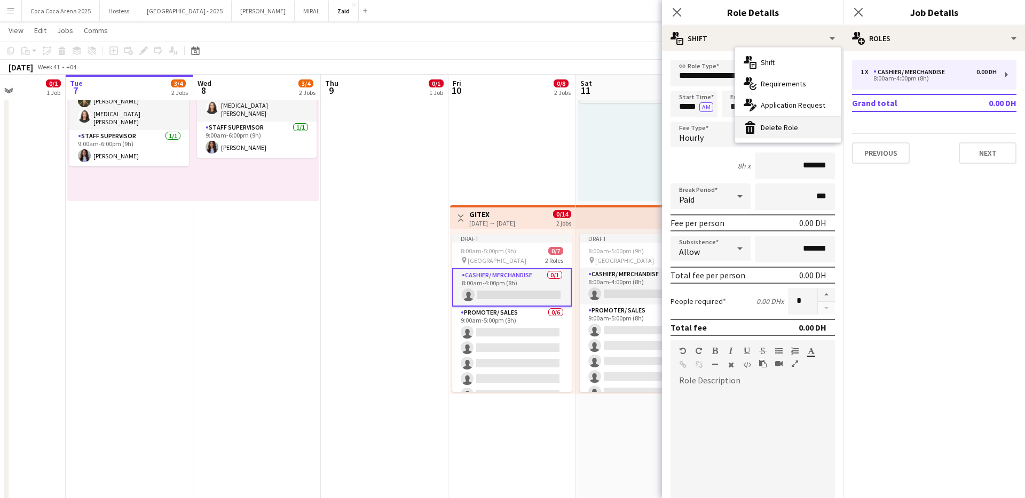
click at [787, 119] on div "bin-2 Delete Role" at bounding box center [788, 127] width 106 height 21
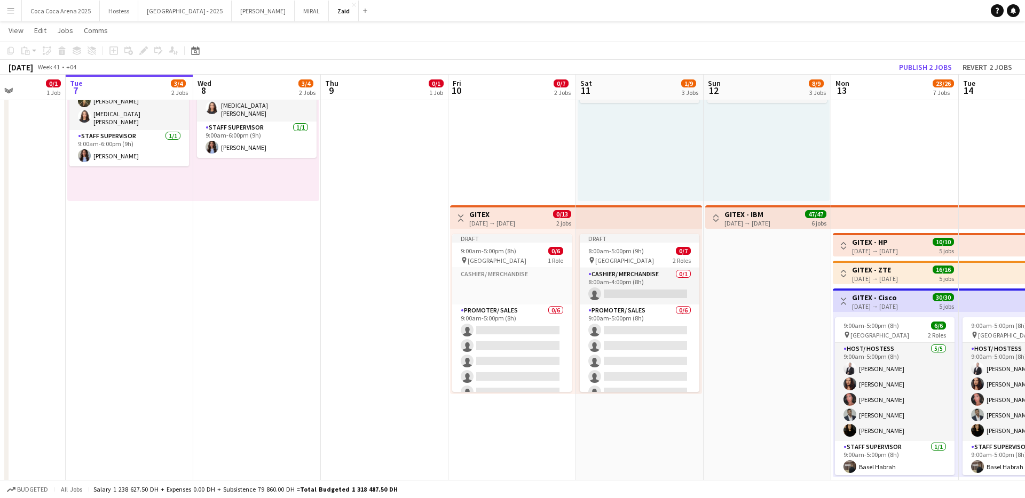
click at [720, 310] on app-date-cell "6:00am-1:30pm (7h30m) 1/1 pin Al Ain spartan trifecta 1 Role Promoter/ Sales [D…" at bounding box center [767, 424] width 128 height 888
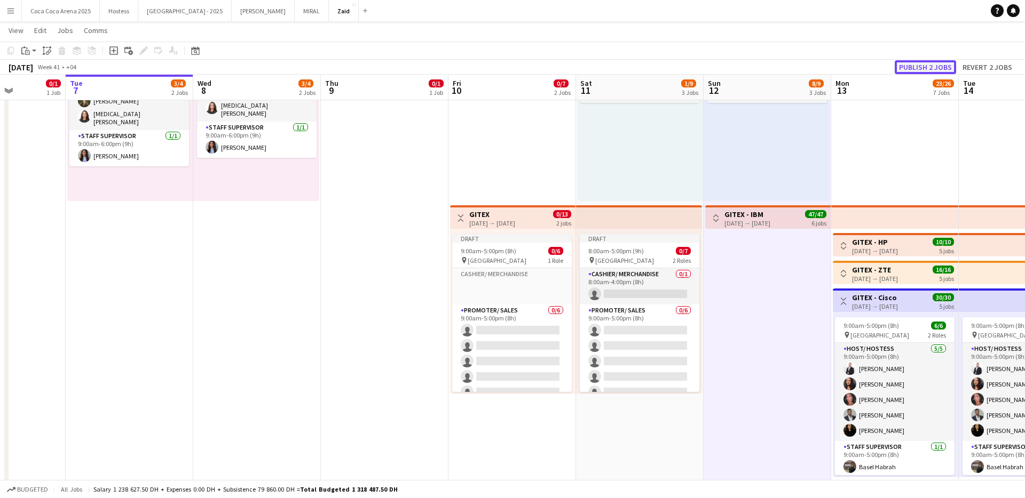
click at [938, 64] on button "Publish 2 jobs" at bounding box center [924, 67] width 61 height 14
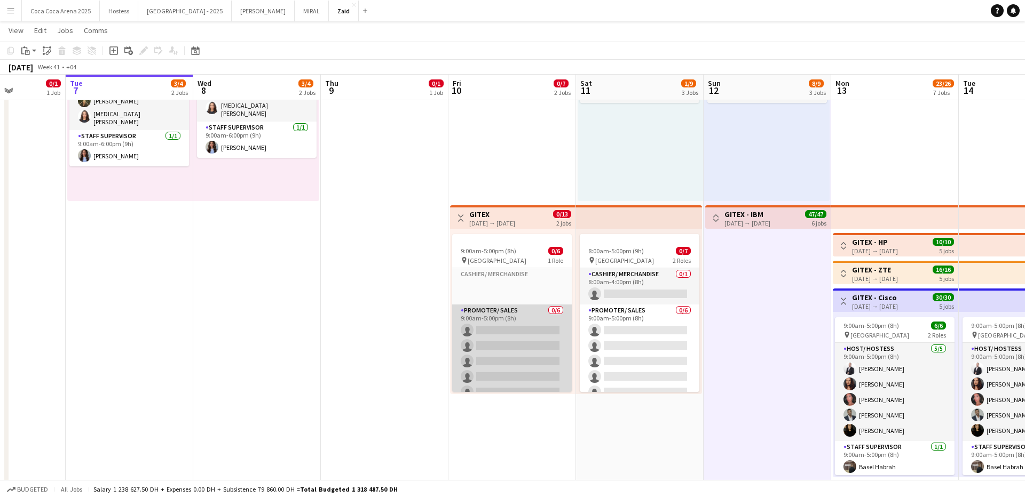
click at [507, 339] on app-card-role "Promoter/ Sales 0/6 9:00am-5:00pm (8h) single-neutral-actions single-neutral-ac…" at bounding box center [512, 362] width 120 height 114
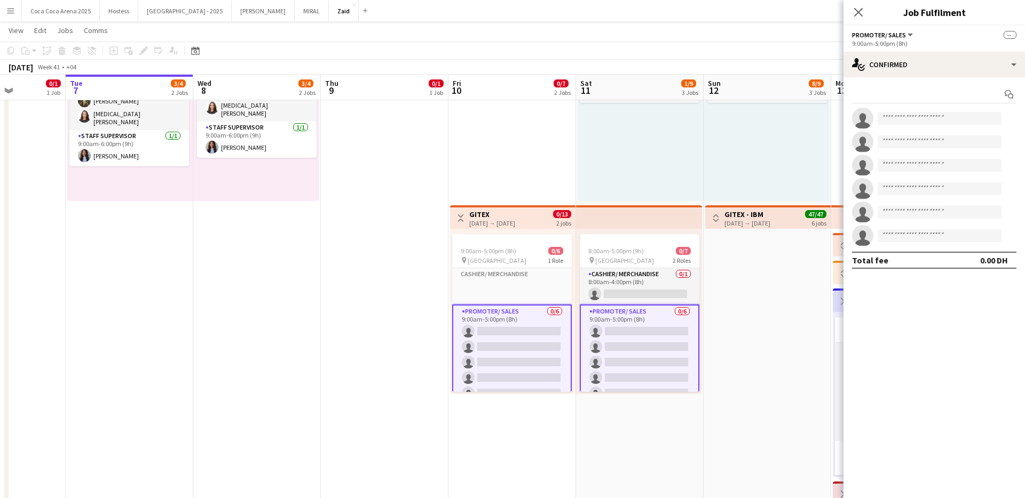
click at [507, 339] on app-card-role "Promoter/ Sales 0/6 9:00am-5:00pm (8h) single-neutral-actions single-neutral-ac…" at bounding box center [512, 363] width 120 height 116
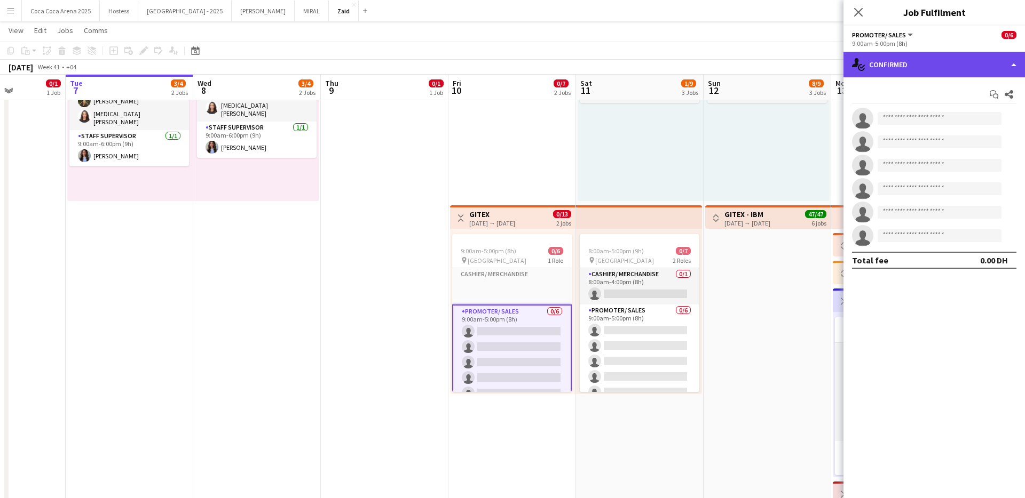
click at [957, 70] on div "single-neutral-actions-check-2 Confirmed" at bounding box center [933, 65] width 181 height 26
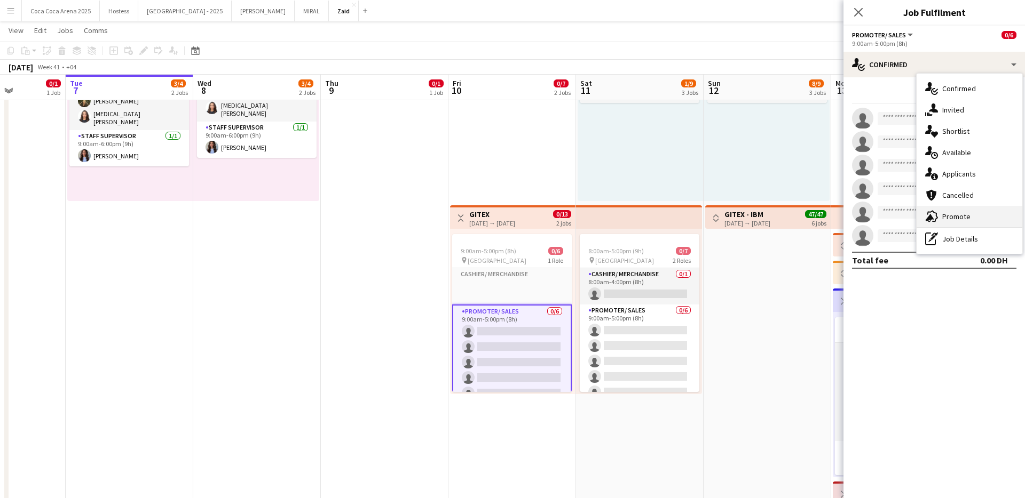
click at [974, 215] on div "advertising-megaphone Promote" at bounding box center [969, 216] width 106 height 21
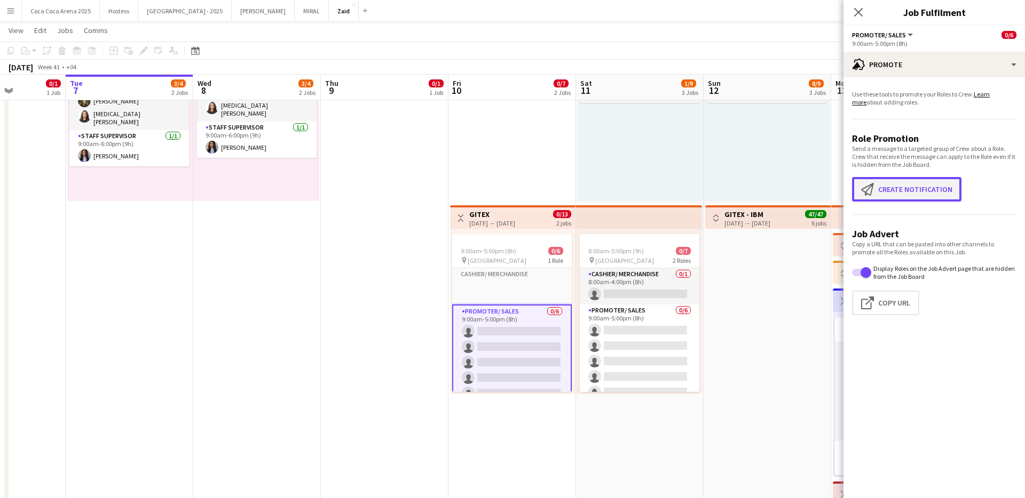
click at [934, 193] on button "Create notification Create notification" at bounding box center [906, 189] width 109 height 25
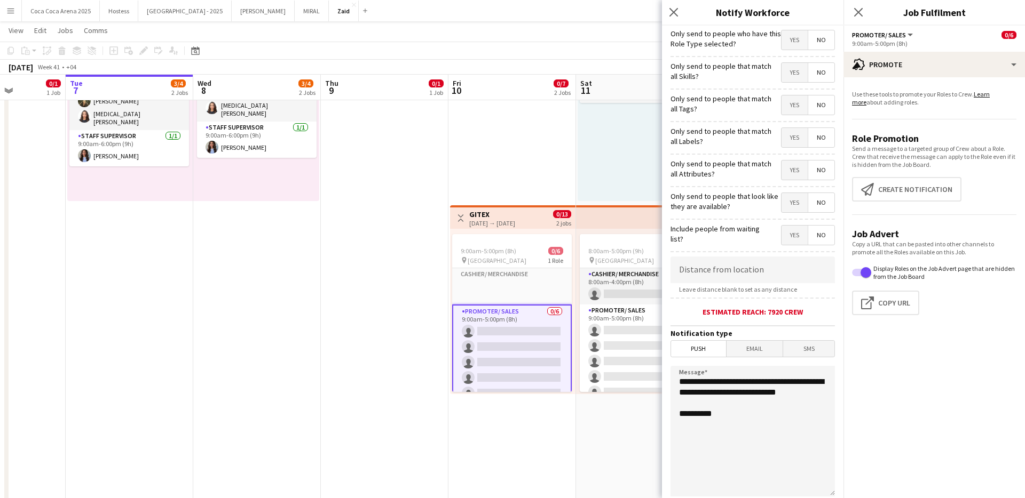
click at [800, 206] on span "Yes" at bounding box center [794, 202] width 26 height 19
click at [799, 173] on span "Yes" at bounding box center [794, 170] width 26 height 19
click at [799, 144] on span "Yes" at bounding box center [794, 137] width 26 height 19
click at [794, 114] on span "Yes" at bounding box center [794, 105] width 26 height 19
click at [794, 86] on form "**********" at bounding box center [752, 307] width 181 height 562
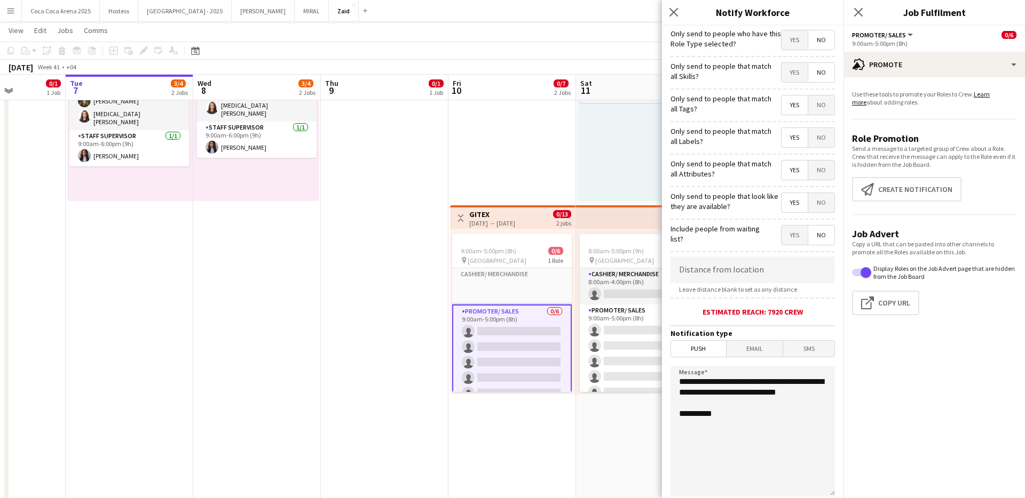
click at [794, 73] on span "Yes" at bounding box center [794, 72] width 26 height 19
click at [794, 42] on span "Yes" at bounding box center [794, 39] width 26 height 19
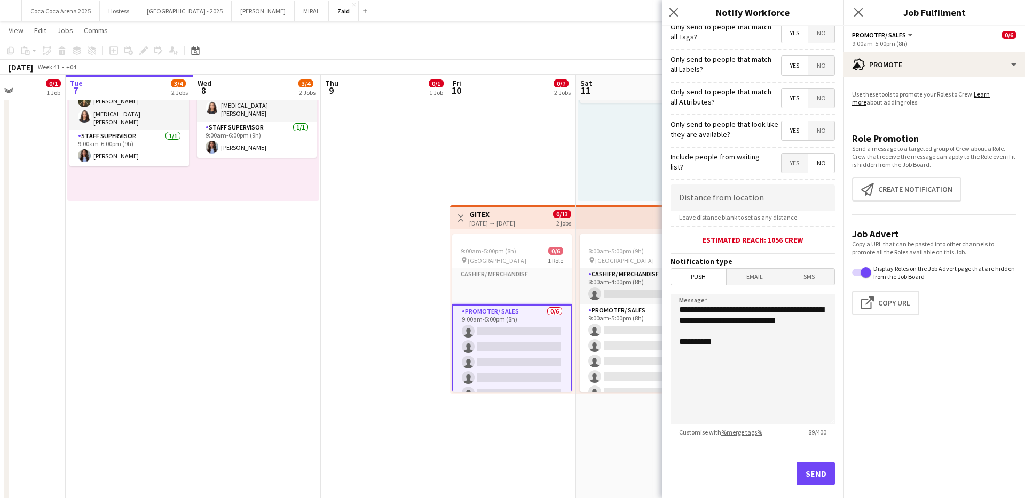
scroll to position [91, 0]
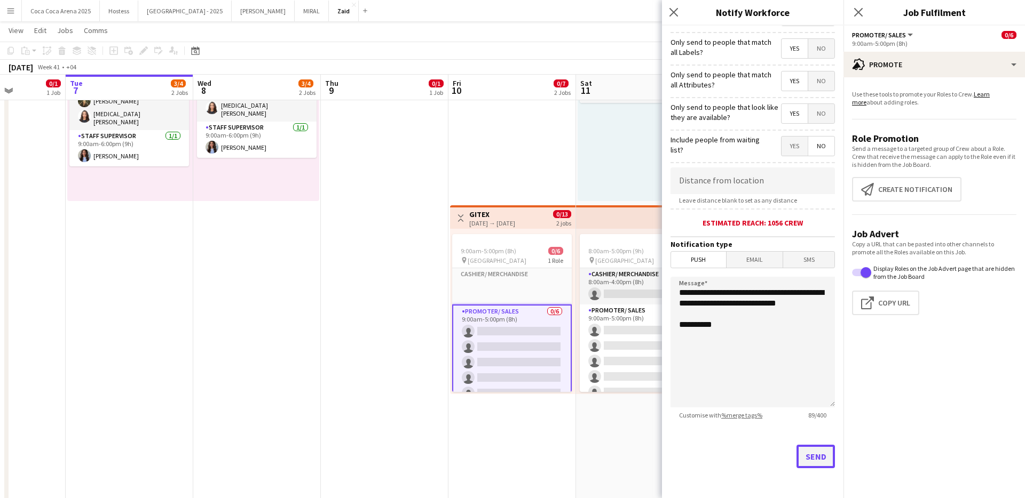
click at [812, 458] on button "Send" at bounding box center [815, 456] width 38 height 23
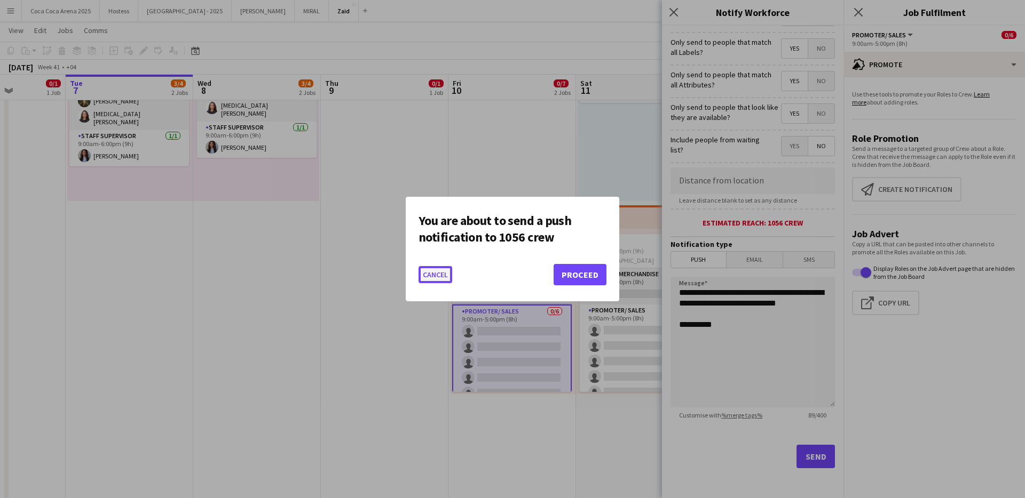
click at [444, 279] on button "Cancel" at bounding box center [435, 274] width 34 height 17
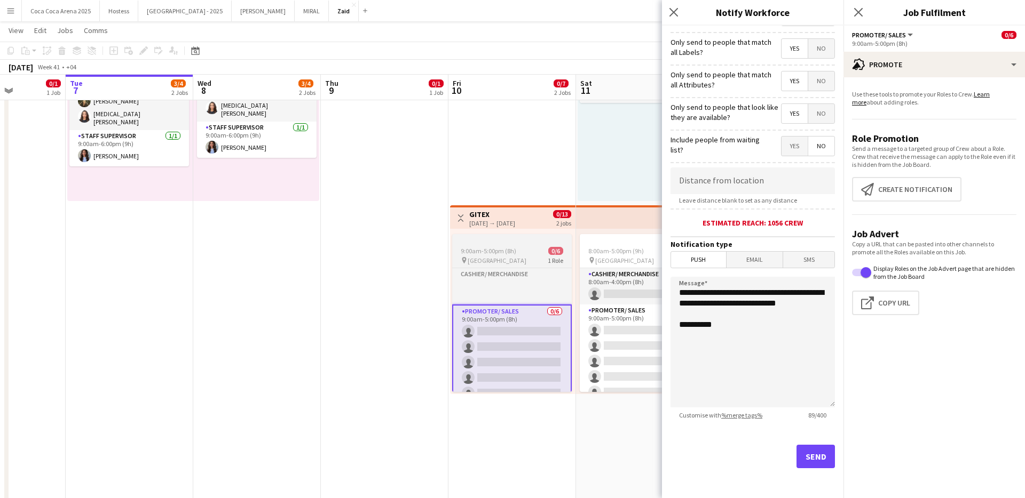
click at [546, 239] on div at bounding box center [512, 238] width 120 height 9
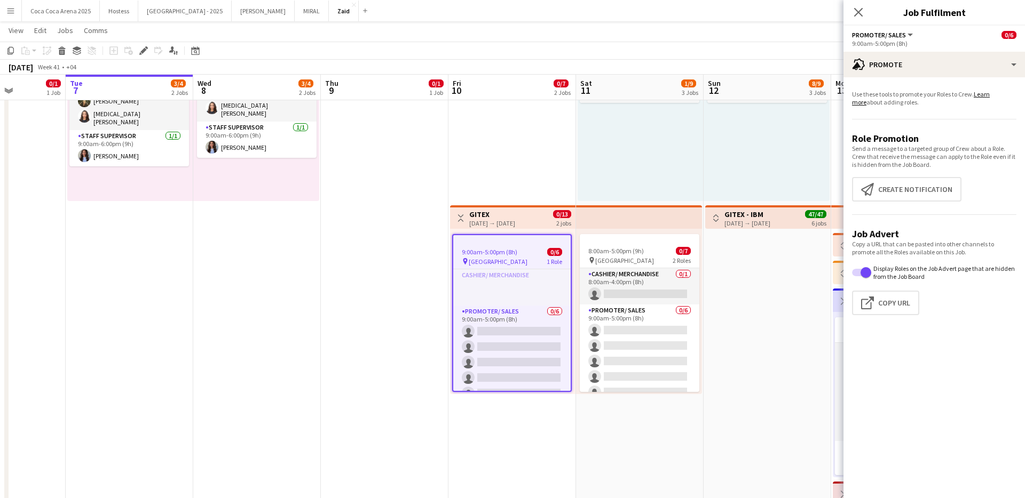
click at [538, 219] on div "Toggle View GITEX [DATE] → [DATE] 0/13 2 jobs" at bounding box center [512, 218] width 117 height 18
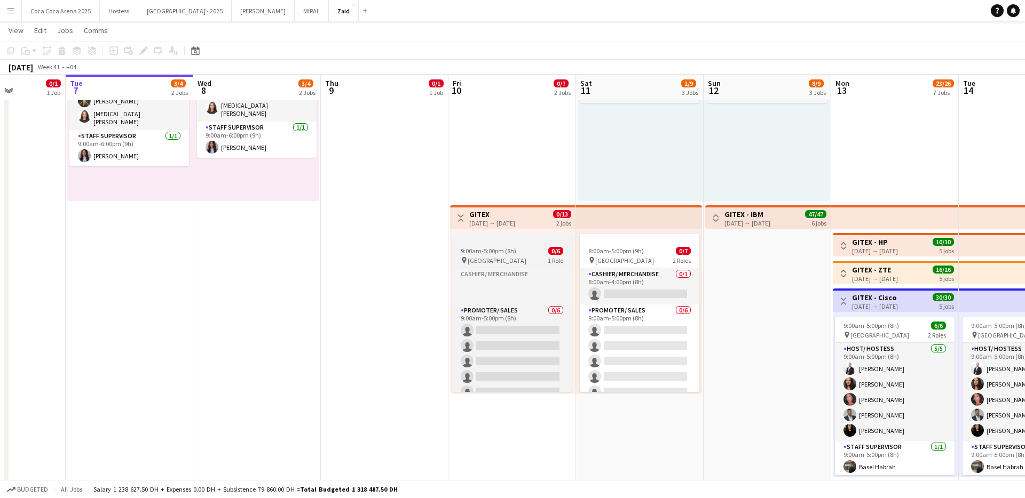
click at [552, 249] on span "0/6" at bounding box center [555, 251] width 15 height 8
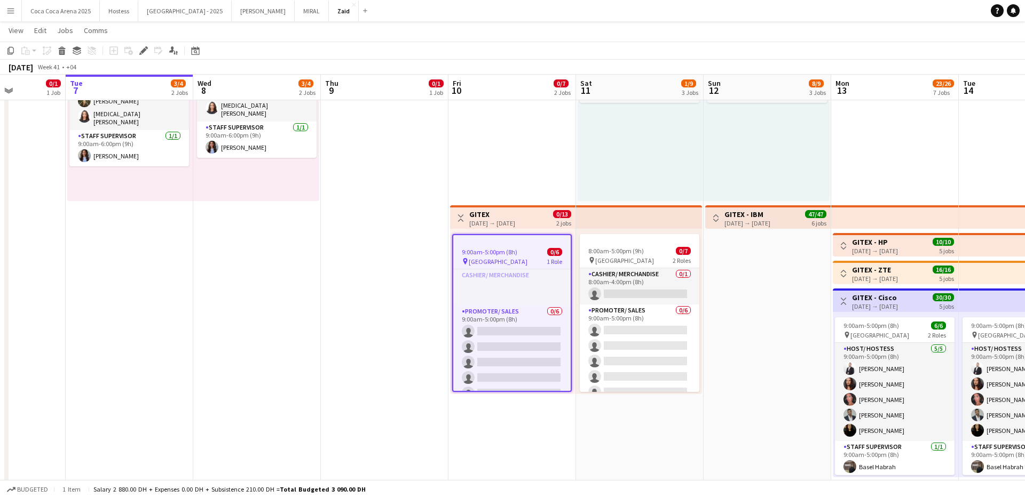
click at [542, 225] on div "Toggle View GITEX [DATE] → [DATE] 0/13 2 jobs" at bounding box center [512, 218] width 117 height 18
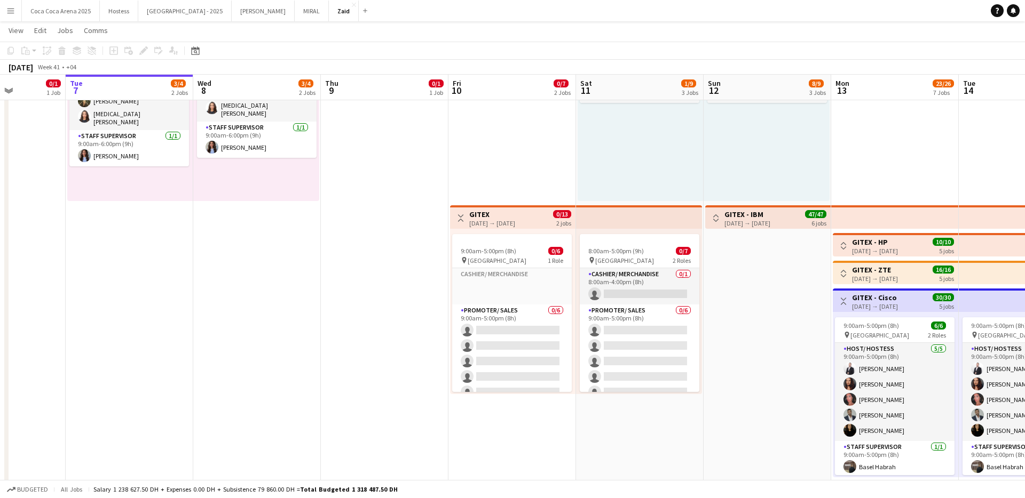
click at [506, 218] on h3 "GITEX" at bounding box center [492, 215] width 46 height 10
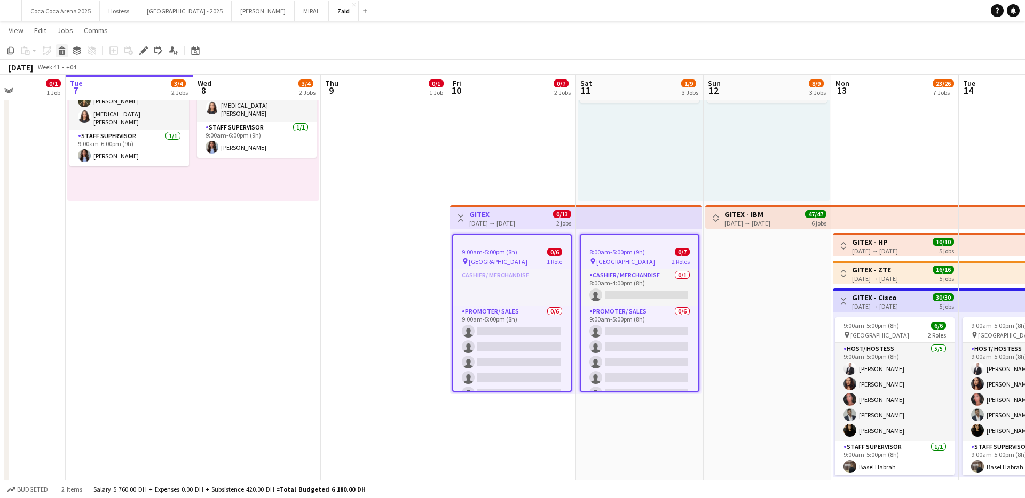
click at [60, 49] on icon "Delete" at bounding box center [62, 50] width 9 height 9
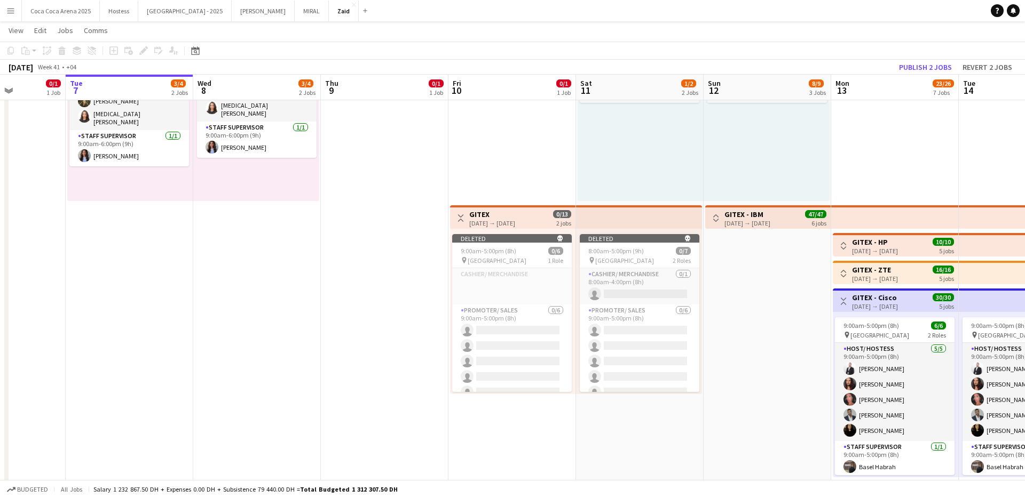
click at [507, 161] on app-date-cell "Toggle View GITEX [DATE] → [DATE] 0/13 2 jobs Deleted skull 9:00am-5:00pm (8h) …" at bounding box center [512, 424] width 128 height 888
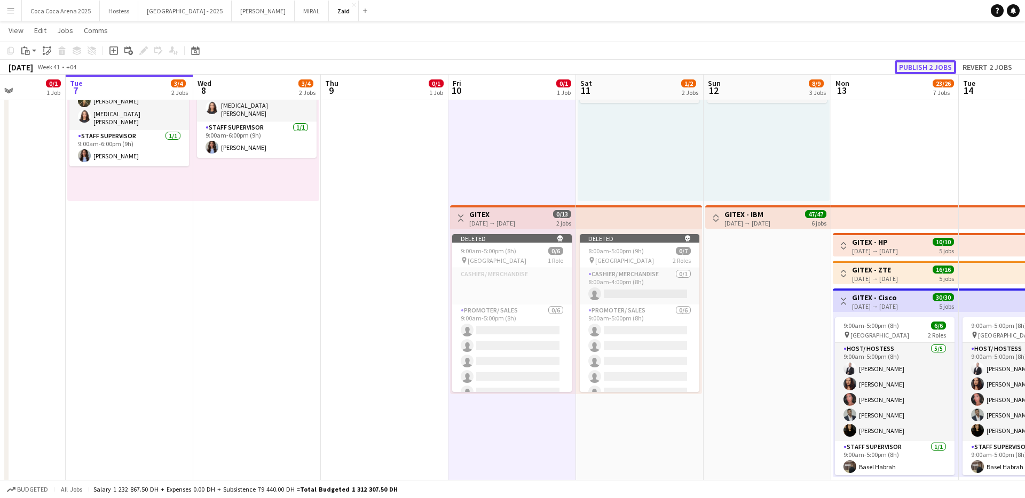
click at [948, 62] on button "Publish 2 jobs" at bounding box center [924, 67] width 61 height 14
